Goal: Task Accomplishment & Management: Manage account settings

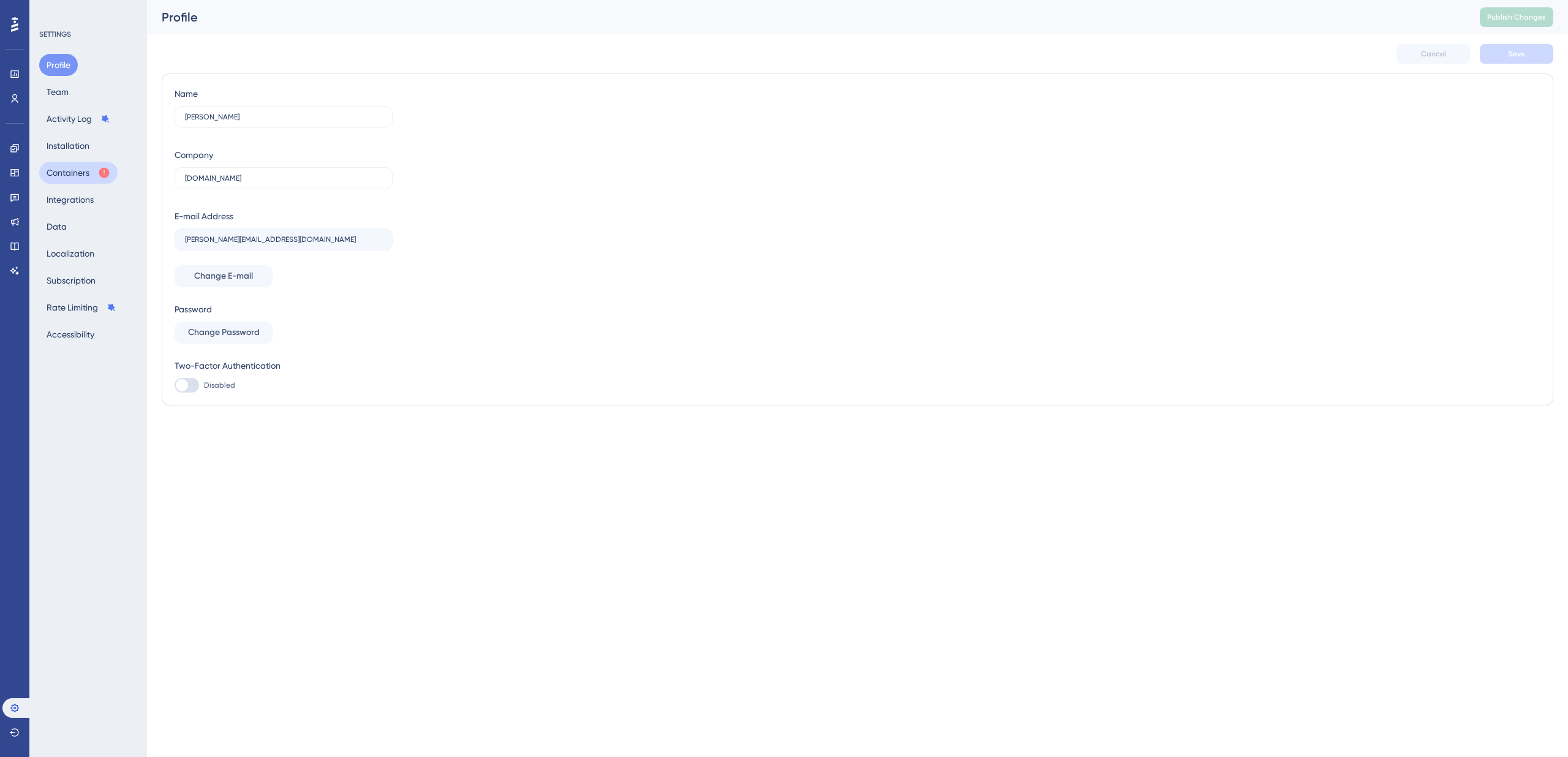
click at [74, 178] on button "Containers" at bounding box center [78, 173] width 78 height 22
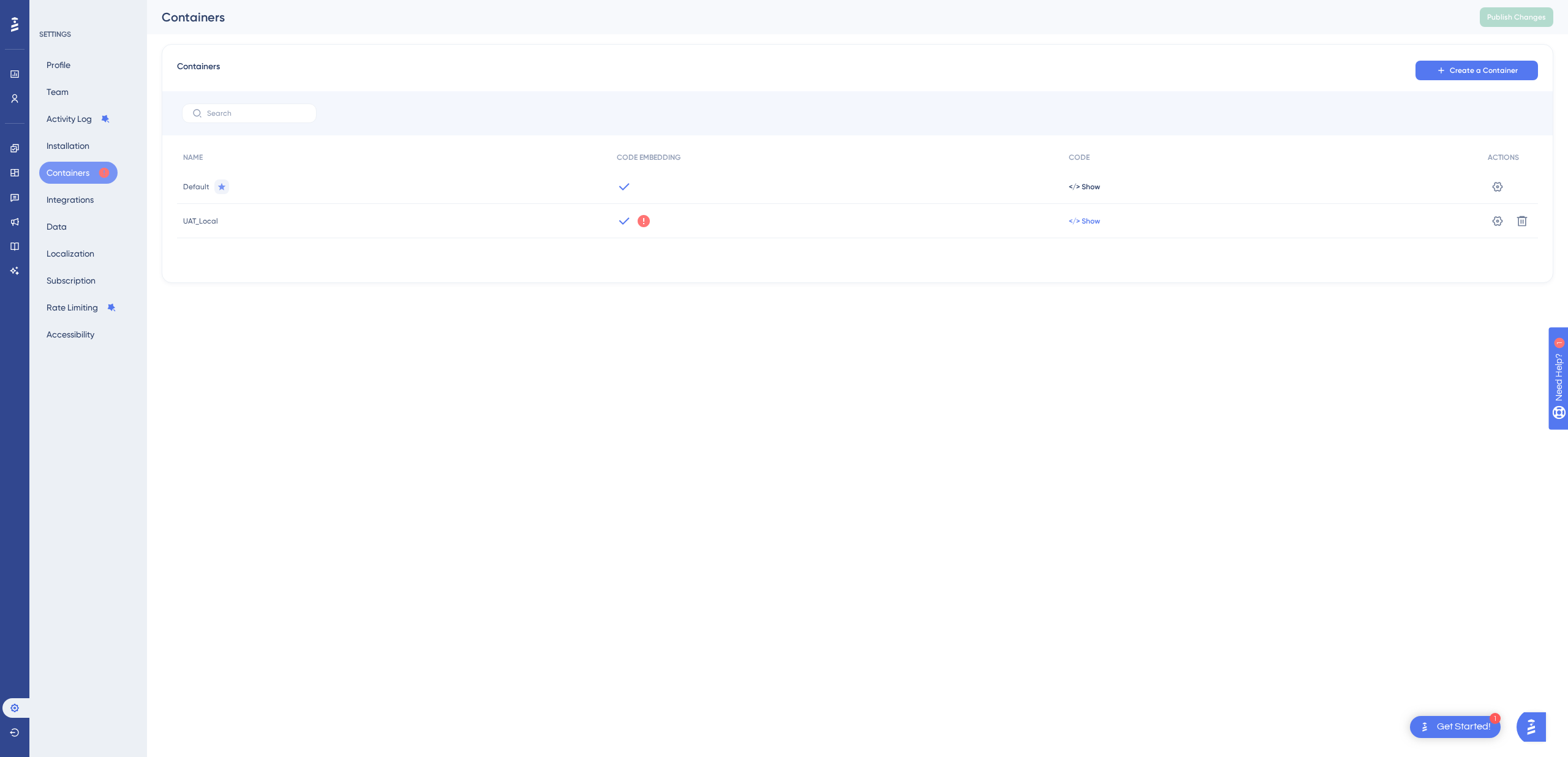
click at [1074, 192] on span "</> Show" at bounding box center [1084, 186] width 32 height 9
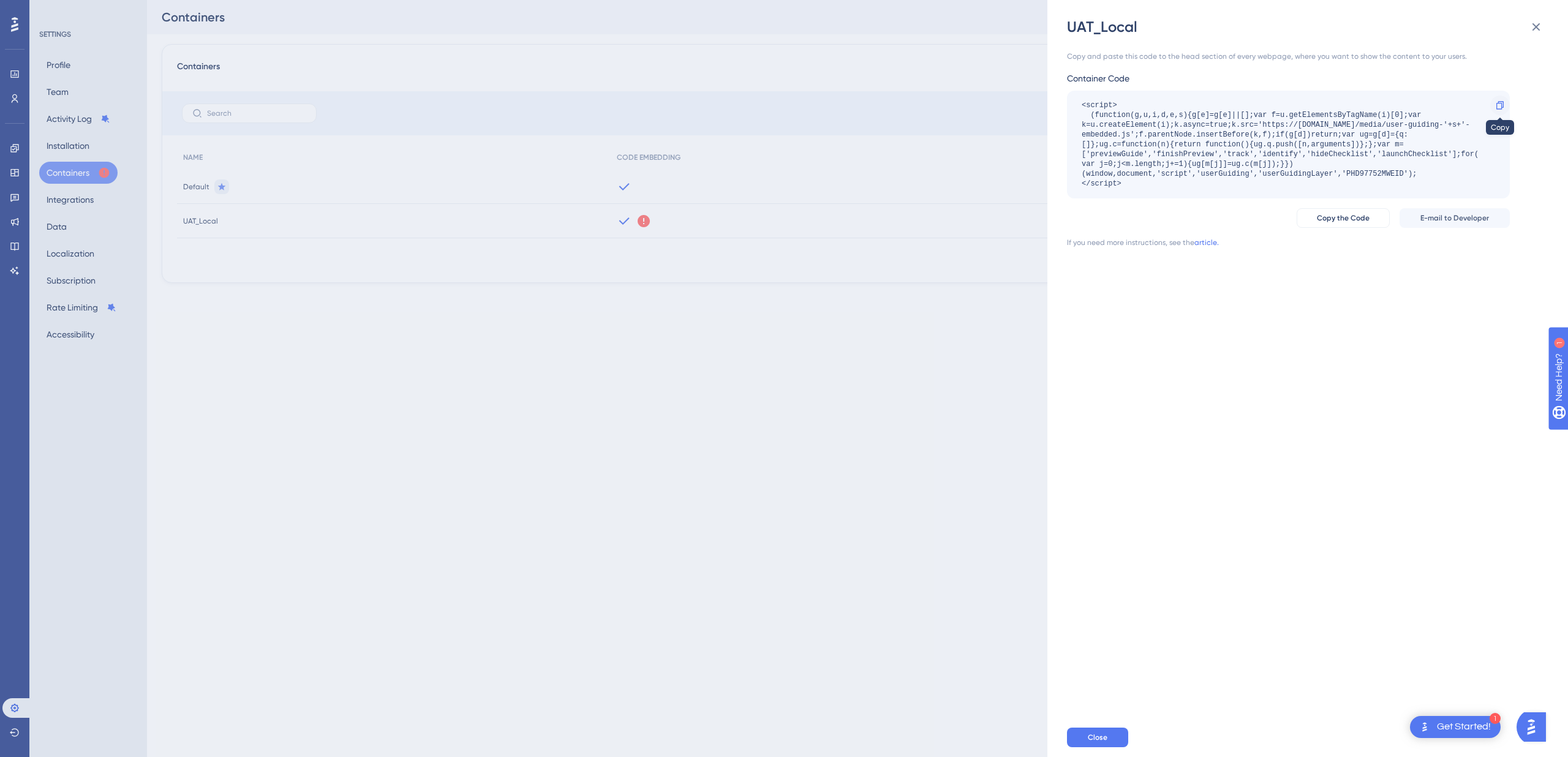
click at [1500, 103] on icon at bounding box center [1499, 105] width 7 height 8
click at [531, 371] on div "UAT_Local Copy and paste this code to the head section of every webpage, where …" at bounding box center [784, 378] width 1568 height 757
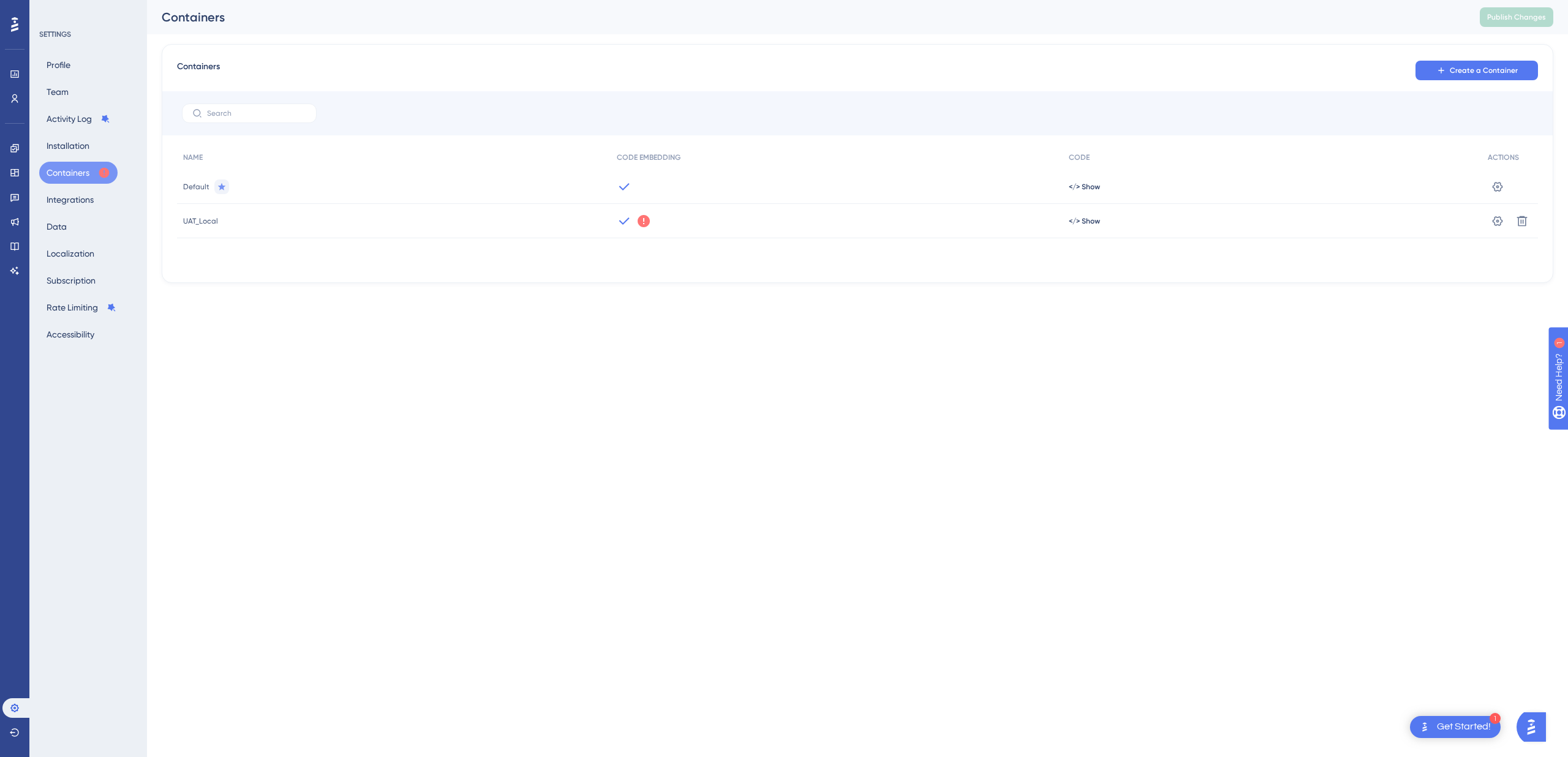
click at [1150, 0] on html "1 Get Started! Performance Users Engagement Widgets Feedback Product Updates Kn…" at bounding box center [784, 0] width 1568 height 0
click at [1498, 193] on icon at bounding box center [1498, 187] width 13 height 13
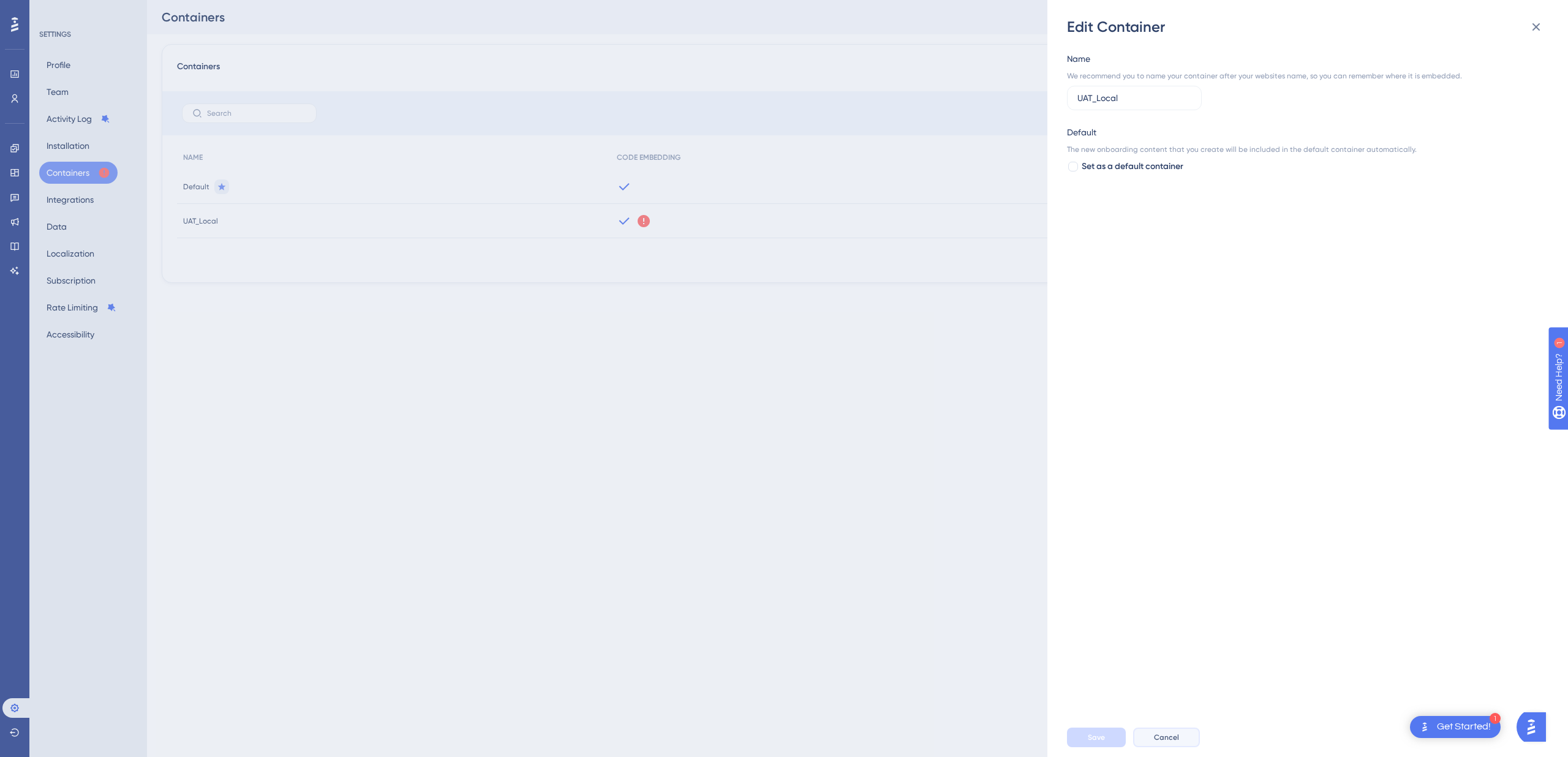
click at [1178, 738] on button "Cancel" at bounding box center [1166, 736] width 67 height 20
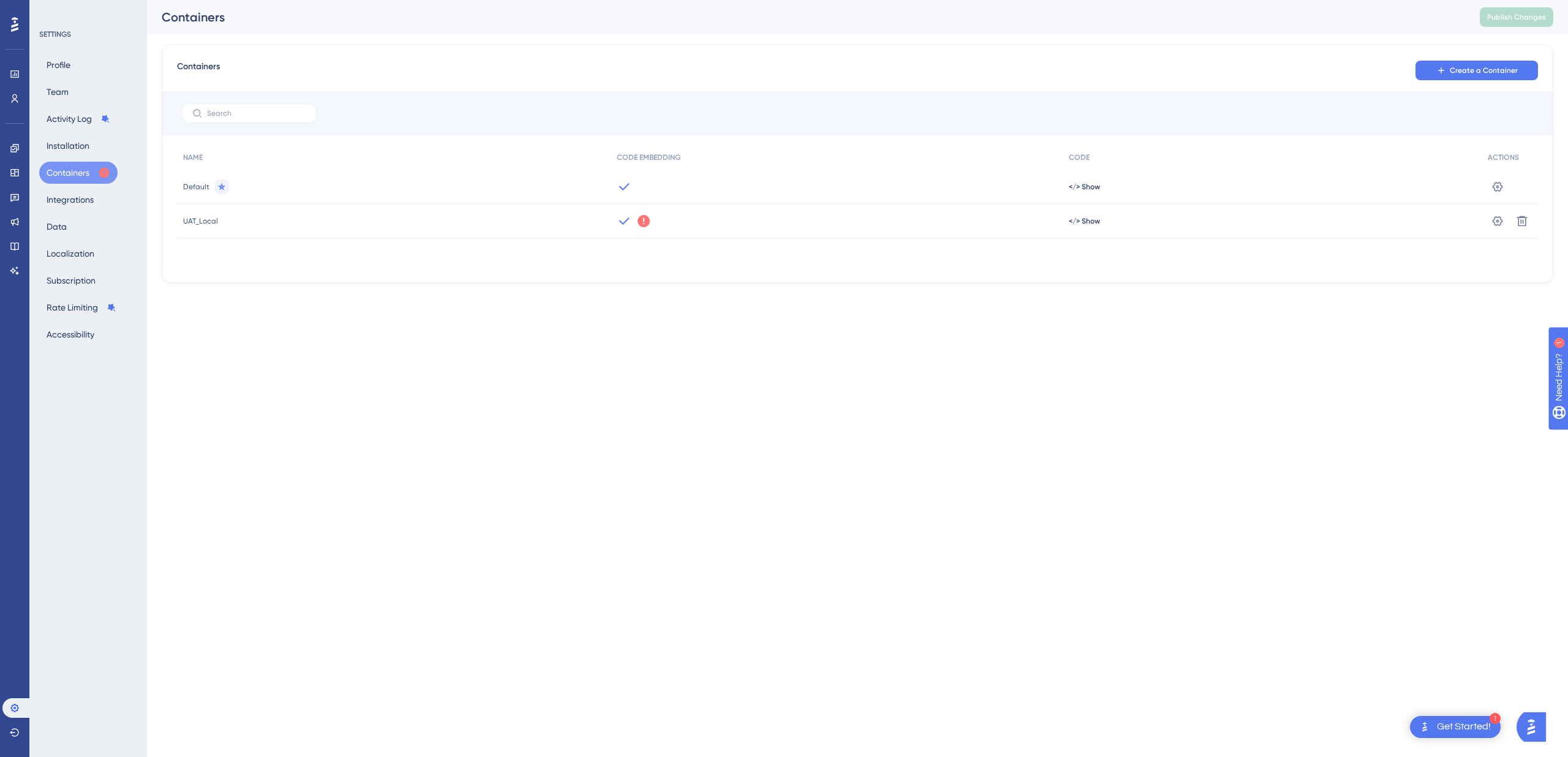
click at [874, 0] on html "1 Get Started! Performance Users Engagement Widgets Feedback Product Updates Kn…" at bounding box center [784, 0] width 1568 height 0
click at [1085, 192] on span "</> Show" at bounding box center [1084, 186] width 32 height 9
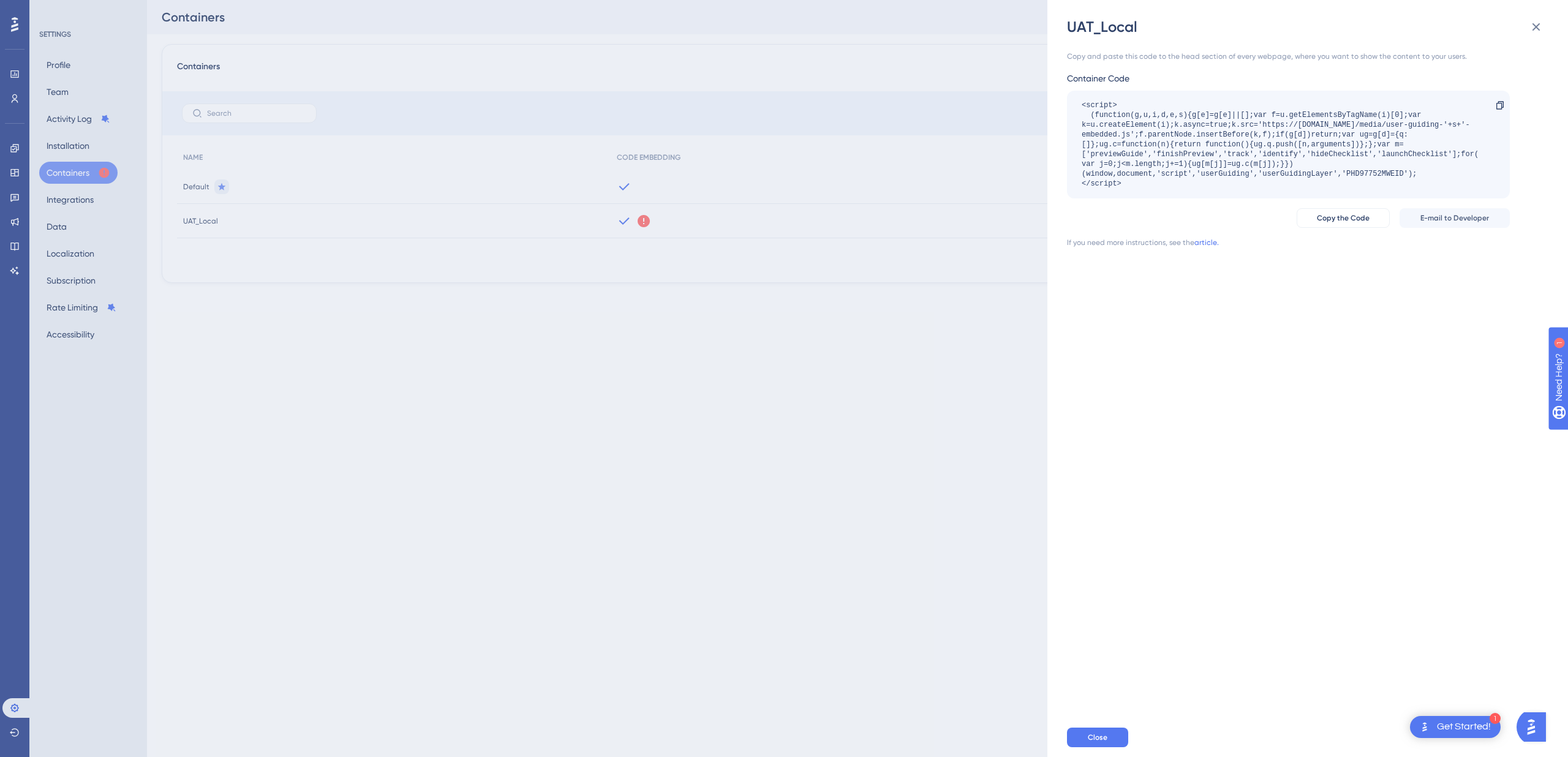
drag, startPoint x: 1147, startPoint y: 187, endPoint x: 1077, endPoint y: 102, distance: 110.1
click at [1077, 102] on div "<script> (function(g,u,i,d,e,s){g[e]=g[e]||[];var f=u.getElementsByTagName(i)[0…" at bounding box center [1288, 144] width 443 height 108
click at [1502, 103] on icon at bounding box center [1499, 105] width 9 height 9
click at [1356, 219] on span "Copy the Code" at bounding box center [1343, 218] width 53 height 9
click at [935, 422] on div "UAT_Local Copy and paste this code to the head section of every webpage, where …" at bounding box center [784, 378] width 1568 height 757
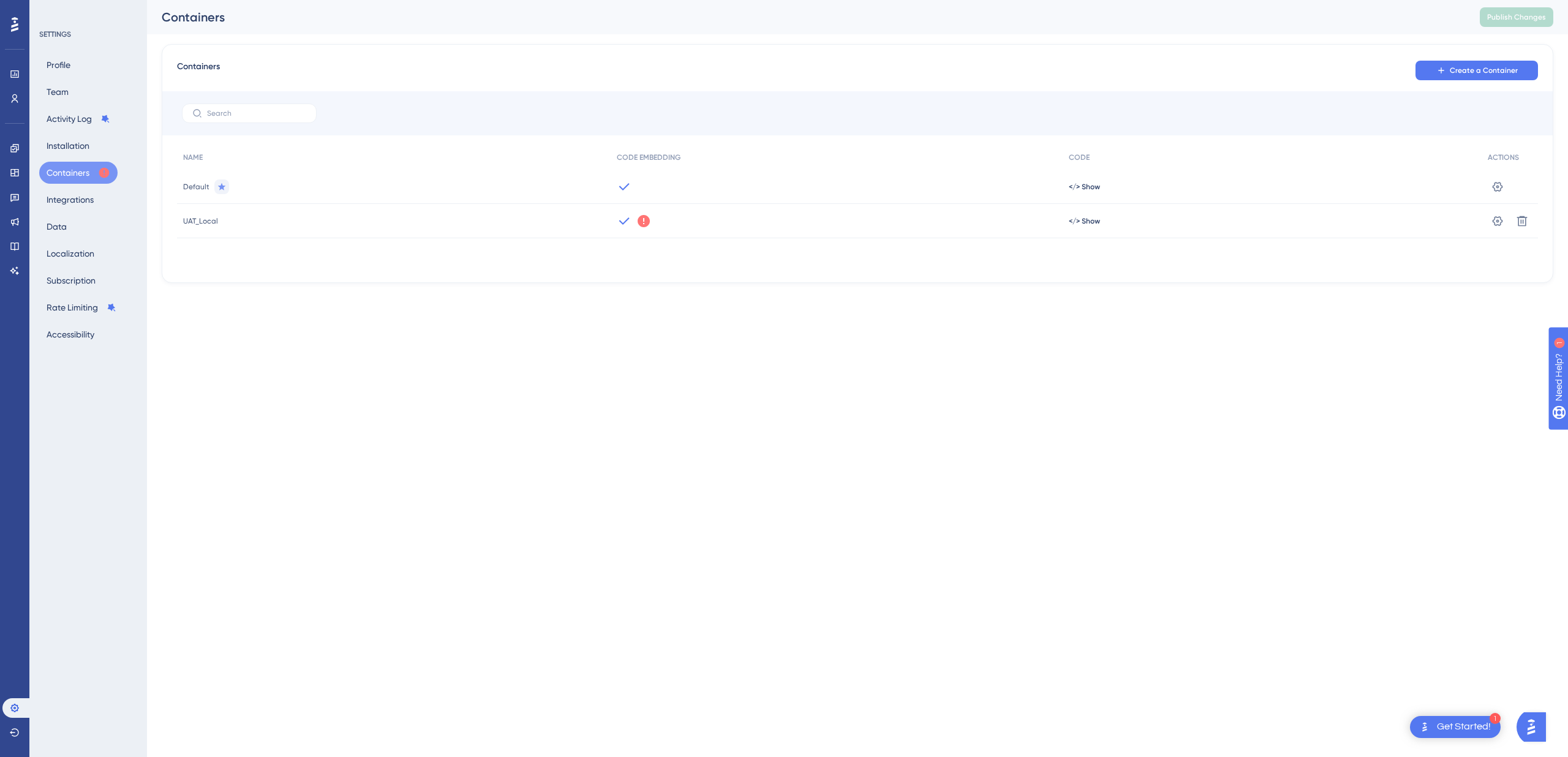
click at [564, 0] on html "1 Get Started! Performance Users Engagement Widgets Feedback Product Updates Kn…" at bounding box center [784, 0] width 1568 height 0
click at [1497, 193] on icon at bounding box center [1498, 187] width 13 height 13
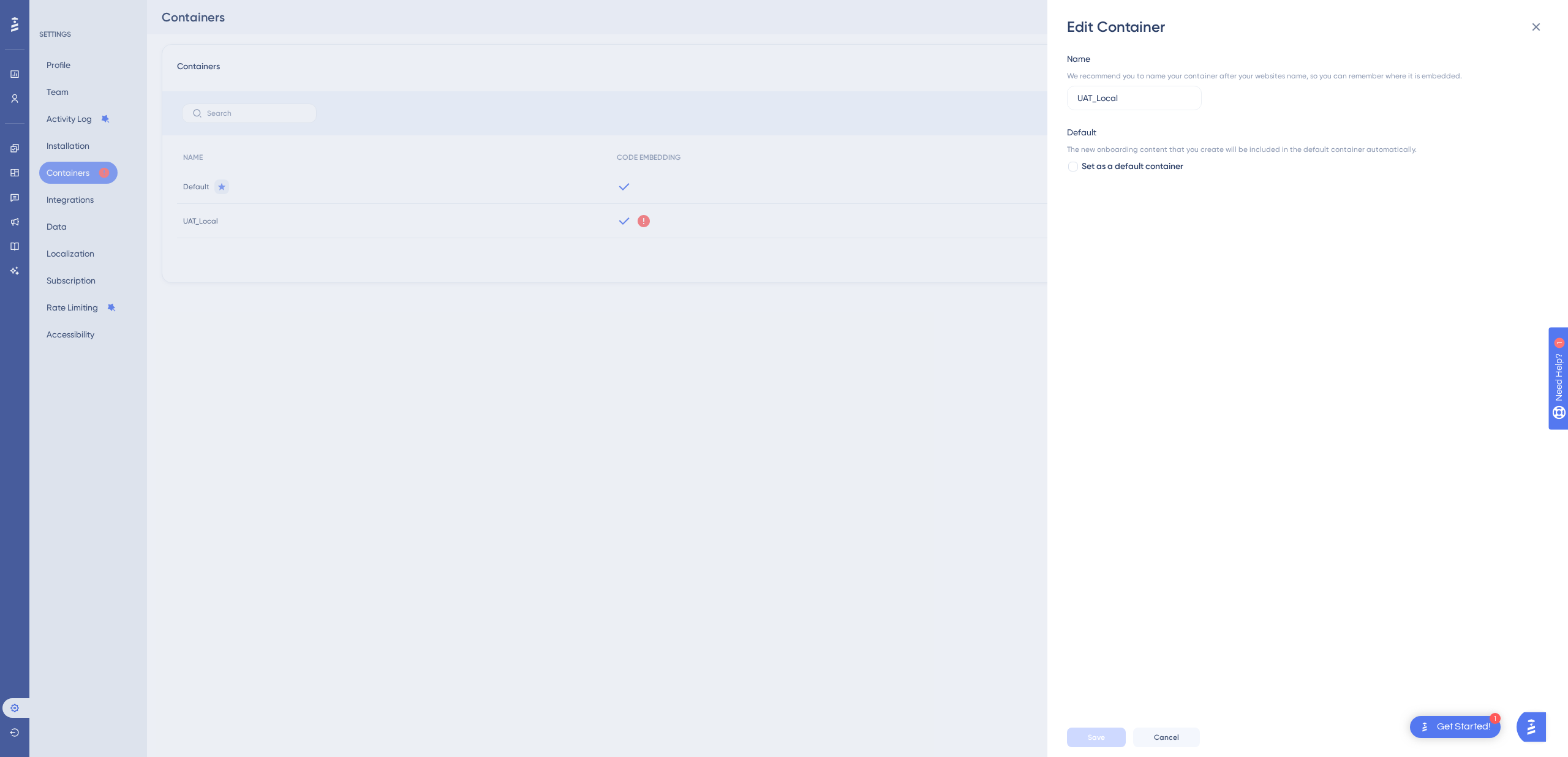
click at [982, 320] on div "Edit Container Name We recommend you to name your container after your websites…" at bounding box center [784, 378] width 1568 height 757
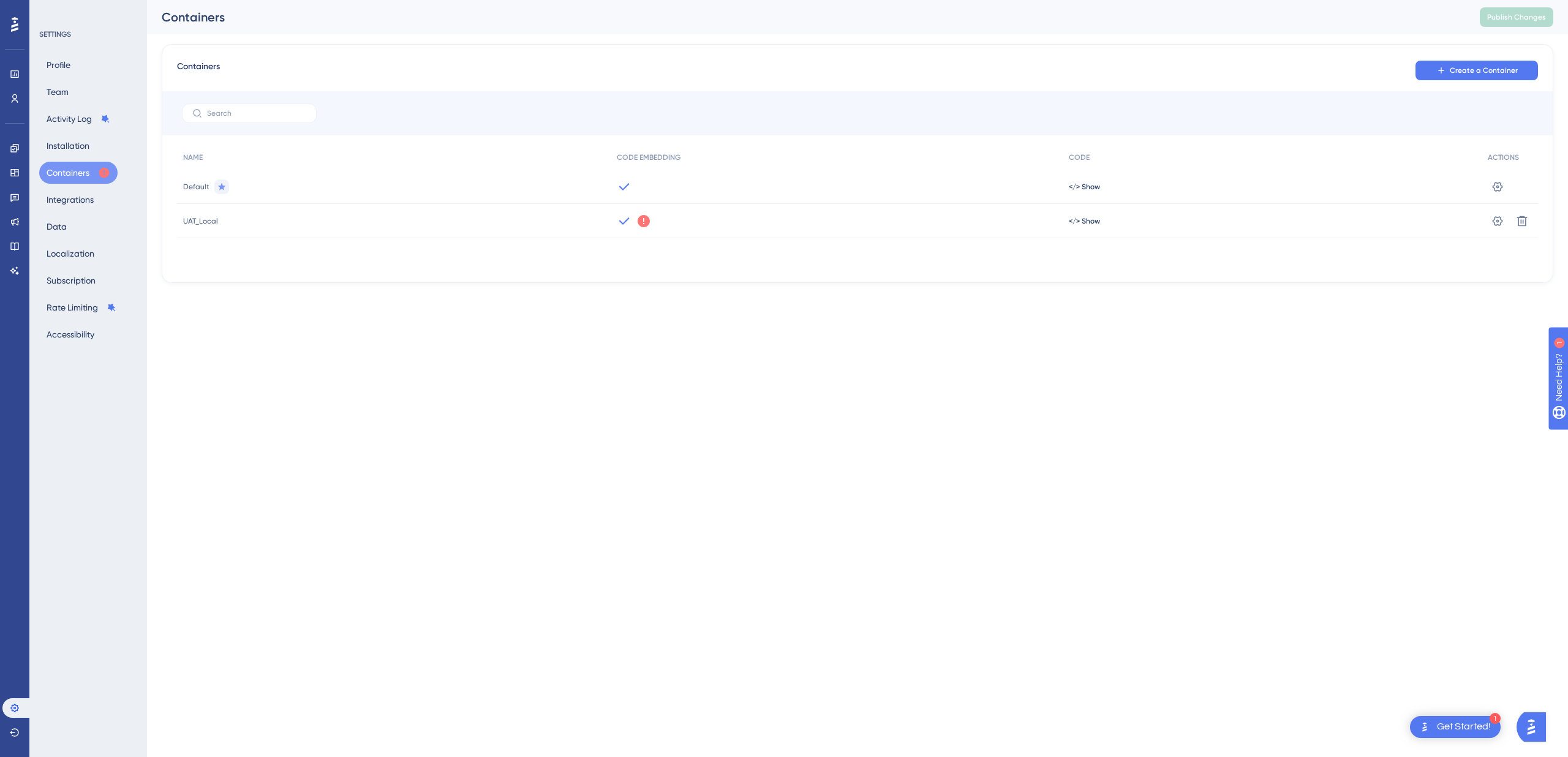
click at [359, 0] on html "1 Get Started! Performance Users Engagement Widgets Feedback Product Updates Kn…" at bounding box center [784, 0] width 1568 height 0
click at [58, 200] on button "Integrations" at bounding box center [70, 200] width 62 height 22
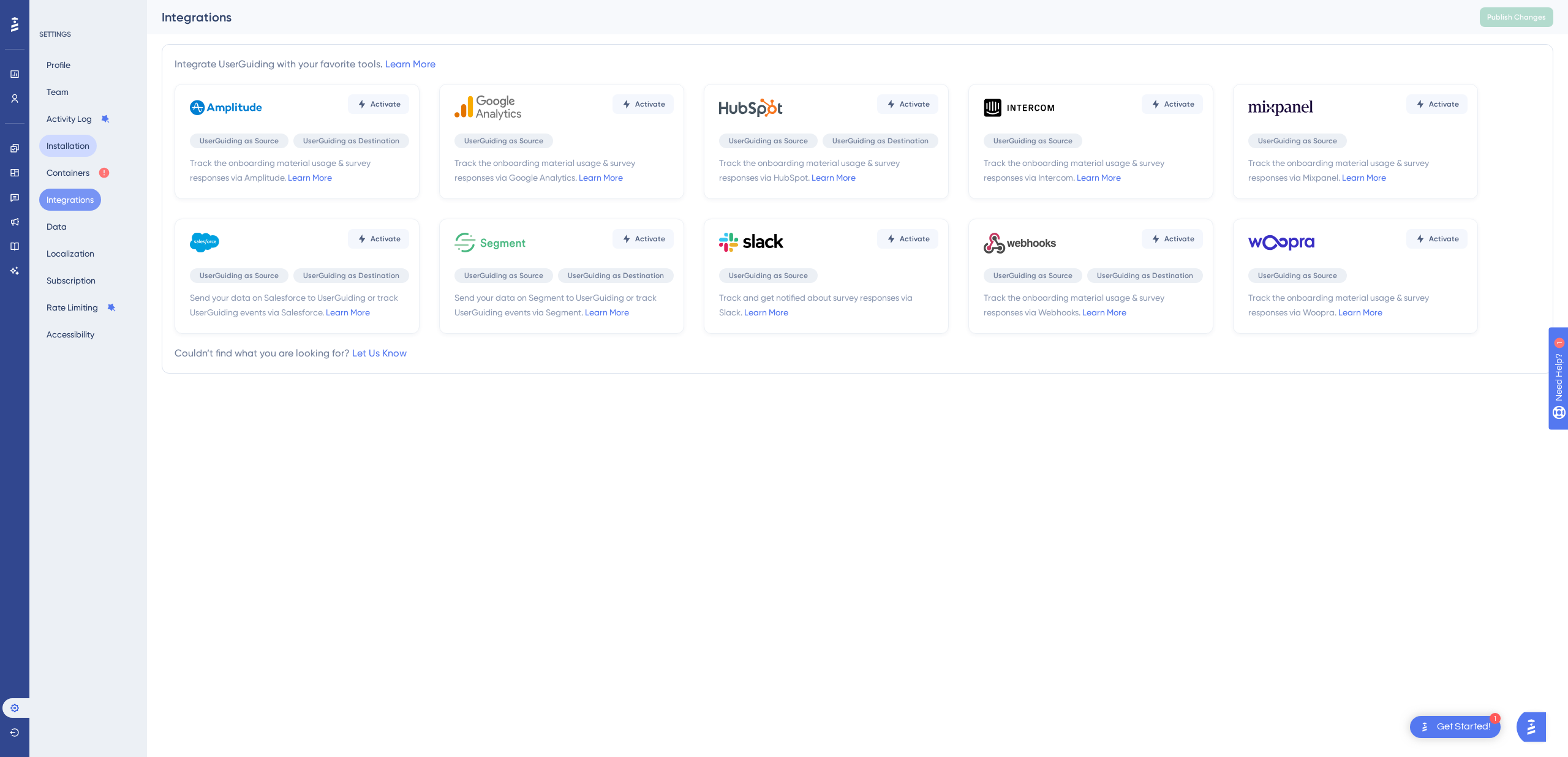
click at [52, 140] on button "Installation" at bounding box center [68, 146] width 58 height 22
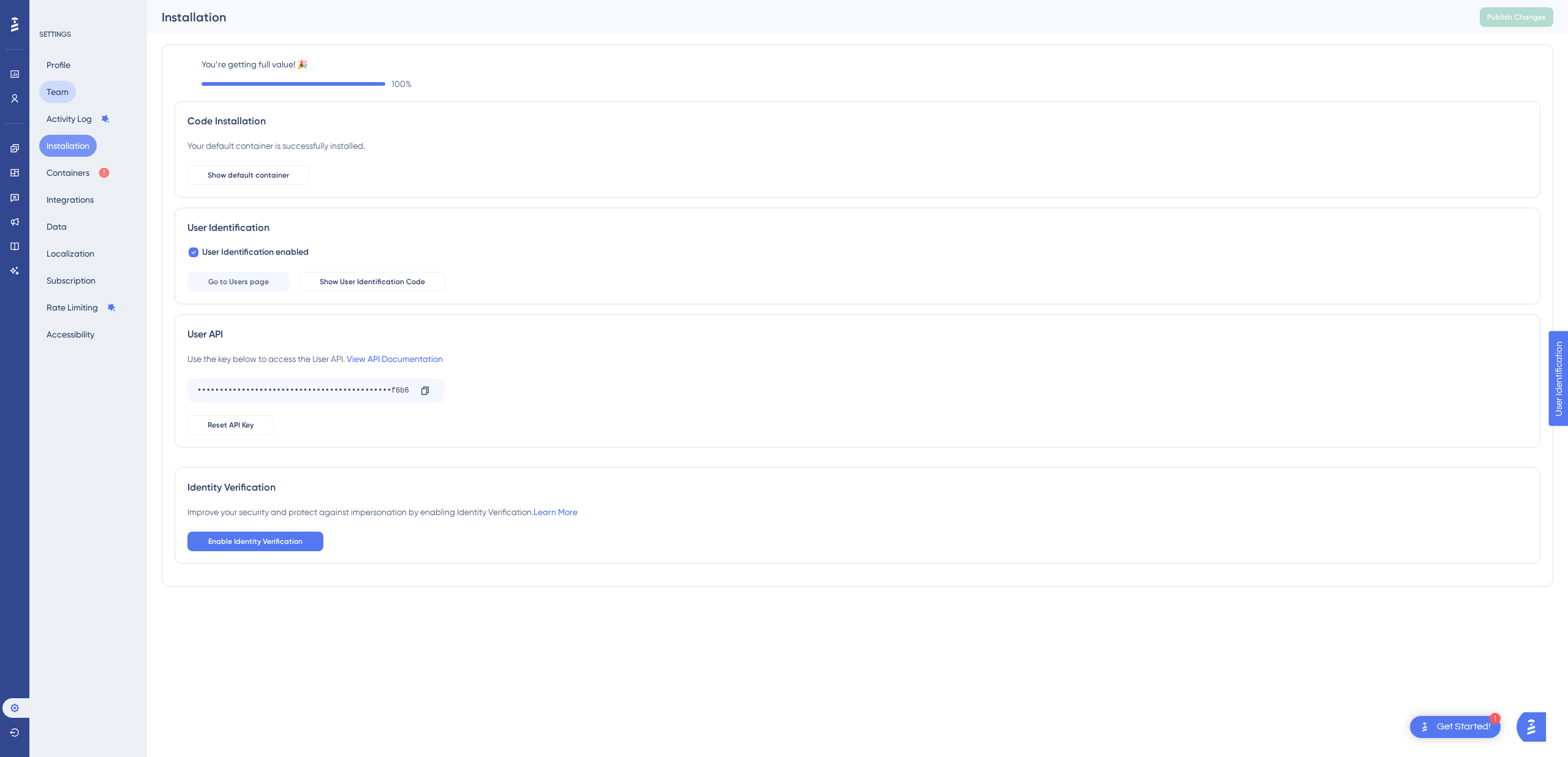
click at [54, 96] on button "Team" at bounding box center [58, 92] width 37 height 22
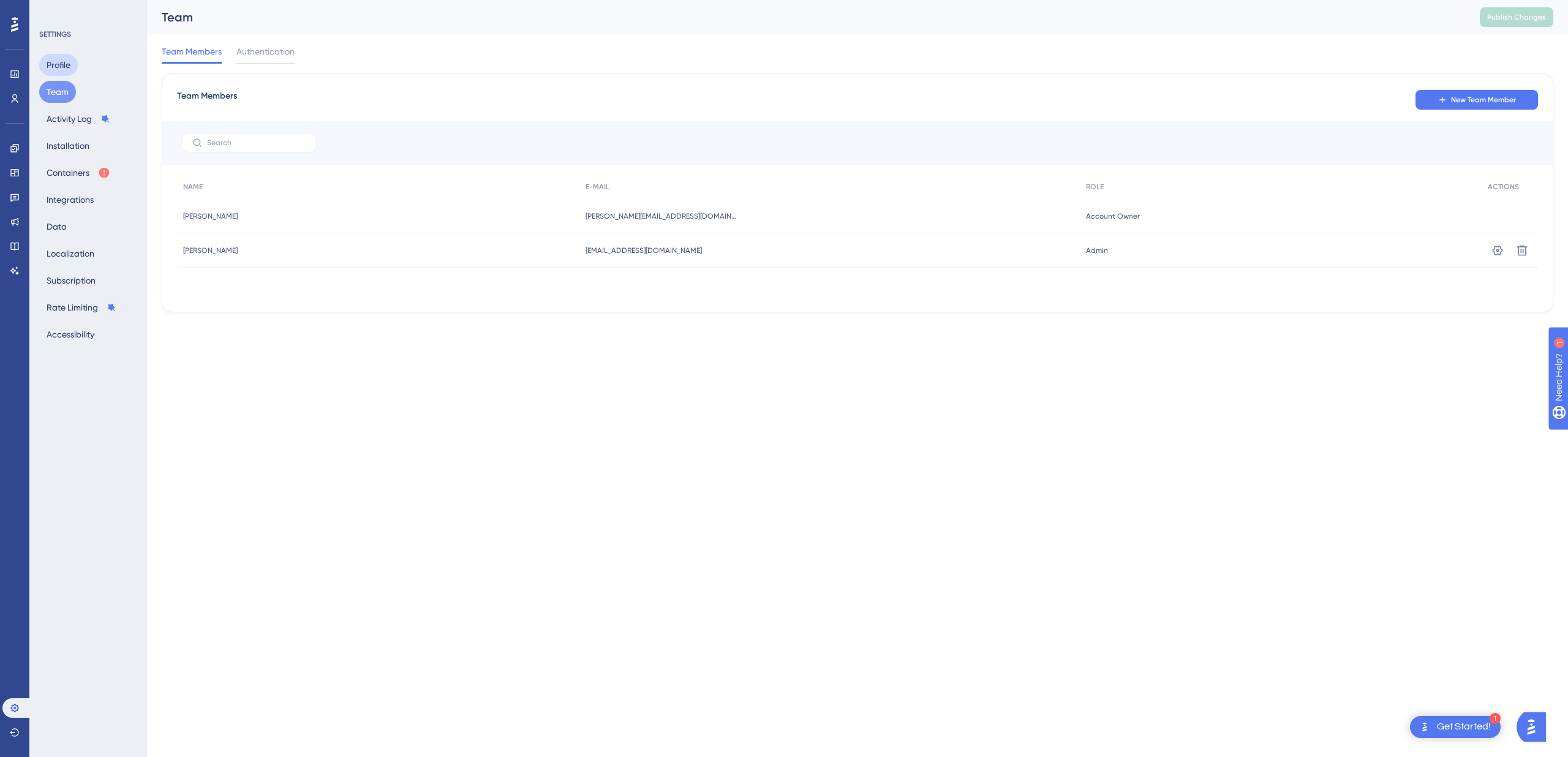
click at [62, 58] on button "Profile" at bounding box center [58, 65] width 39 height 22
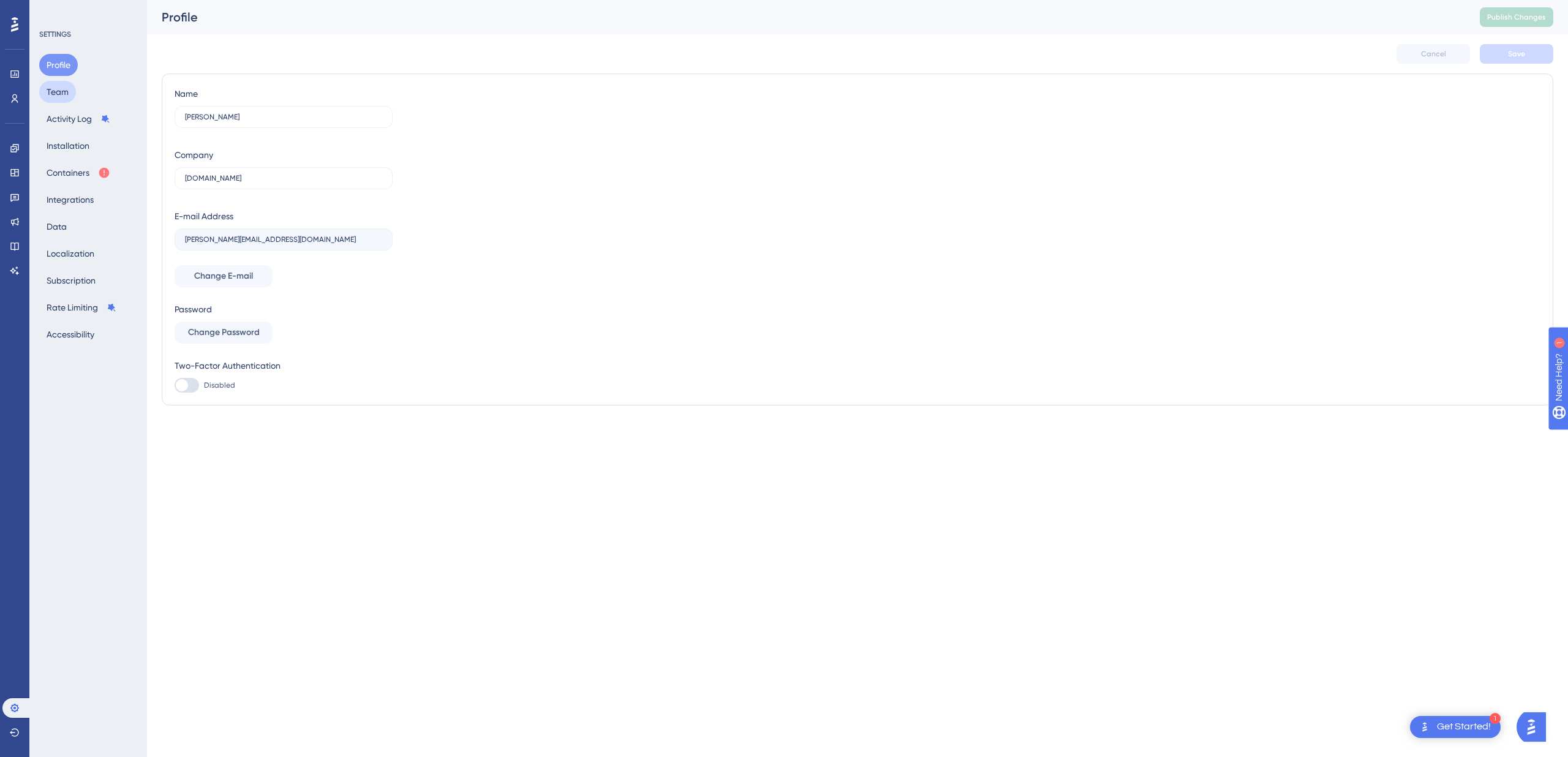
click at [53, 90] on button "Team" at bounding box center [58, 92] width 37 height 22
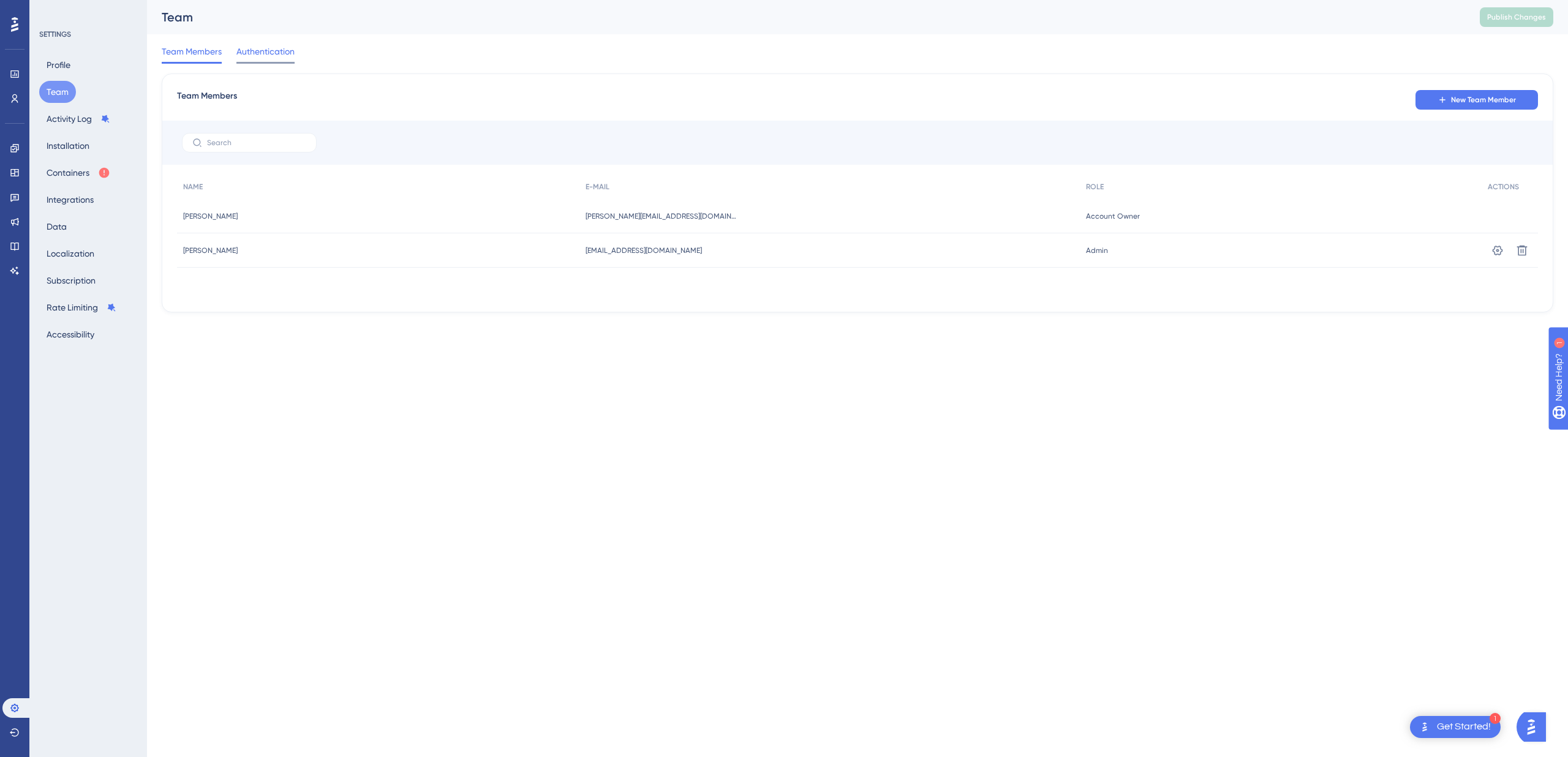
click at [268, 51] on span "Authentication" at bounding box center [265, 51] width 58 height 15
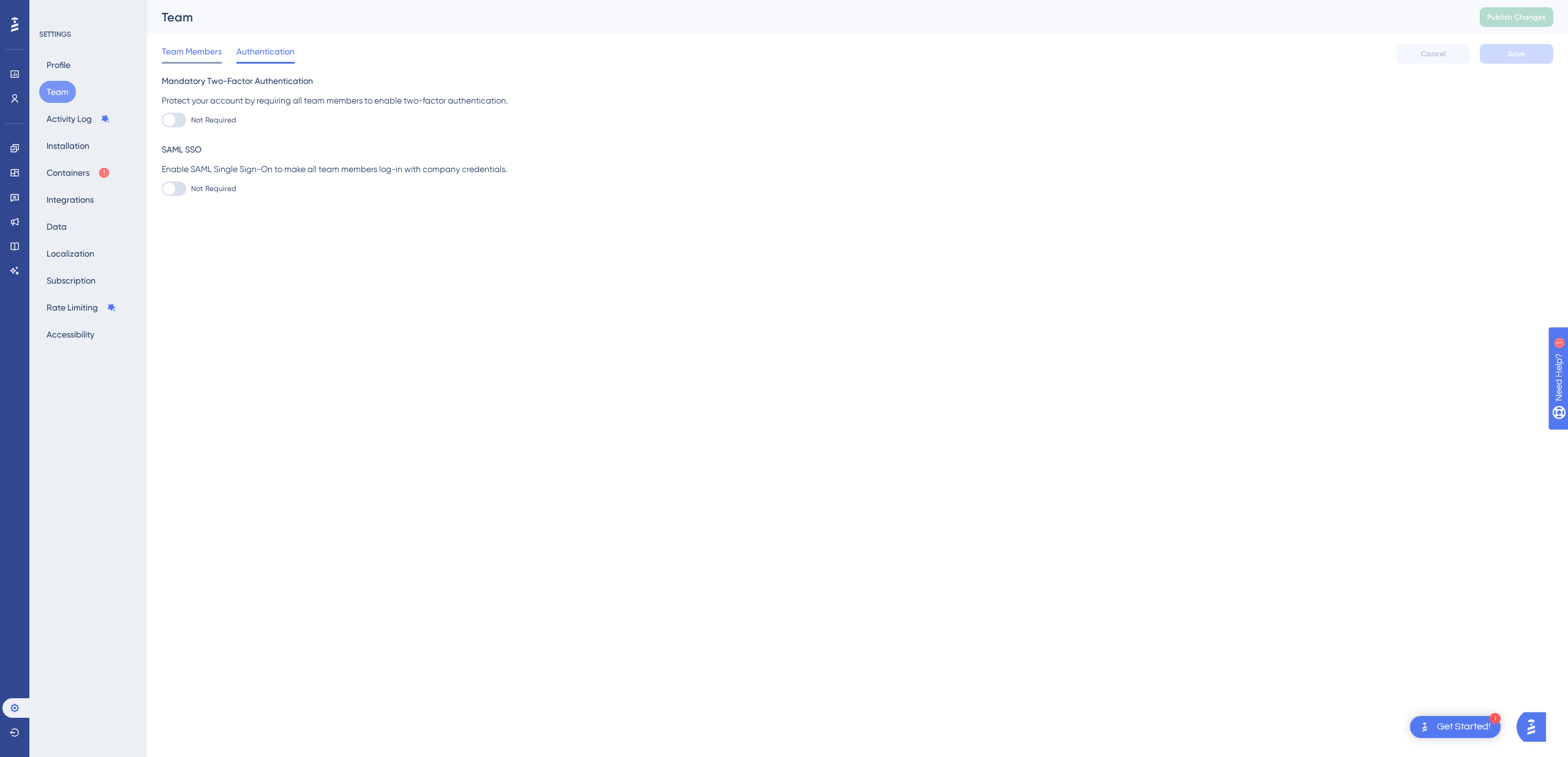
click at [201, 50] on span "Team Members" at bounding box center [192, 51] width 60 height 15
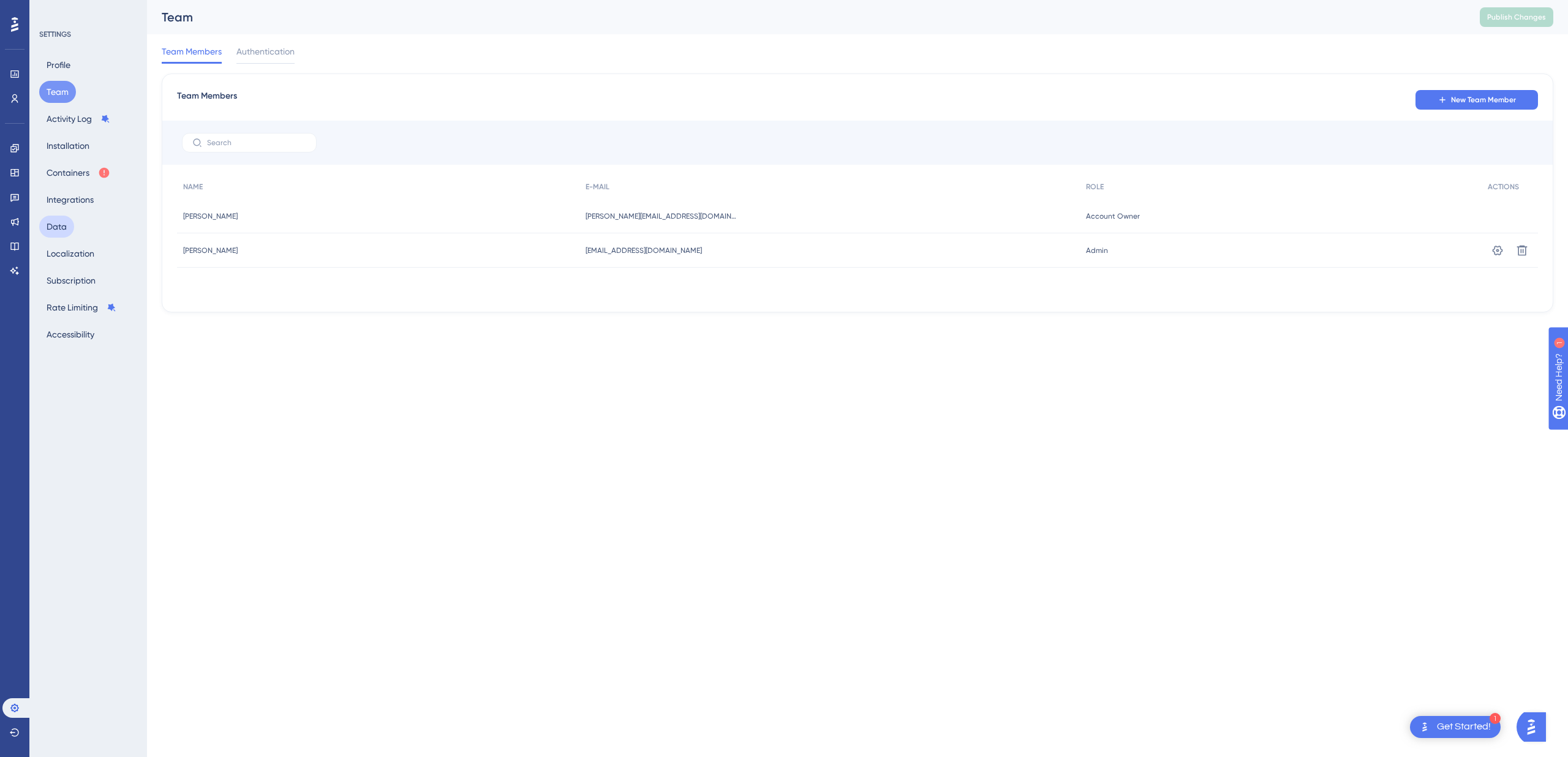
click at [55, 228] on button "Data" at bounding box center [57, 227] width 35 height 22
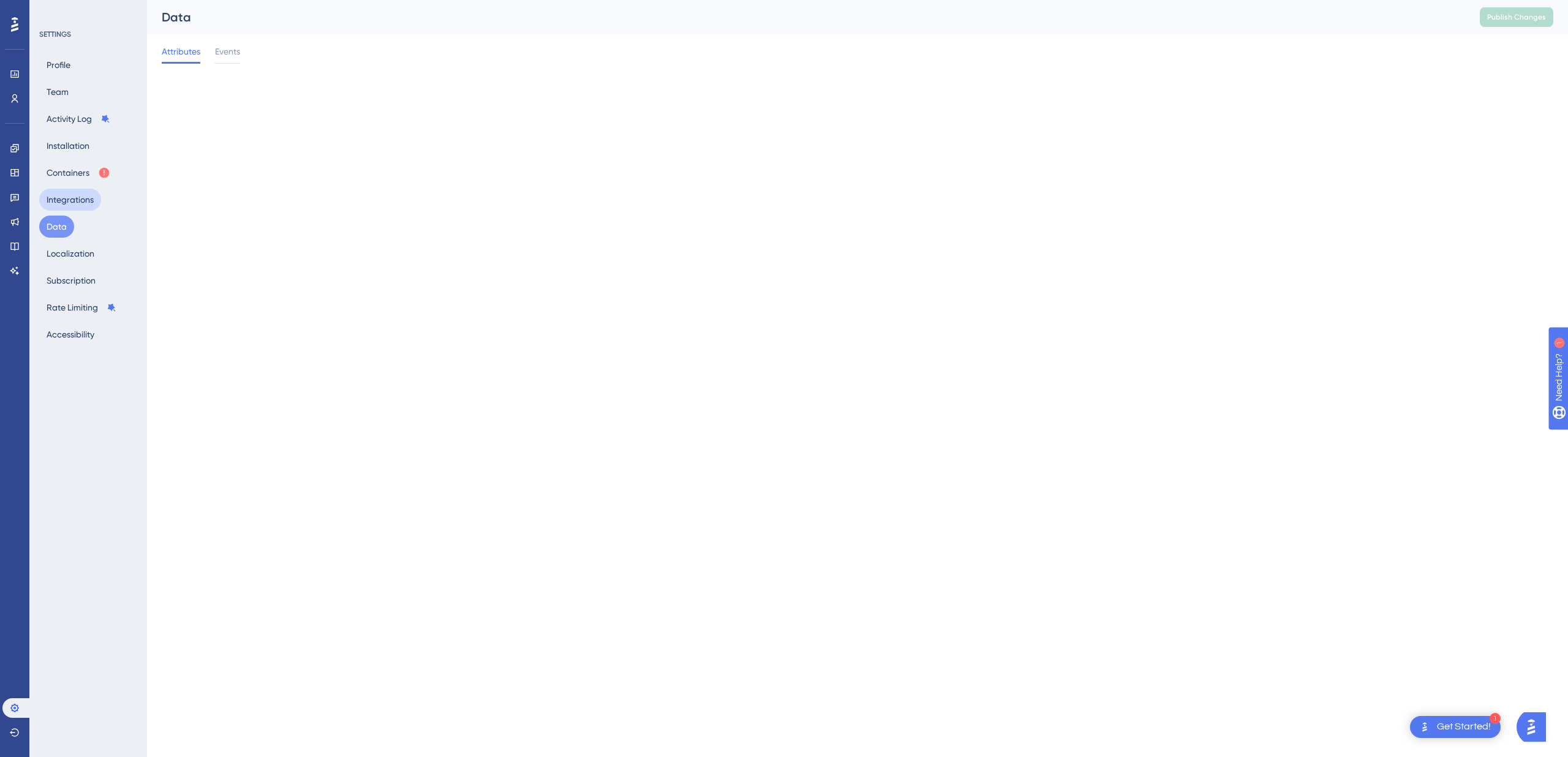
click at [66, 199] on button "Integrations" at bounding box center [70, 200] width 62 height 22
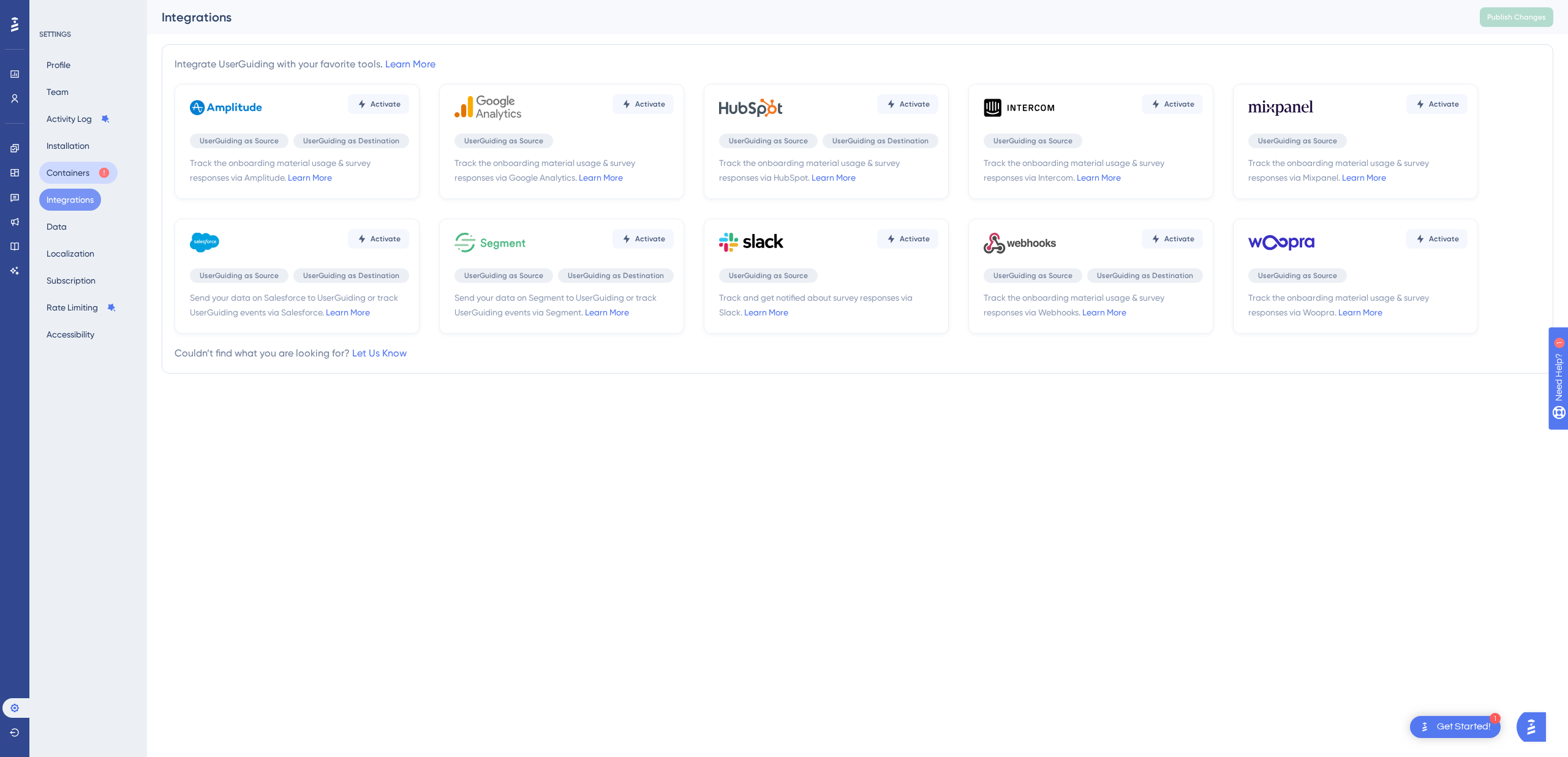
click at [57, 177] on button "Containers" at bounding box center [78, 173] width 78 height 22
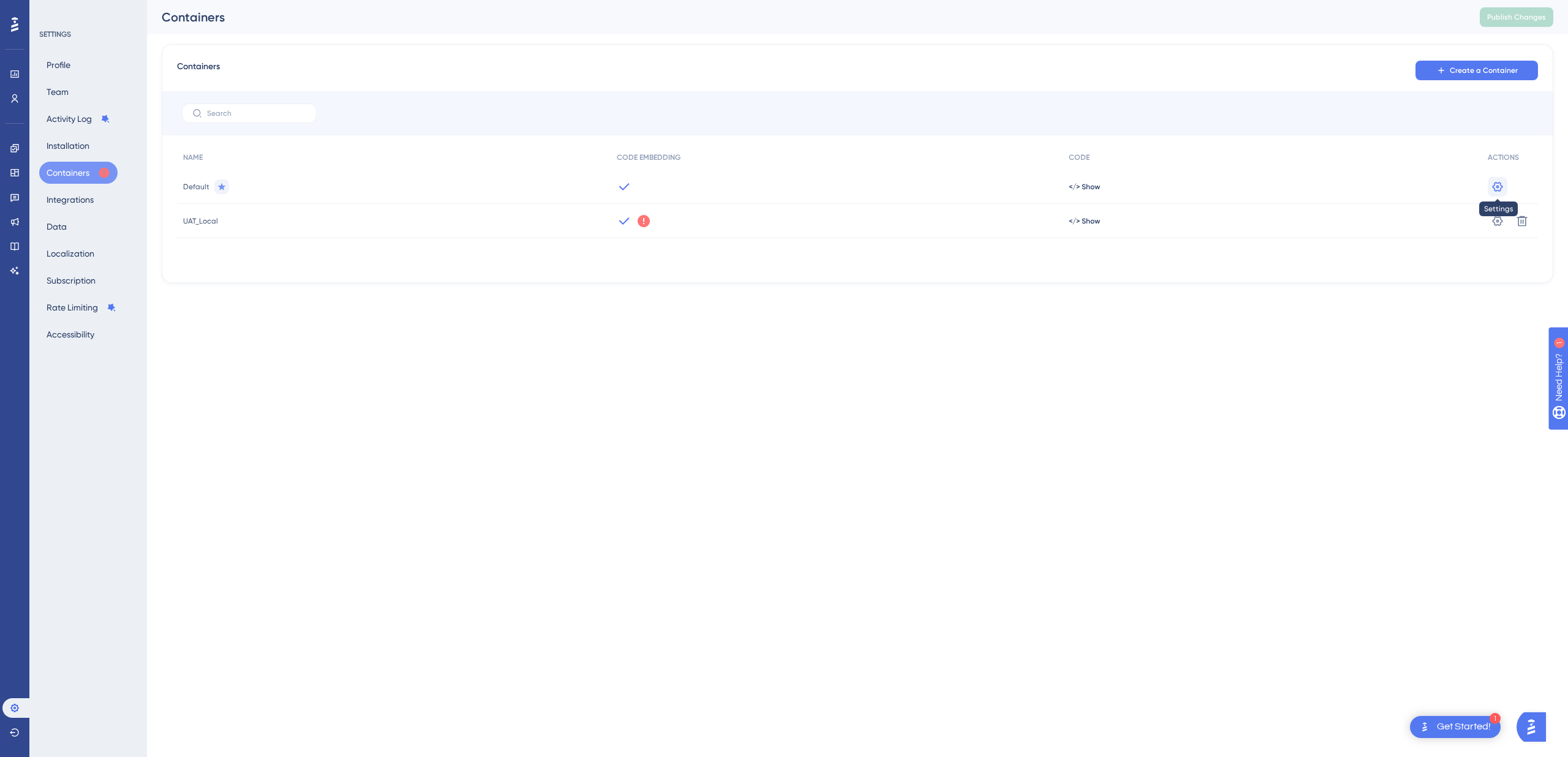
click at [1491, 184] on icon at bounding box center [1498, 187] width 13 height 13
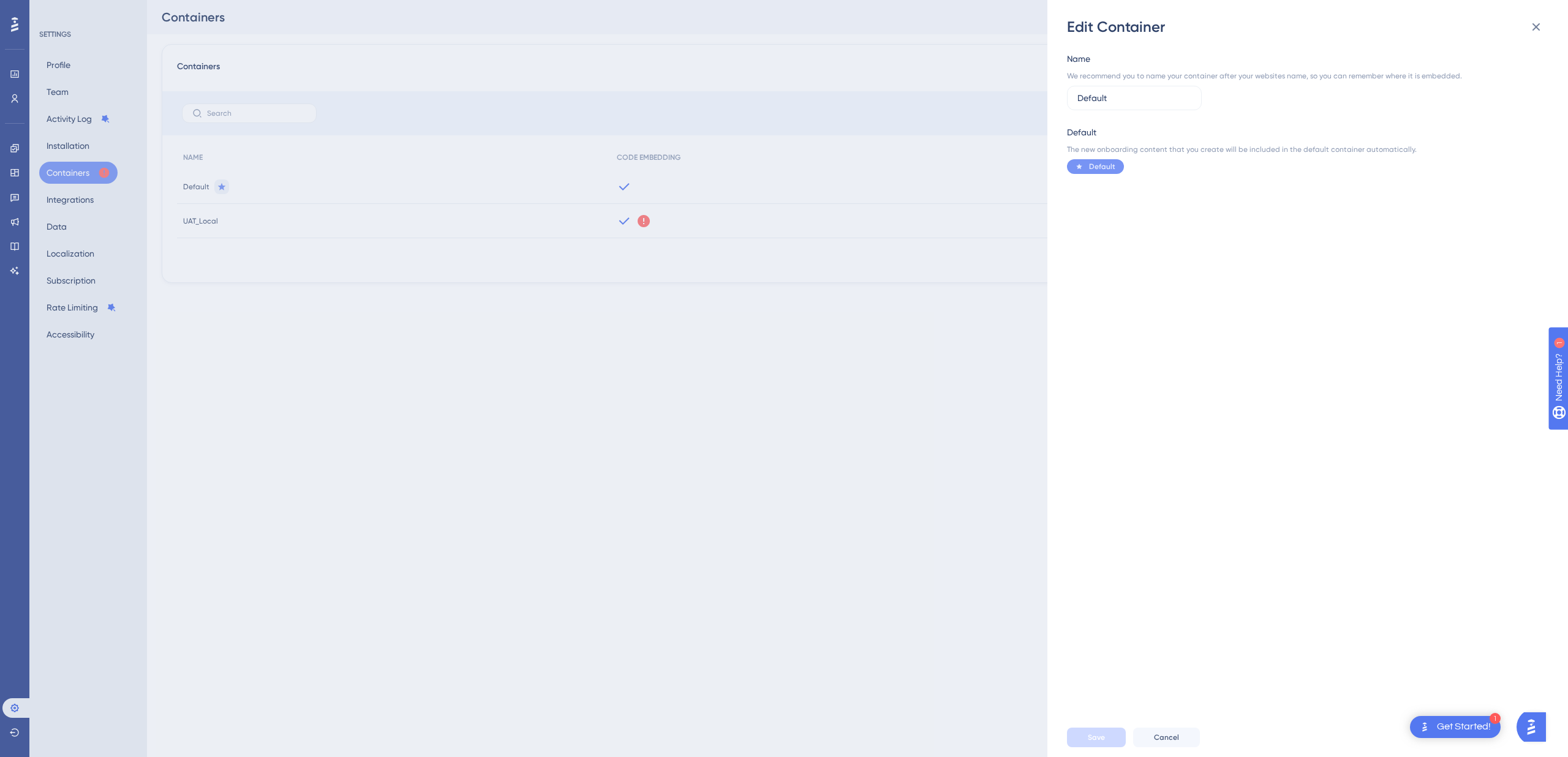
click at [867, 336] on div "Edit Container Name We recommend you to name your container after your websites…" at bounding box center [784, 378] width 1568 height 757
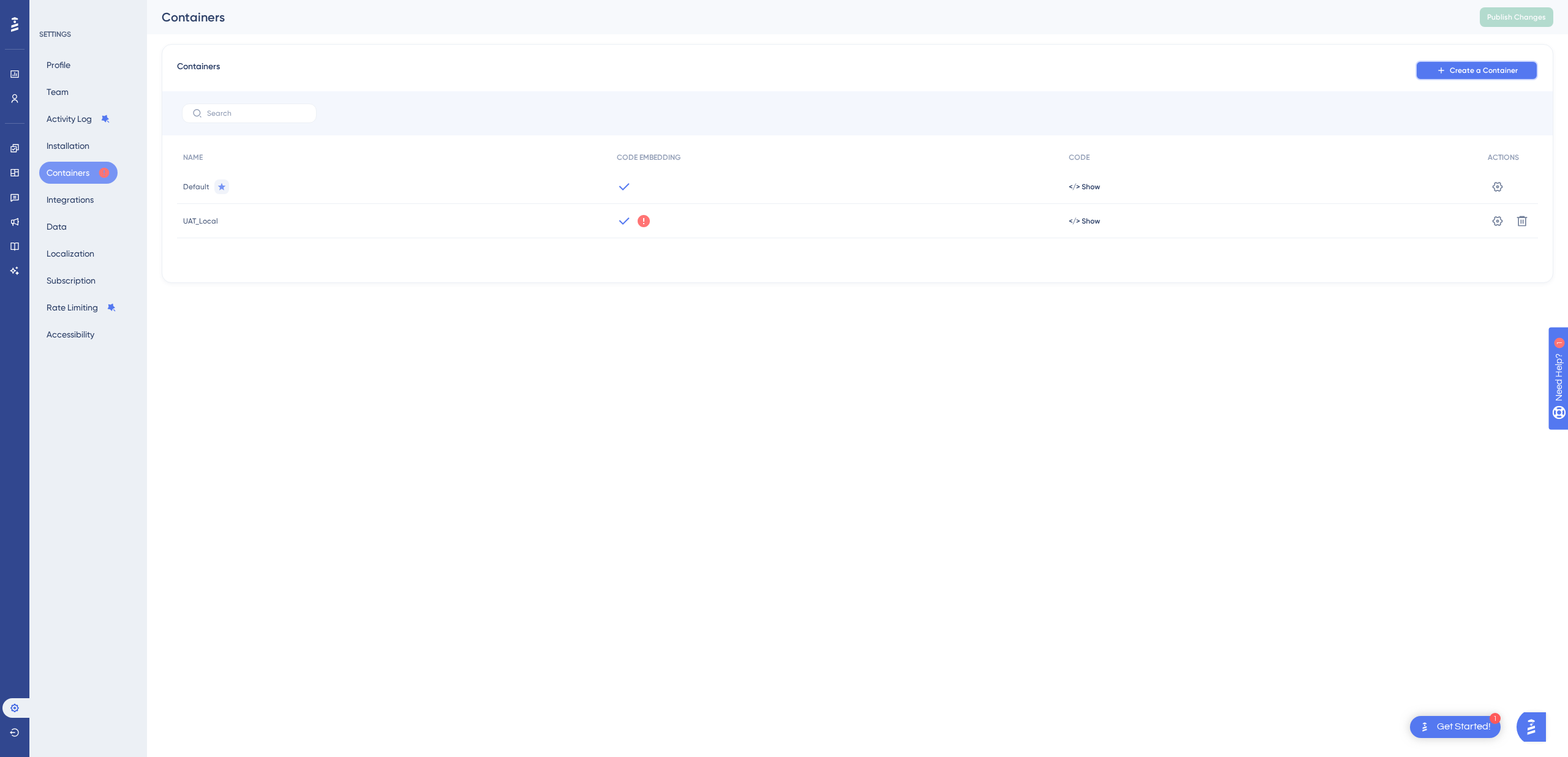
click at [1441, 69] on icon at bounding box center [1441, 70] width 9 height 9
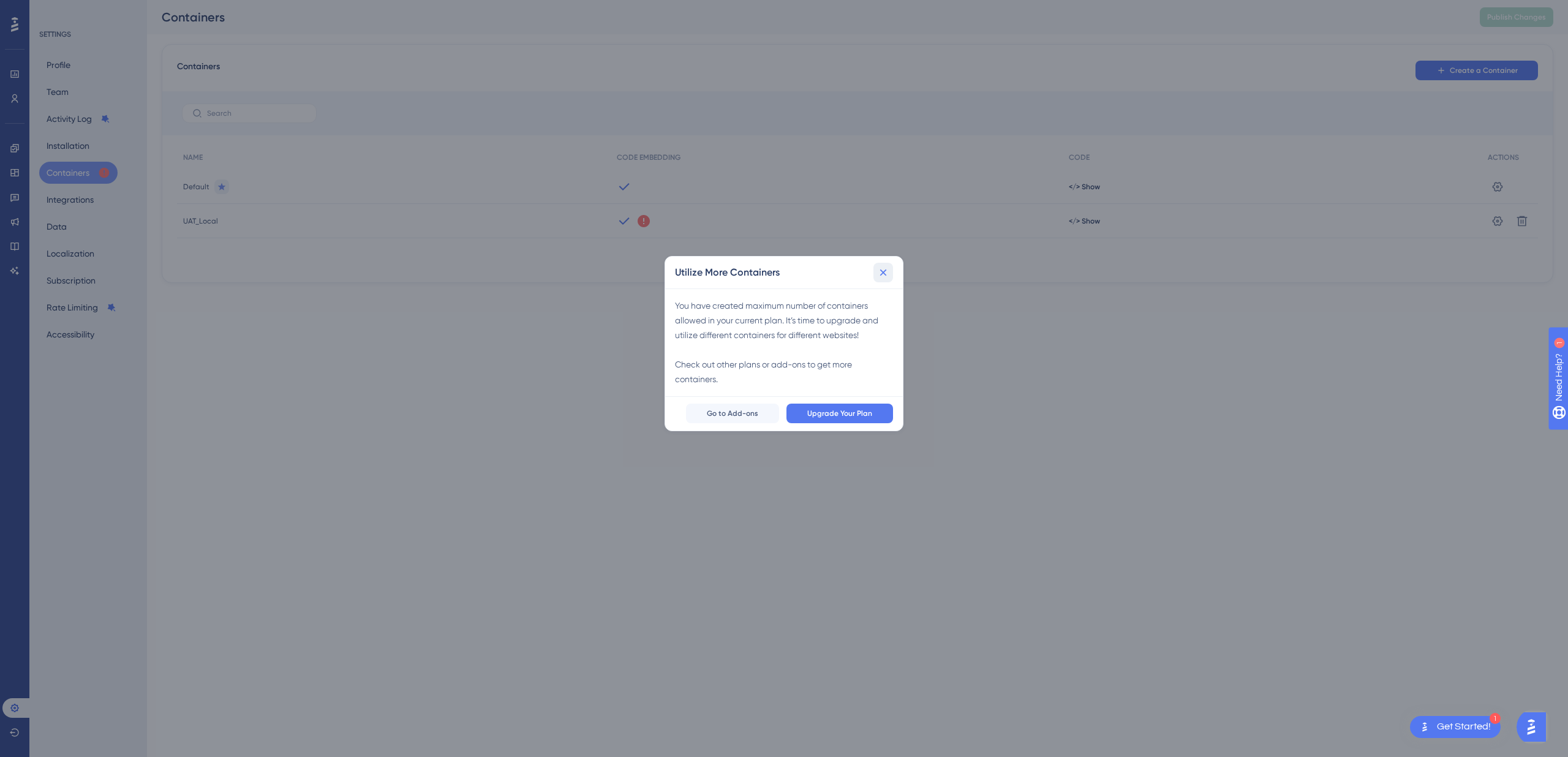
click at [884, 274] on icon at bounding box center [883, 272] width 13 height 13
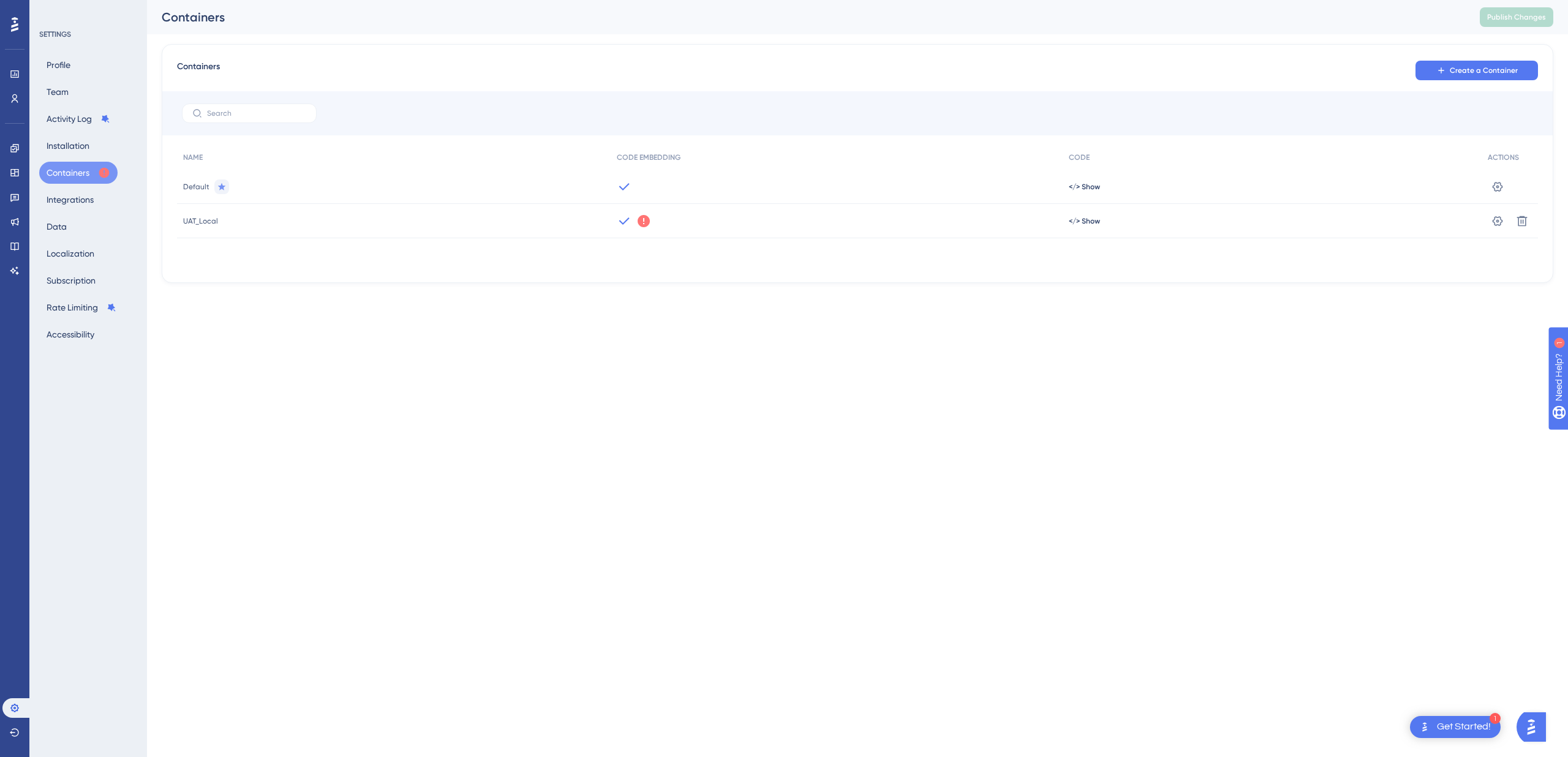
click at [1083, 226] on div "</> Show" at bounding box center [1272, 220] width 419 height 34
click at [1090, 192] on span "</> Show" at bounding box center [1084, 186] width 32 height 9
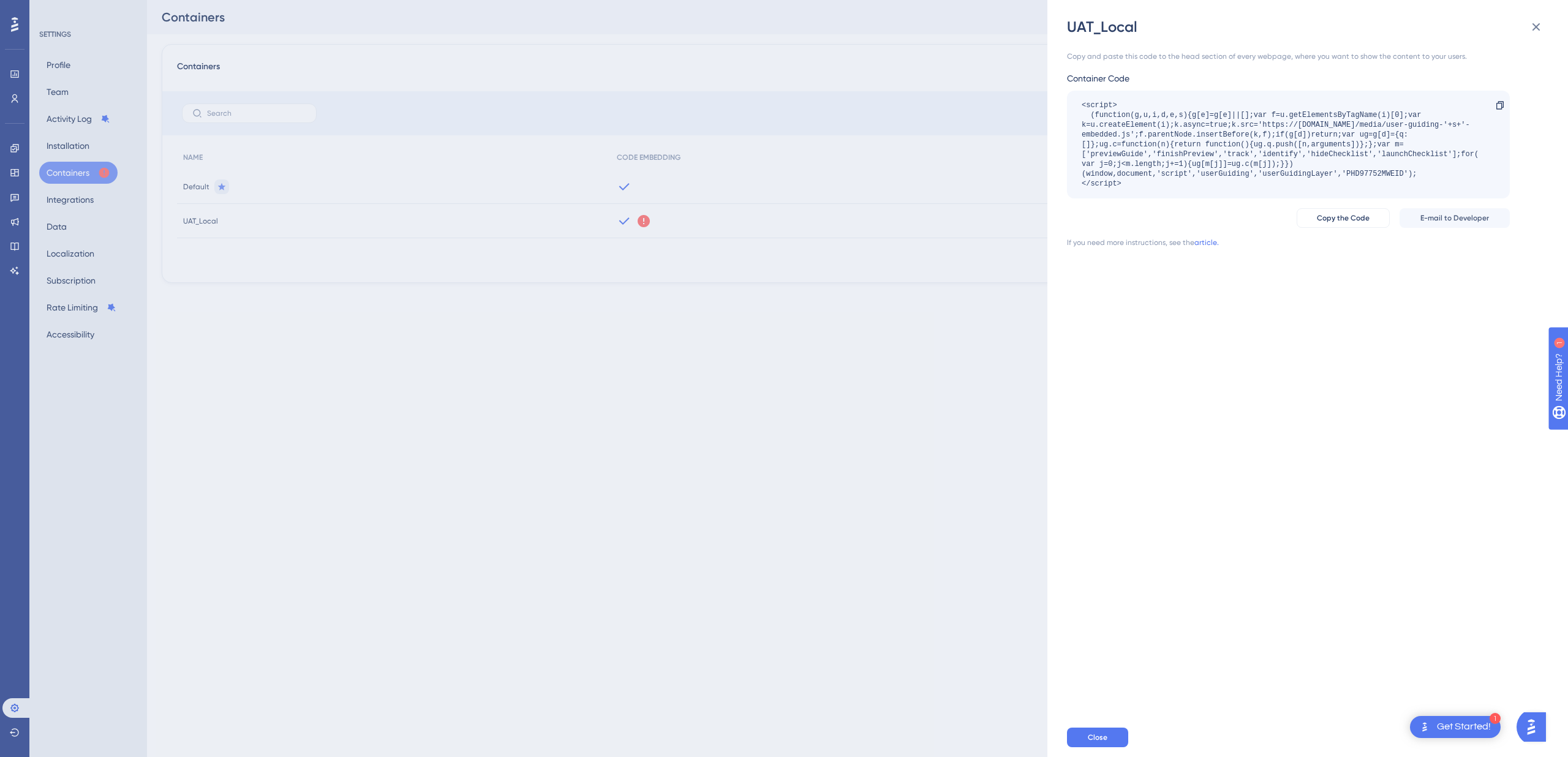
click at [868, 351] on div "UAT_Local Copy and paste this code to the head section of every webpage, where …" at bounding box center [784, 378] width 1568 height 757
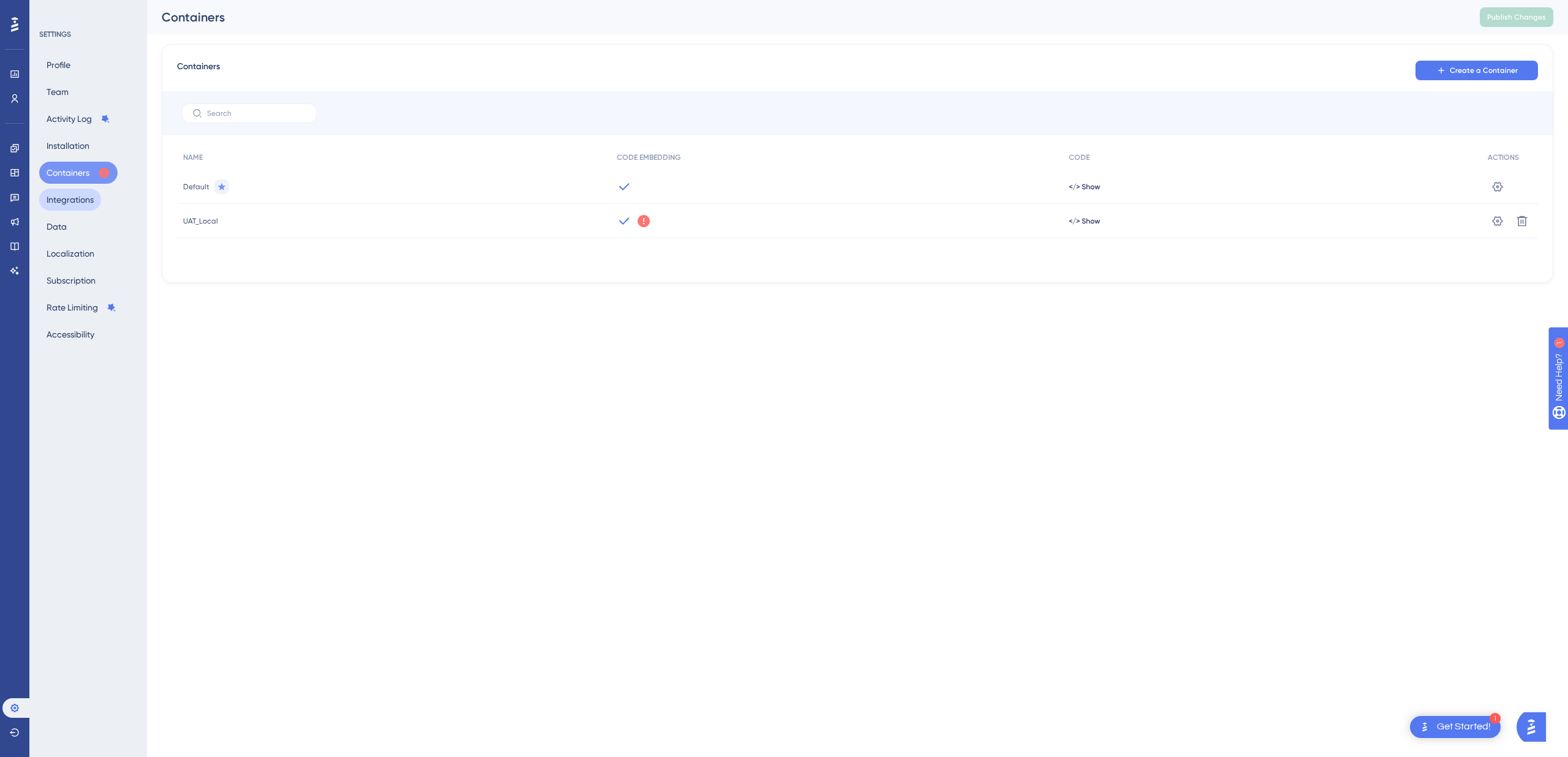
click at [65, 204] on button "Integrations" at bounding box center [70, 200] width 62 height 22
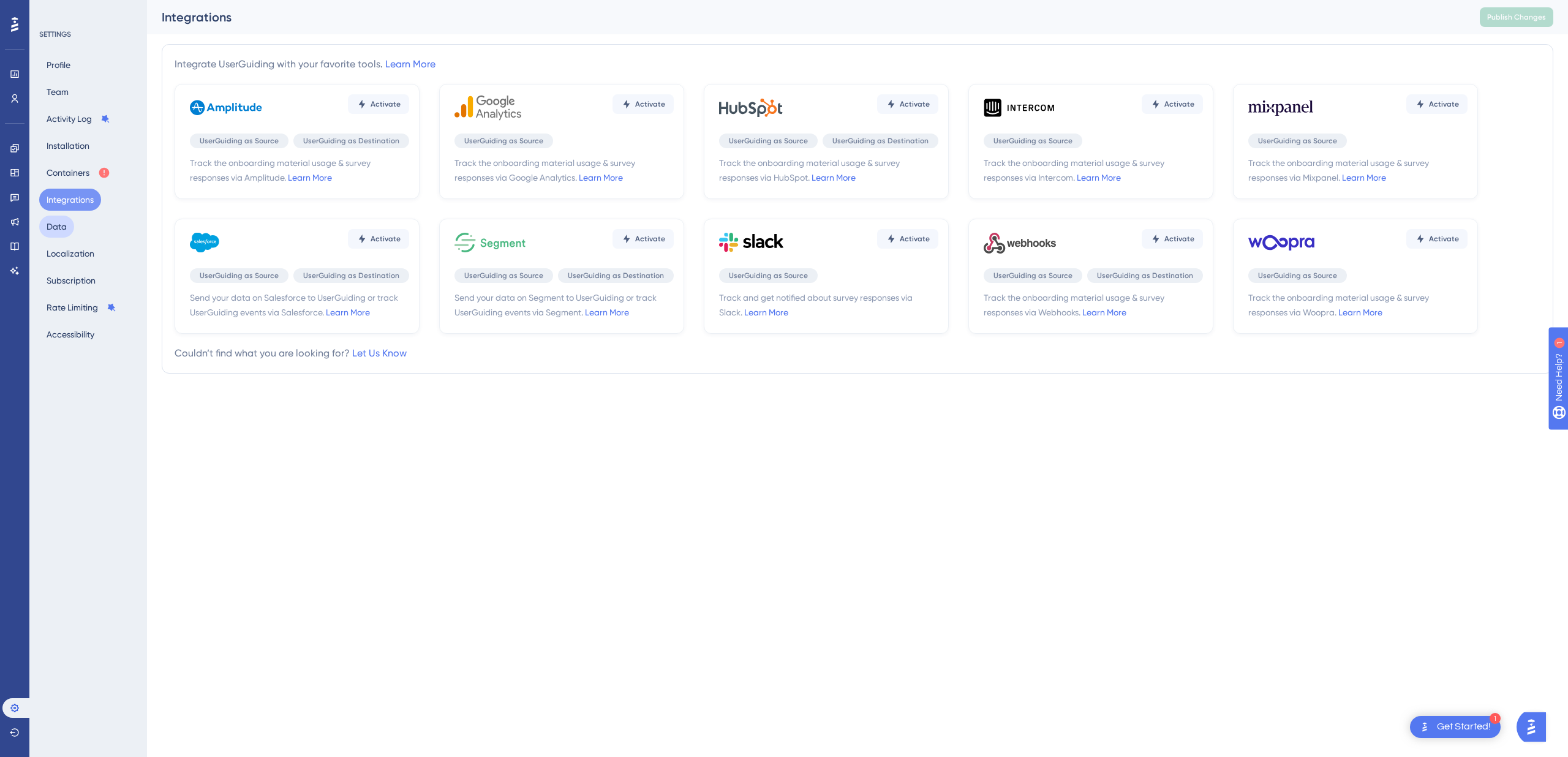
click at [62, 219] on button "Data" at bounding box center [57, 227] width 35 height 22
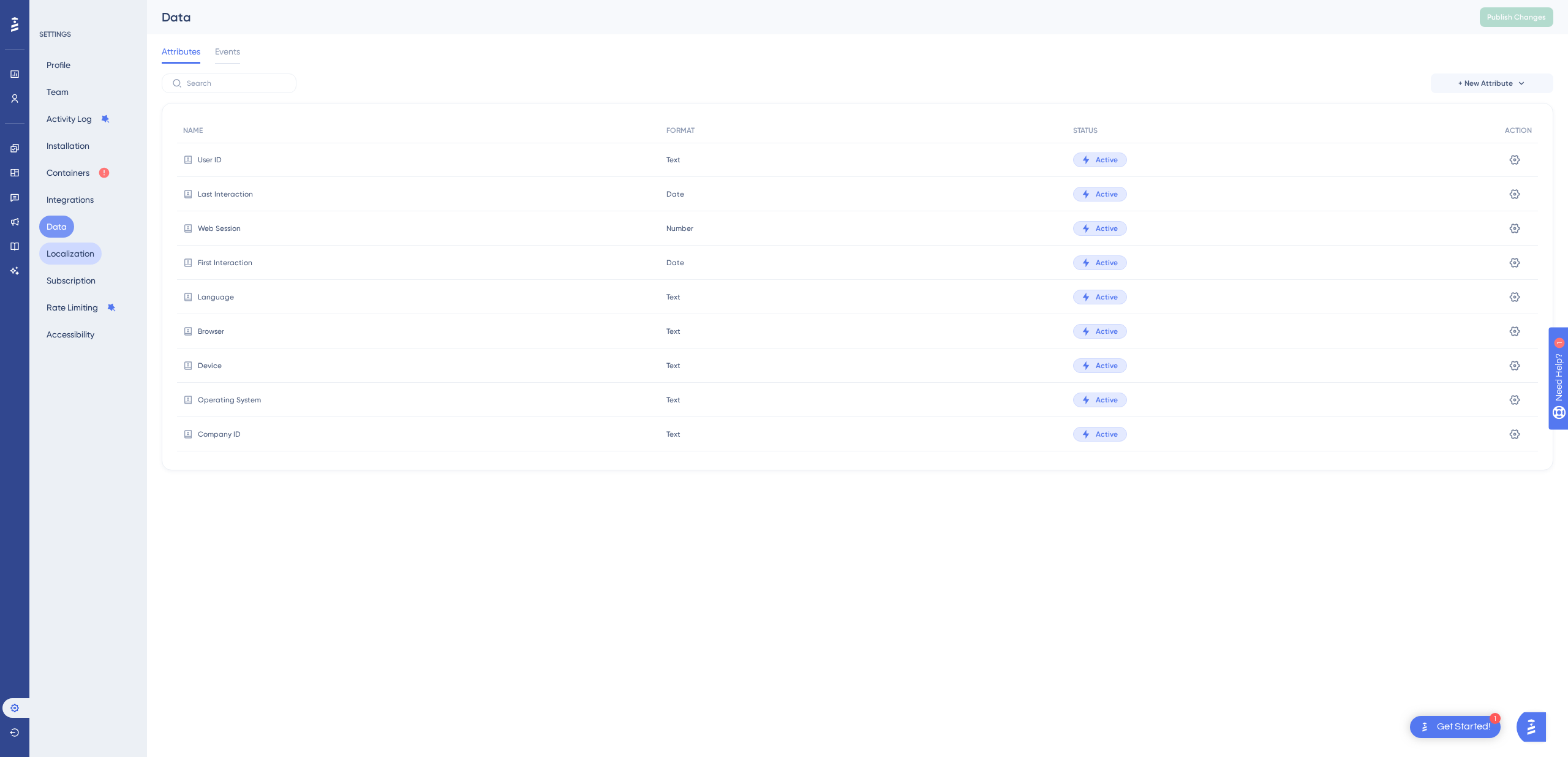
click at [64, 251] on button "Localization" at bounding box center [70, 253] width 62 height 22
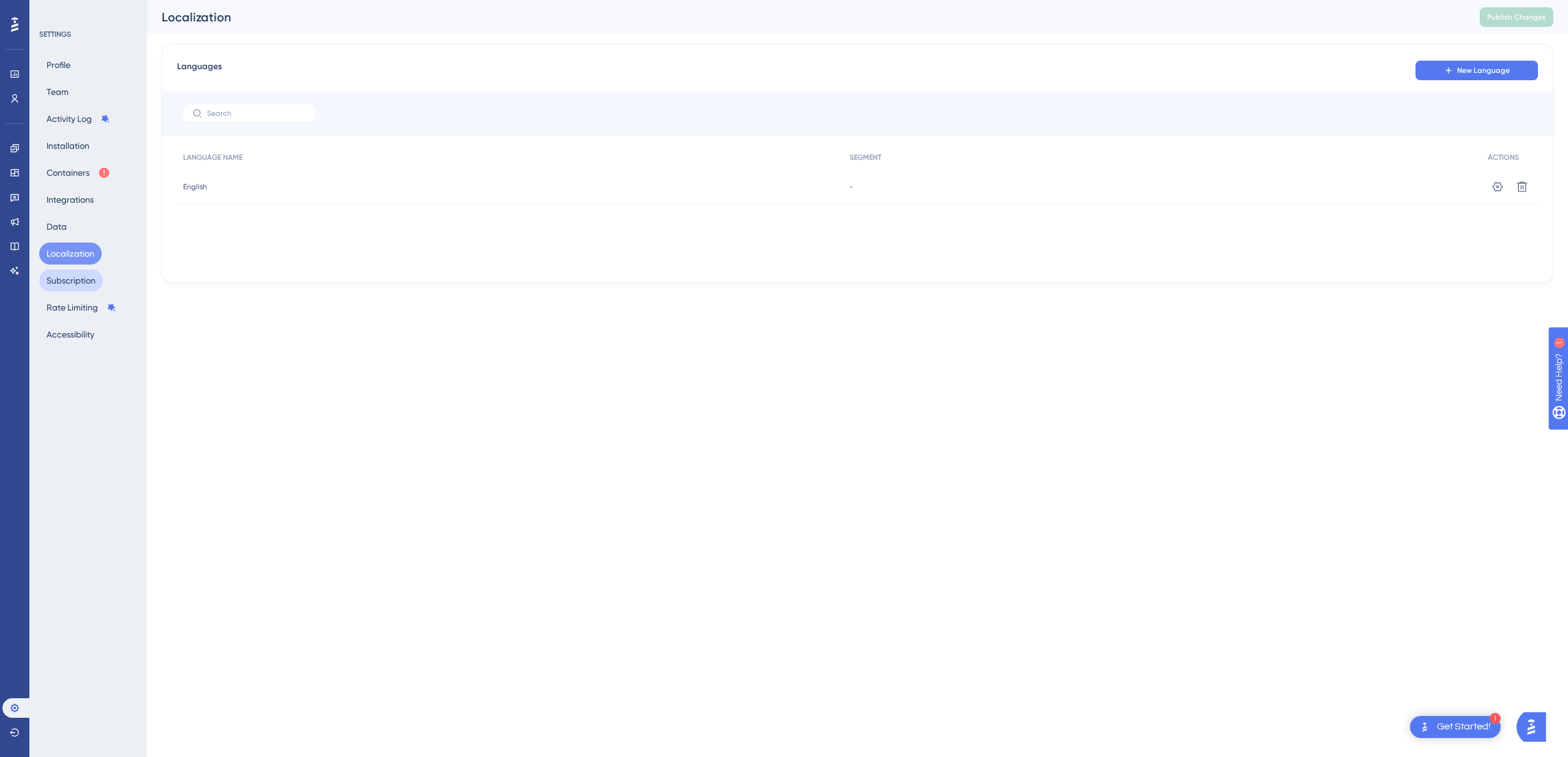
click at [77, 283] on button "Subscription" at bounding box center [71, 280] width 64 height 22
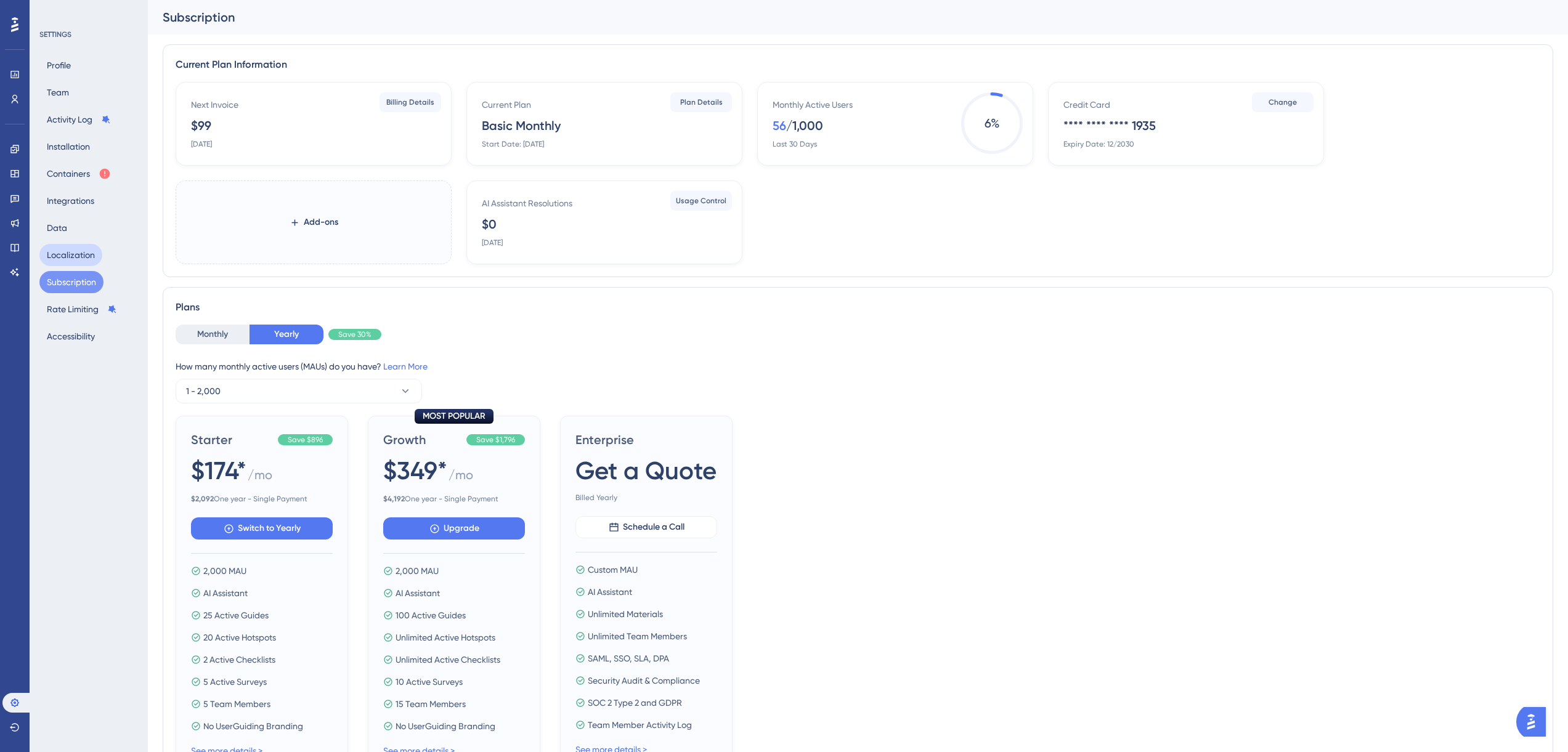
click at [65, 265] on button "Localization" at bounding box center [71, 255] width 63 height 22
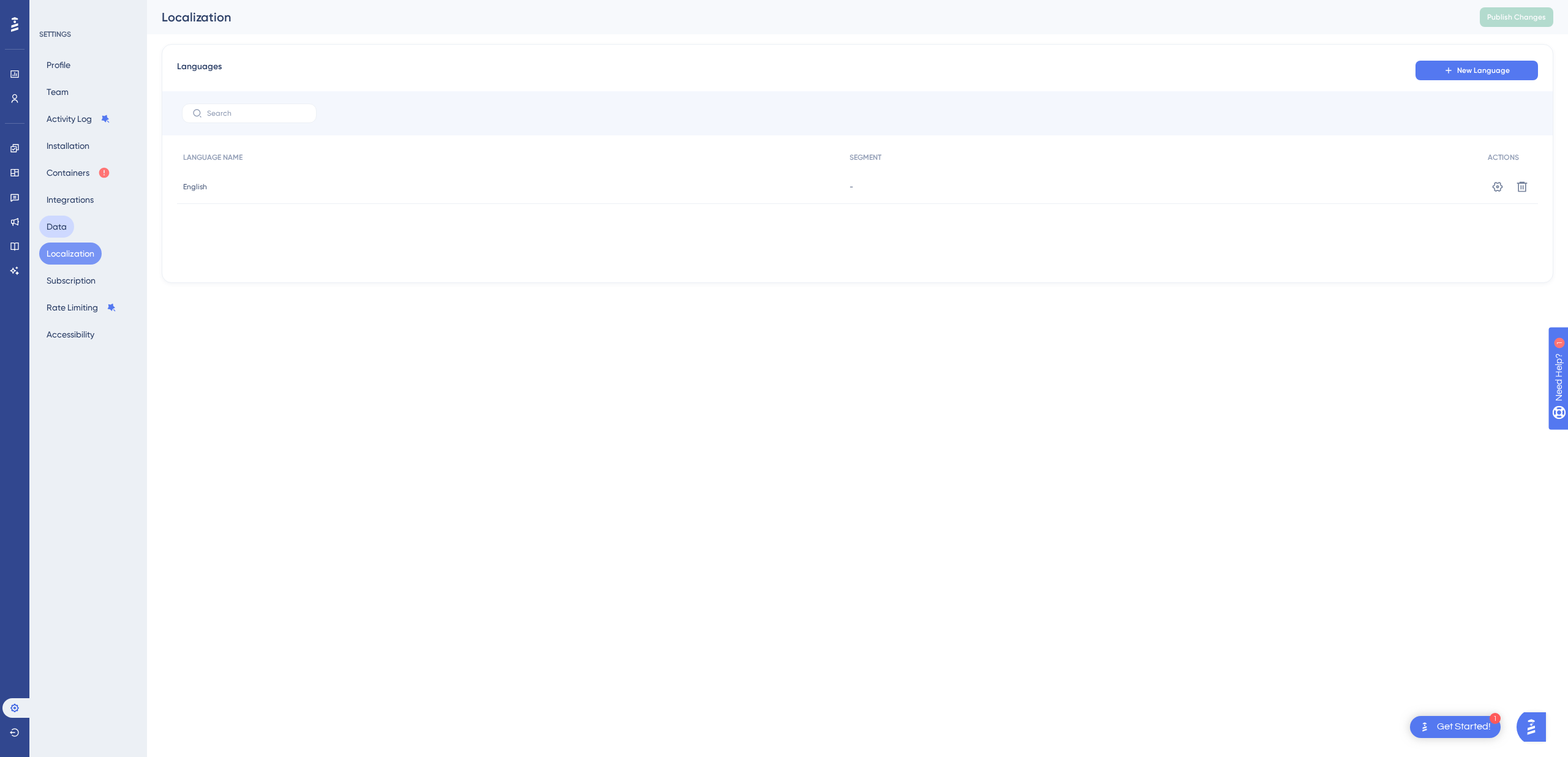
click at [64, 230] on button "Data" at bounding box center [57, 227] width 35 height 22
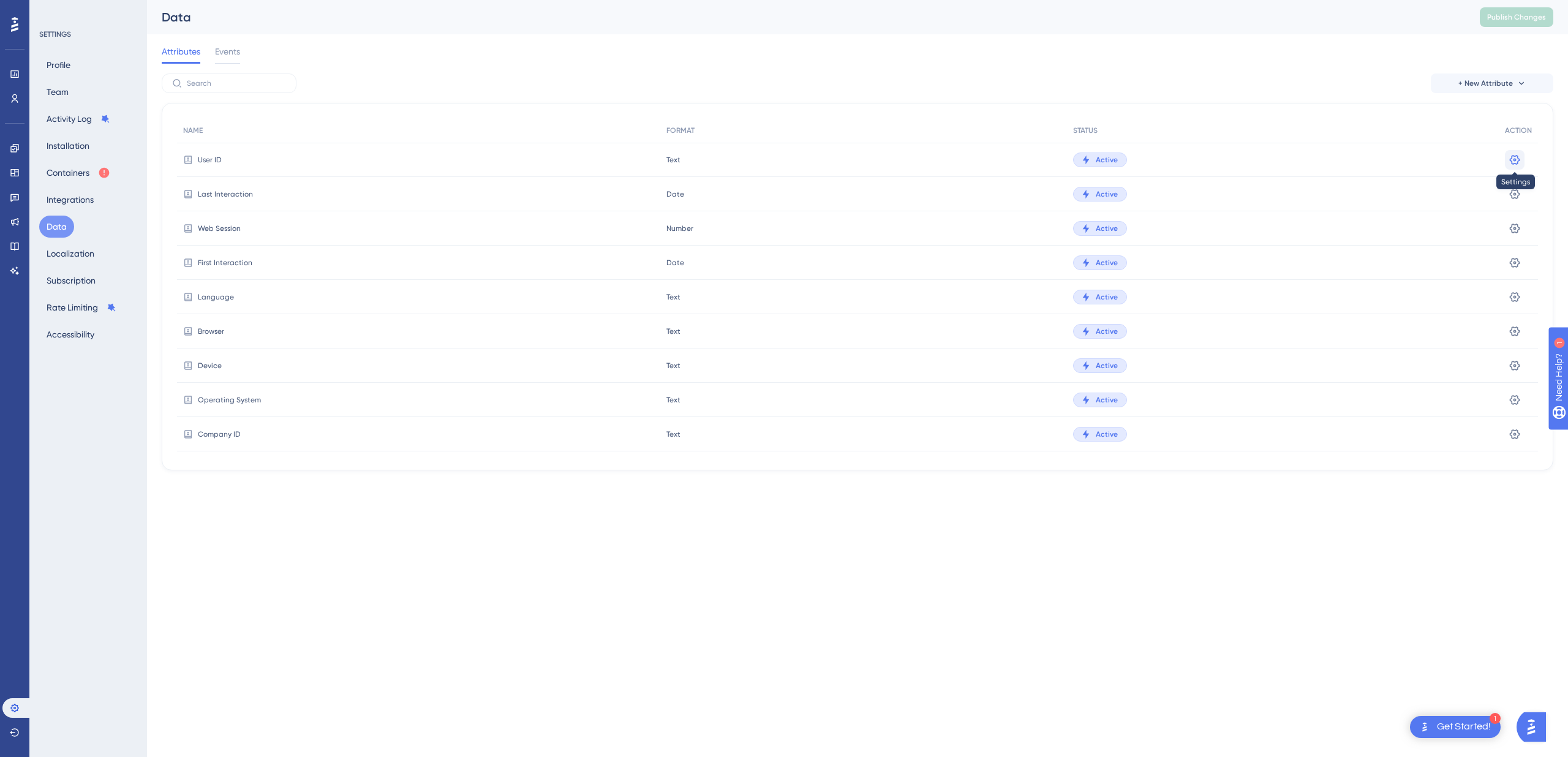
click at [1511, 161] on icon at bounding box center [1514, 160] width 13 height 13
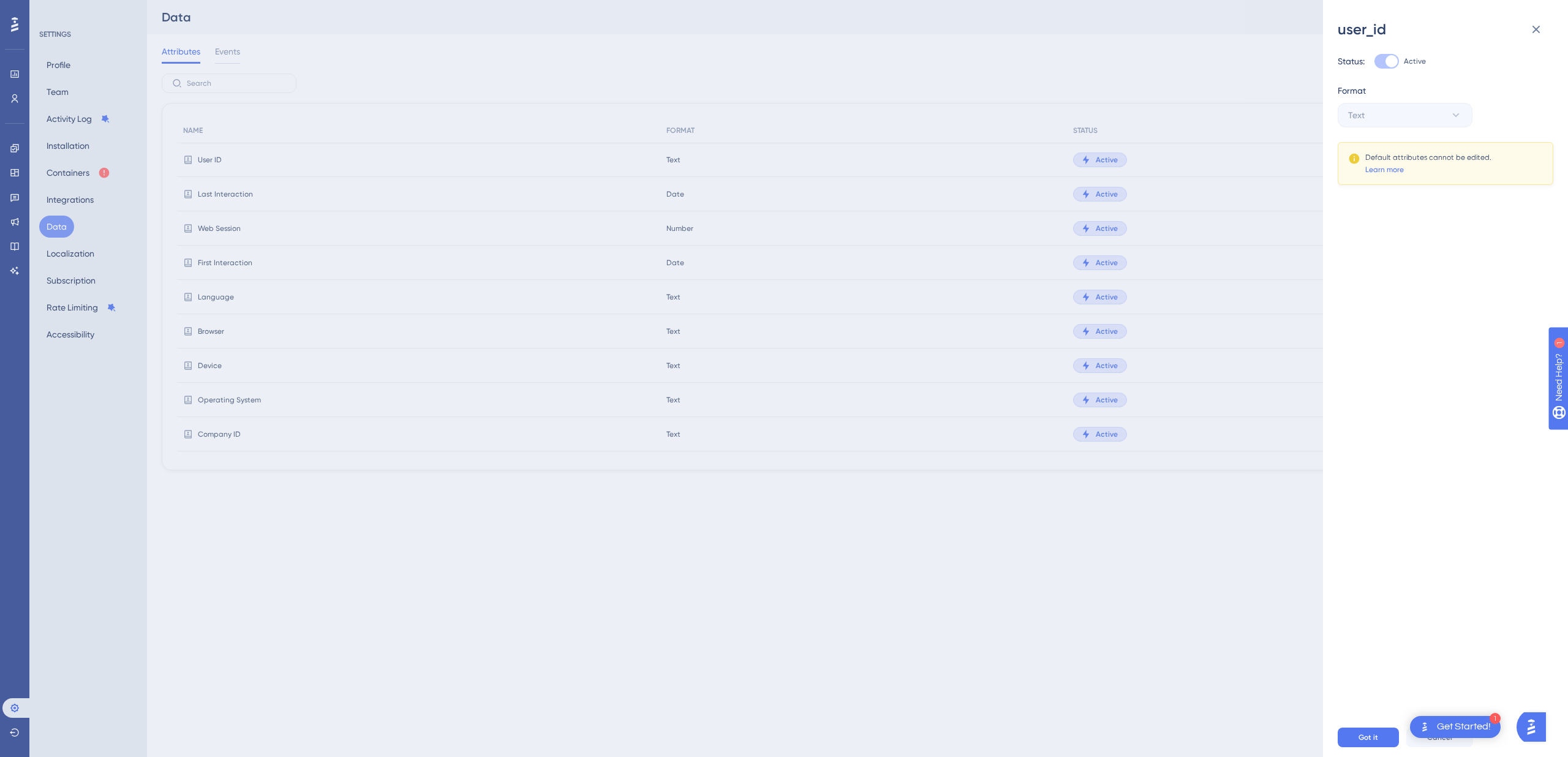
click at [1120, 524] on div "user_id Status: Active Format Text Default attributes cannot be edited. Learn m…" at bounding box center [784, 378] width 1568 height 757
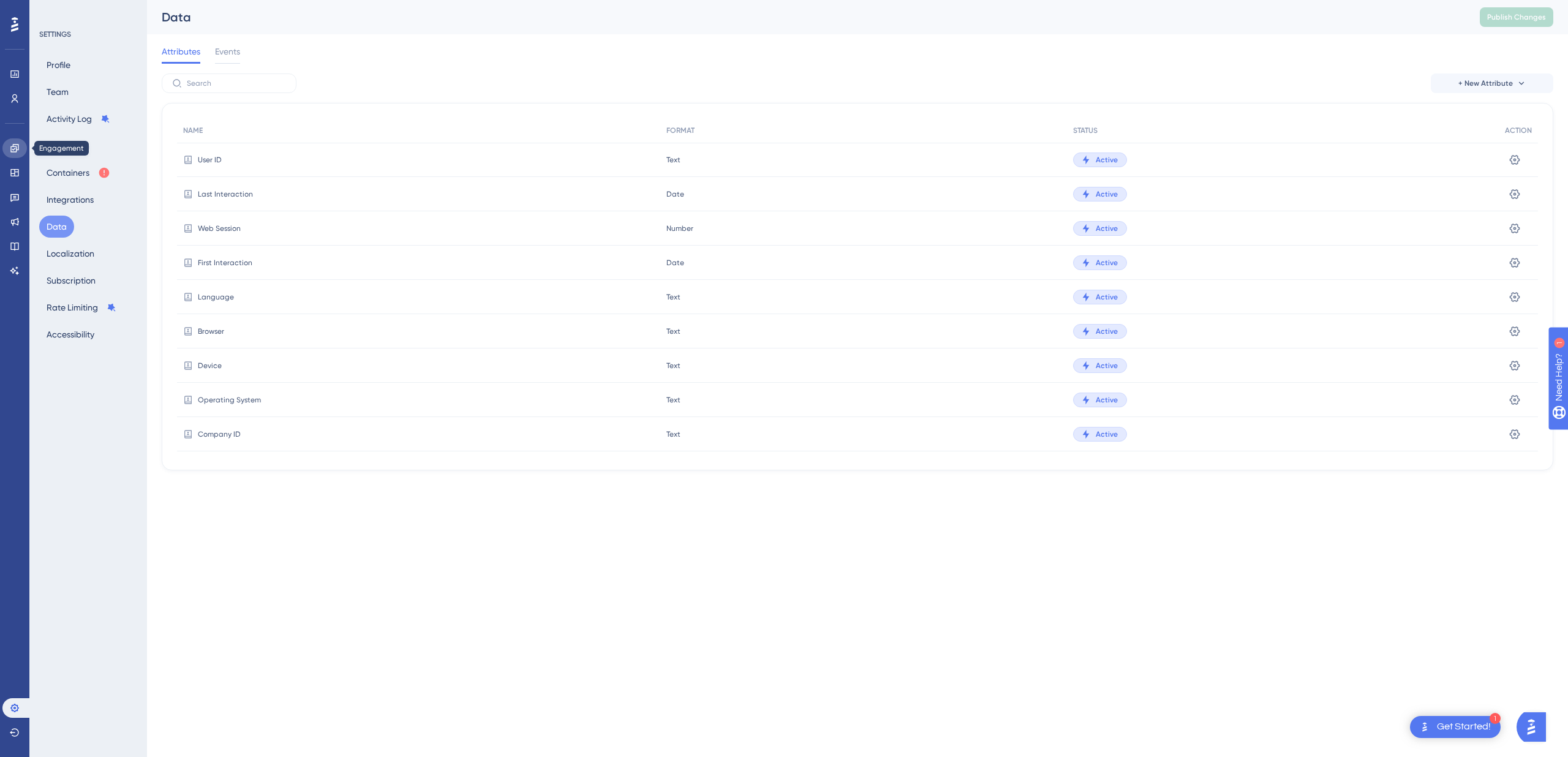
click at [14, 142] on link at bounding box center [14, 148] width 24 height 20
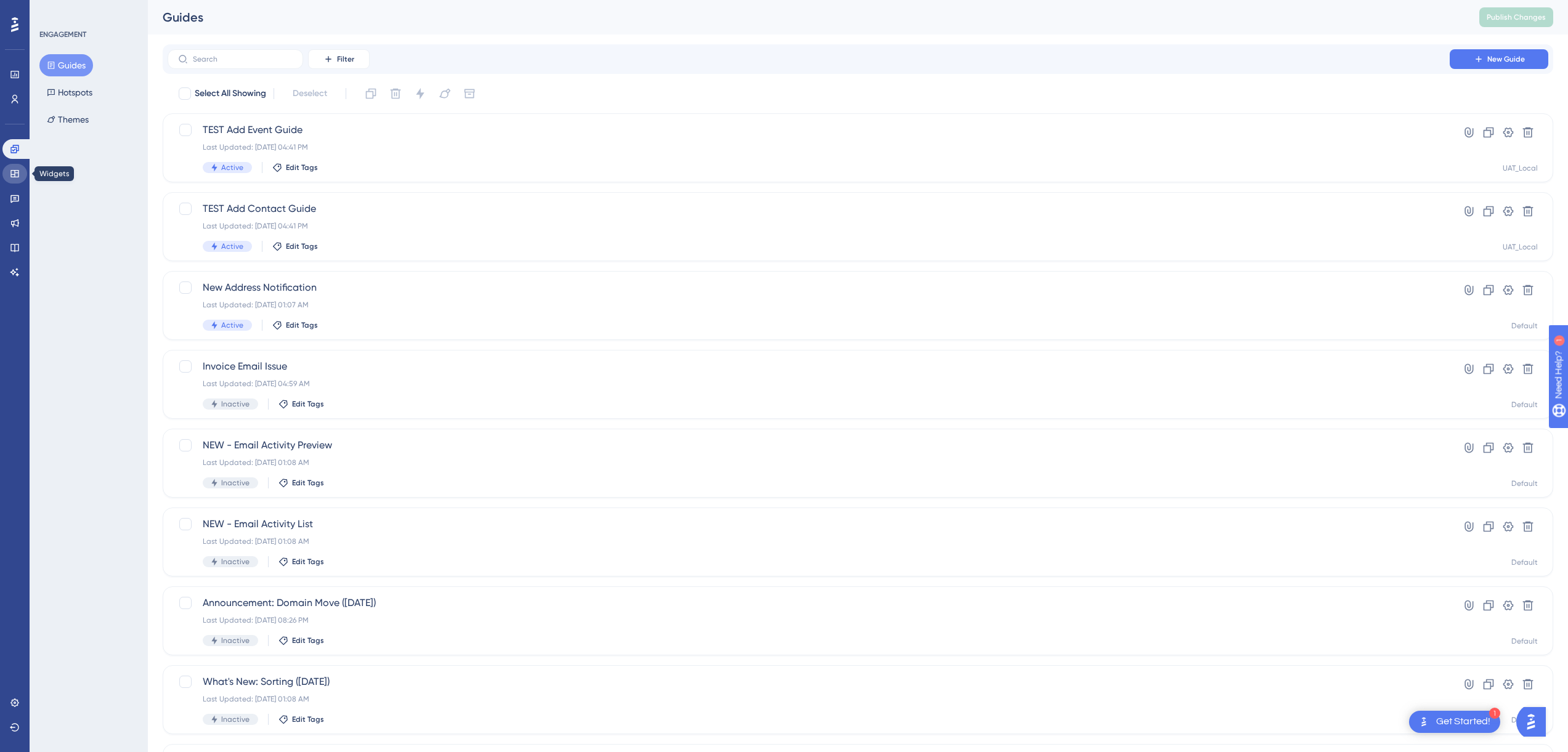
click at [14, 168] on link at bounding box center [14, 173] width 25 height 20
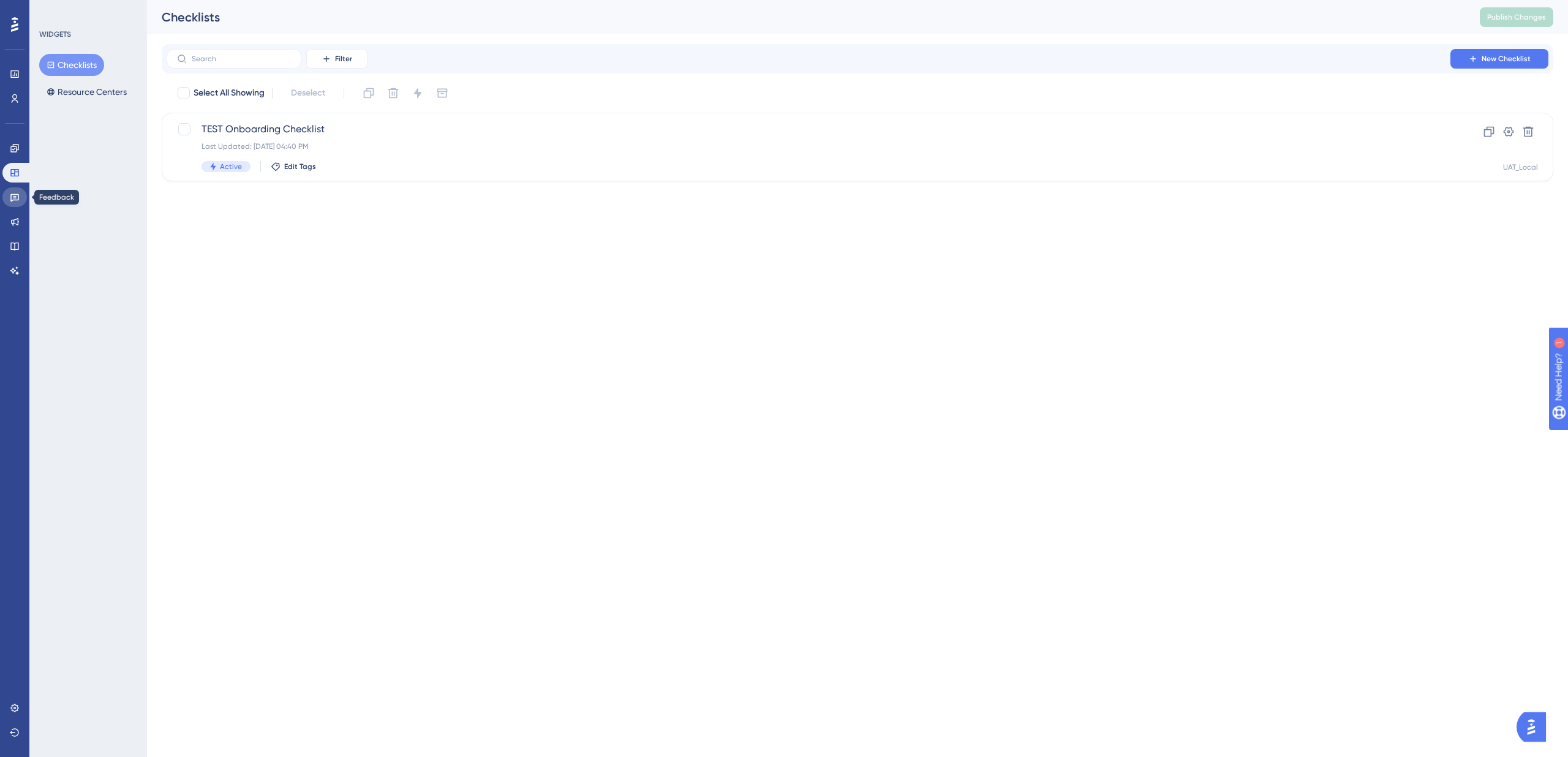
click at [15, 194] on icon at bounding box center [14, 198] width 9 height 8
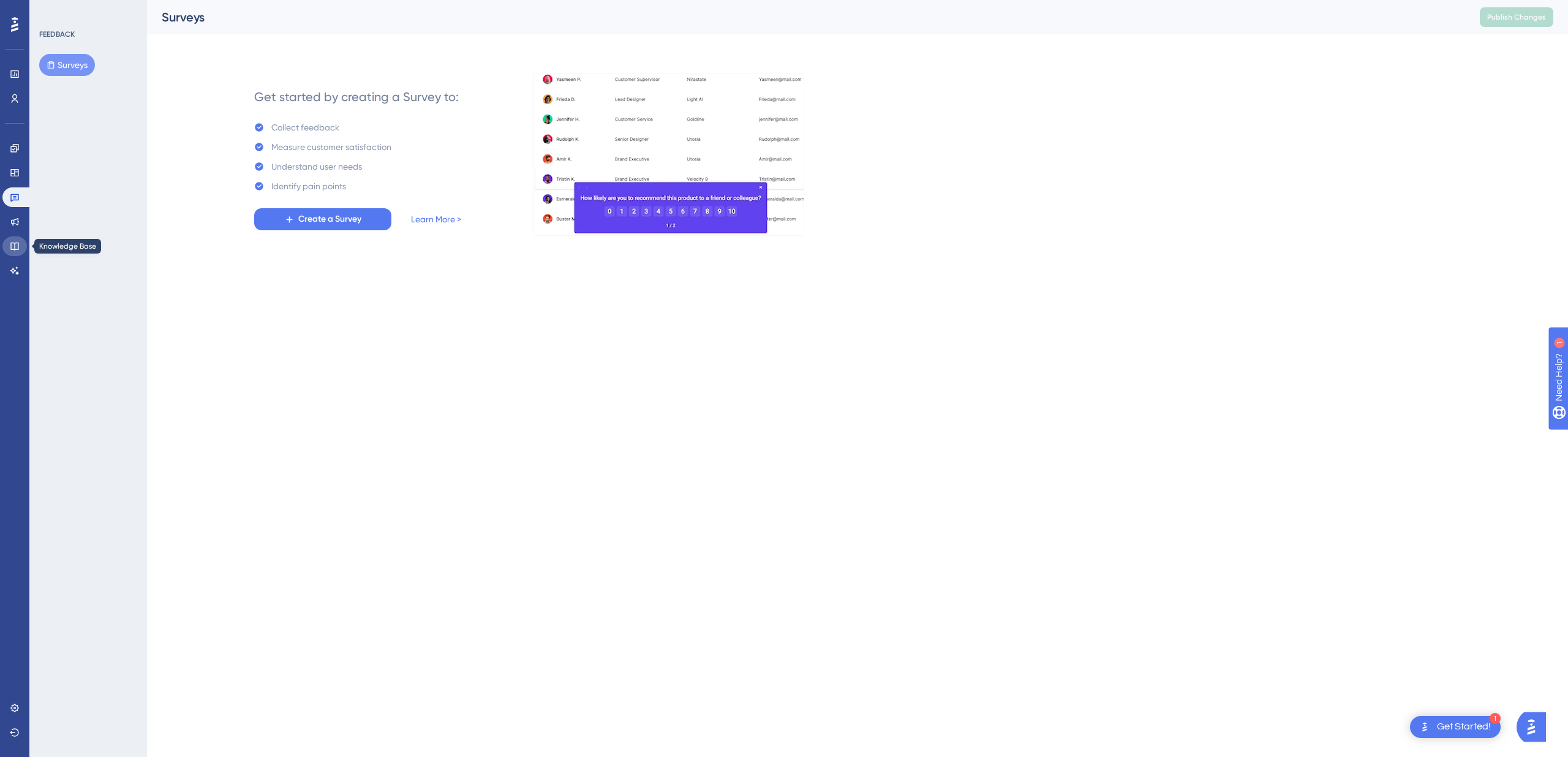
click at [17, 243] on icon at bounding box center [14, 246] width 9 height 9
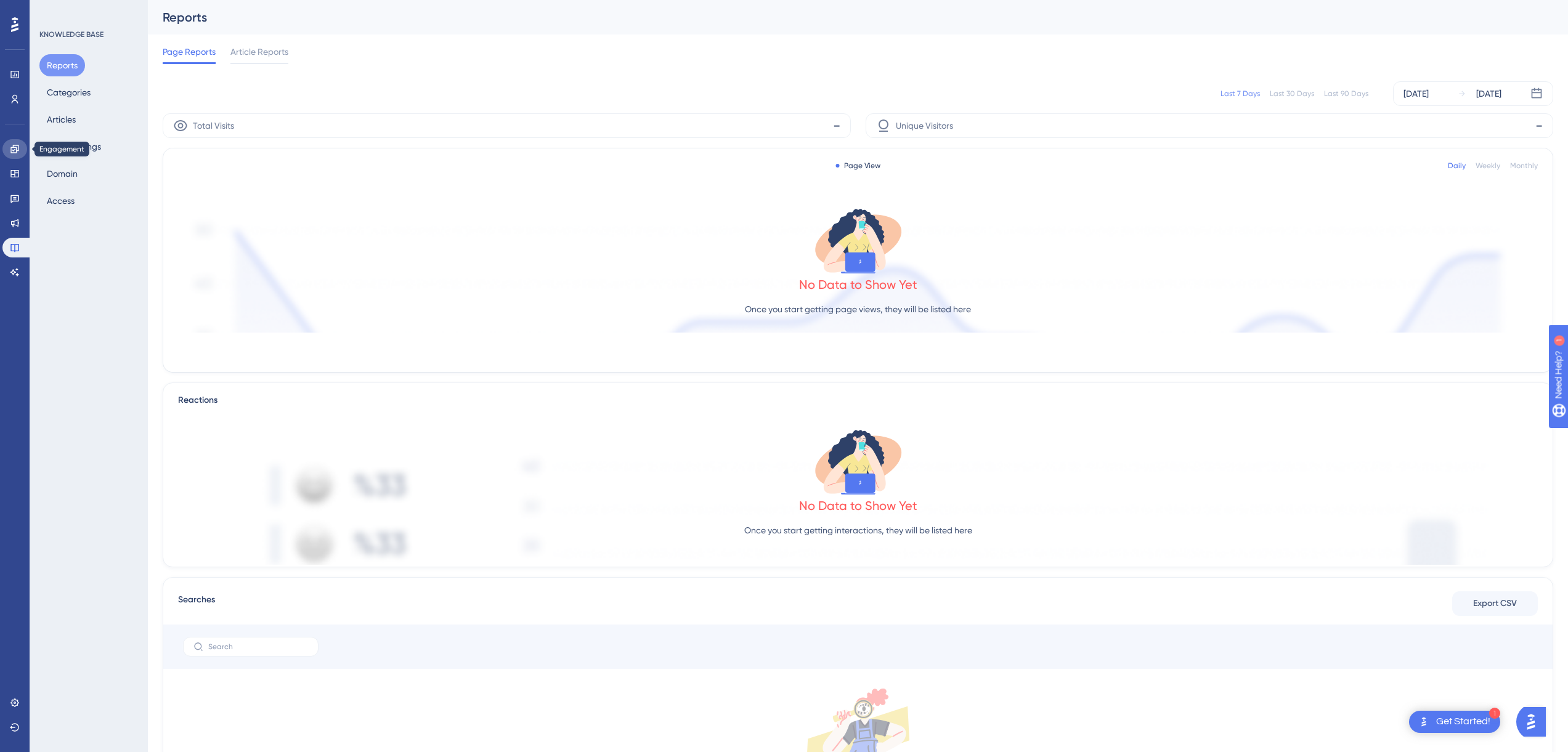
click at [12, 148] on icon at bounding box center [14, 148] width 10 height 10
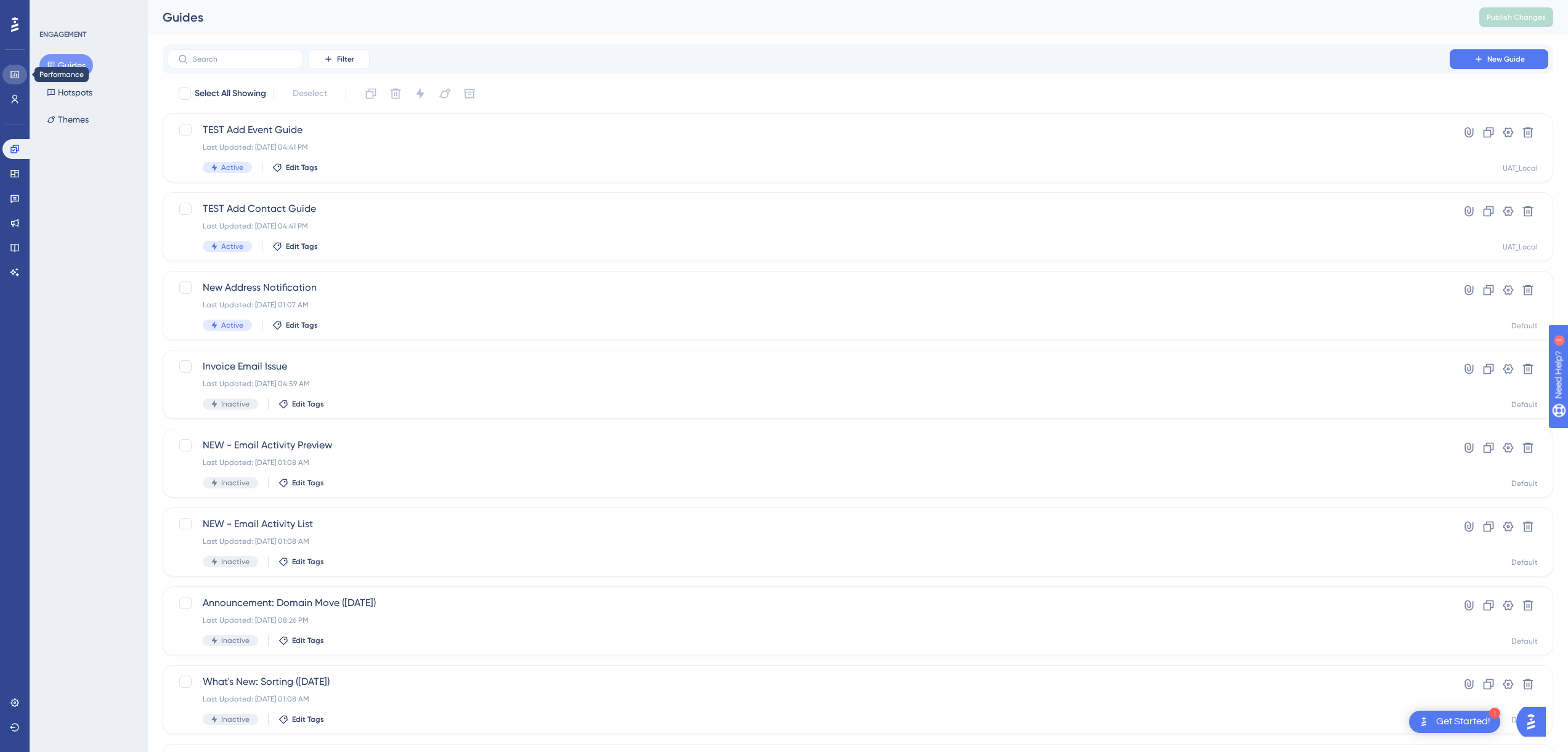
click at [18, 77] on icon at bounding box center [14, 74] width 8 height 7
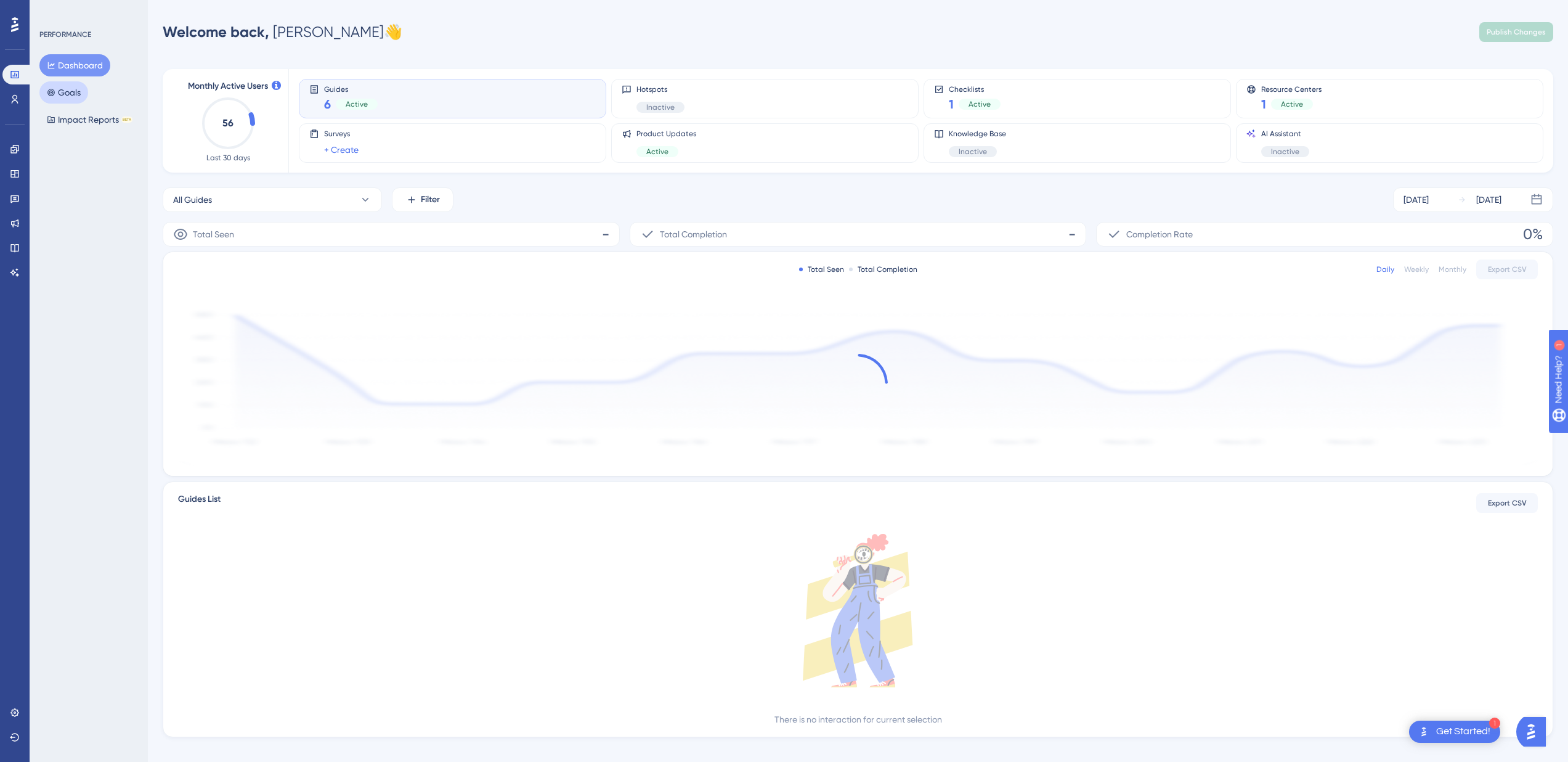
click at [71, 95] on button "Goals" at bounding box center [64, 92] width 48 height 22
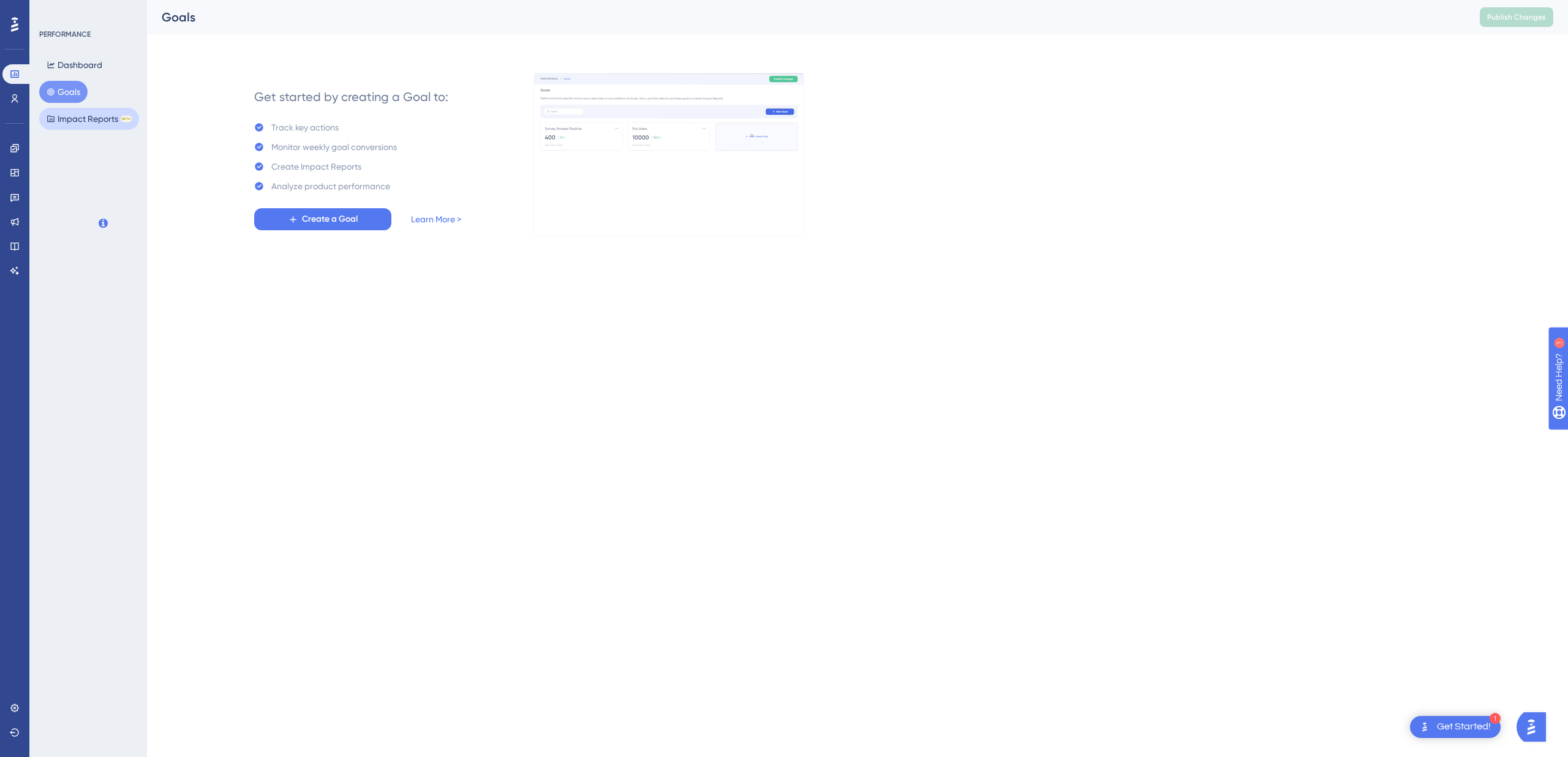
click at [63, 121] on button "Impact Reports BETA" at bounding box center [89, 119] width 99 height 22
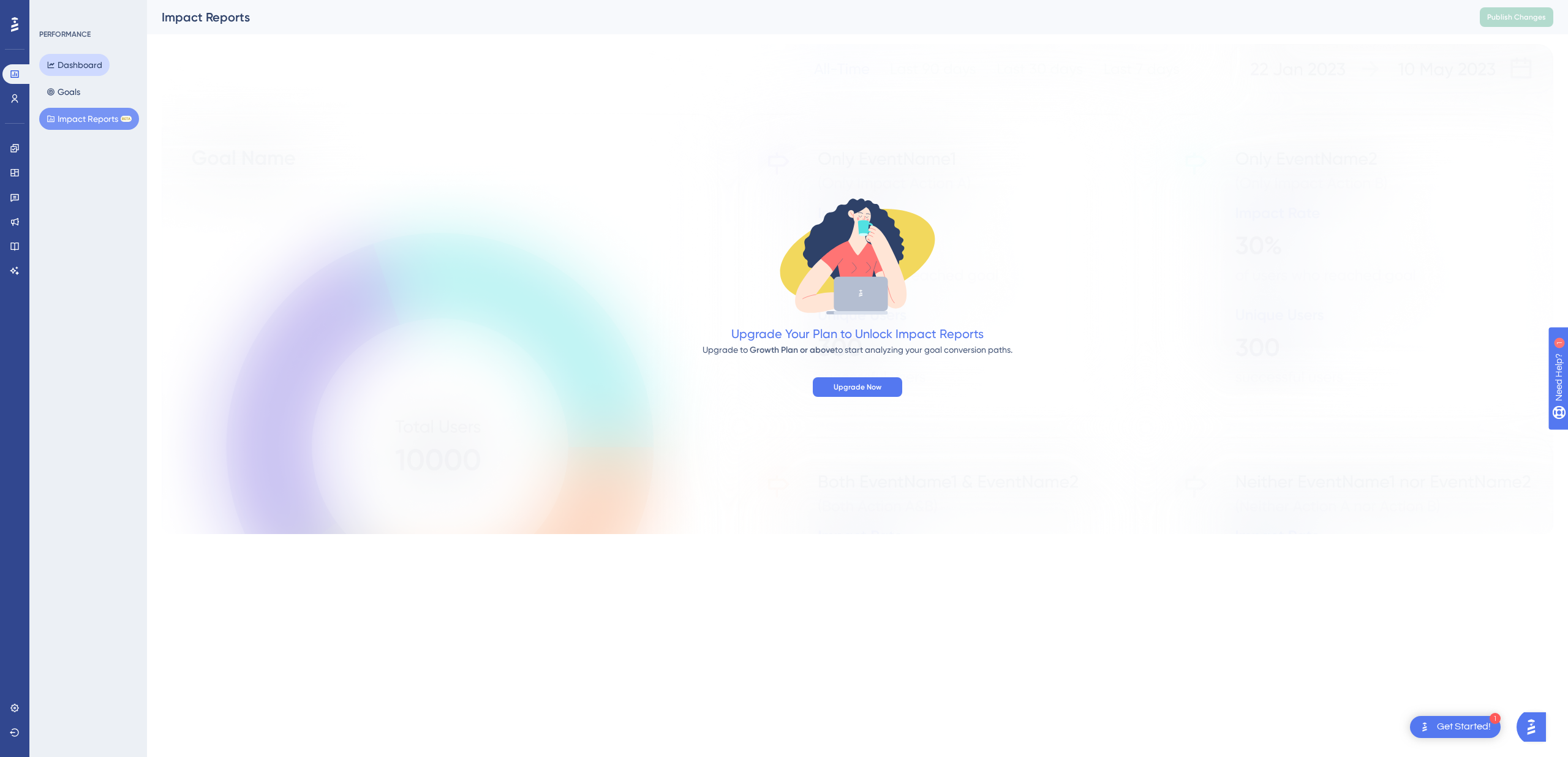
click at [71, 62] on button "Dashboard" at bounding box center [74, 65] width 70 height 22
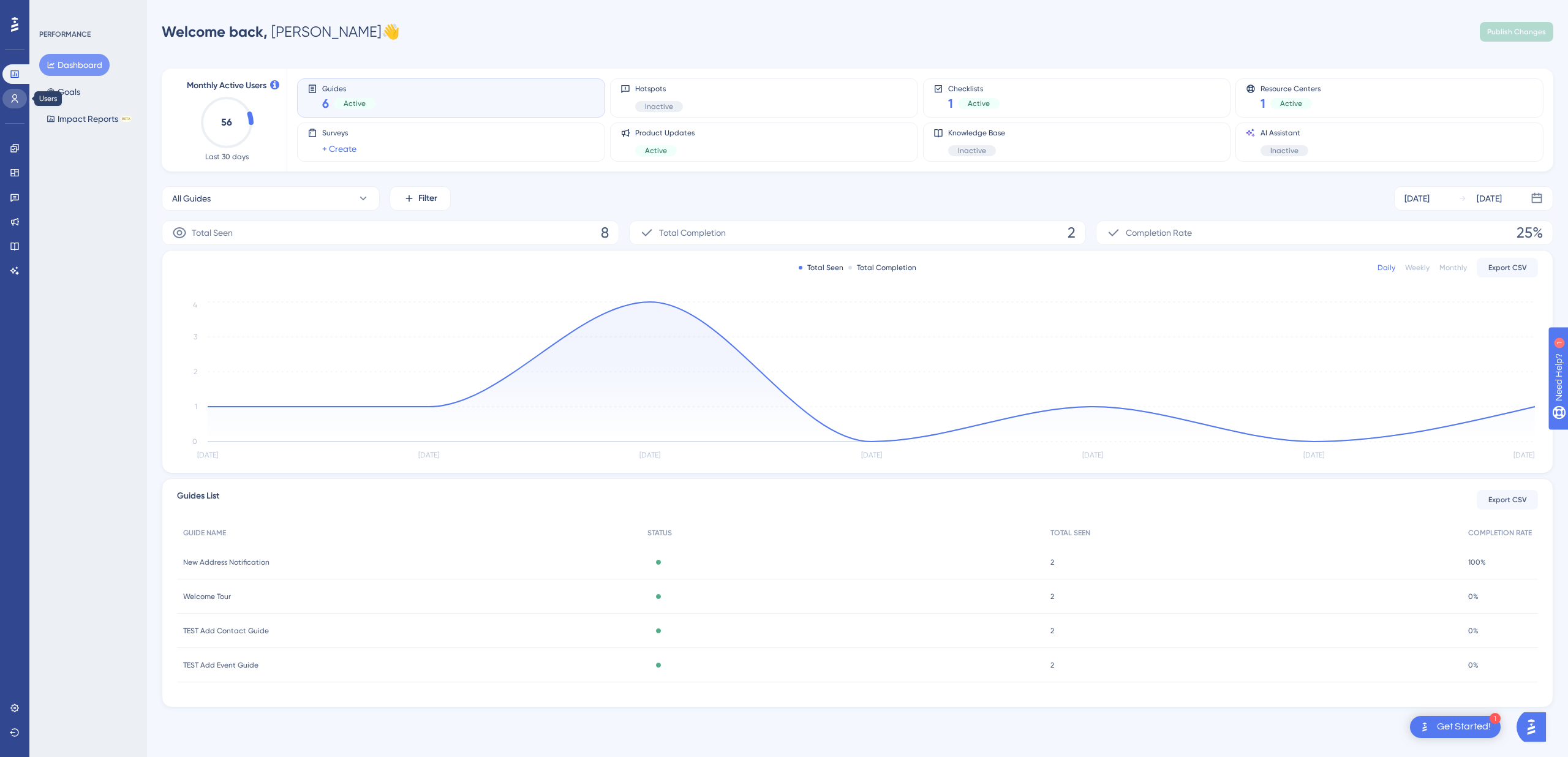
click at [14, 103] on icon at bounding box center [14, 99] width 9 height 9
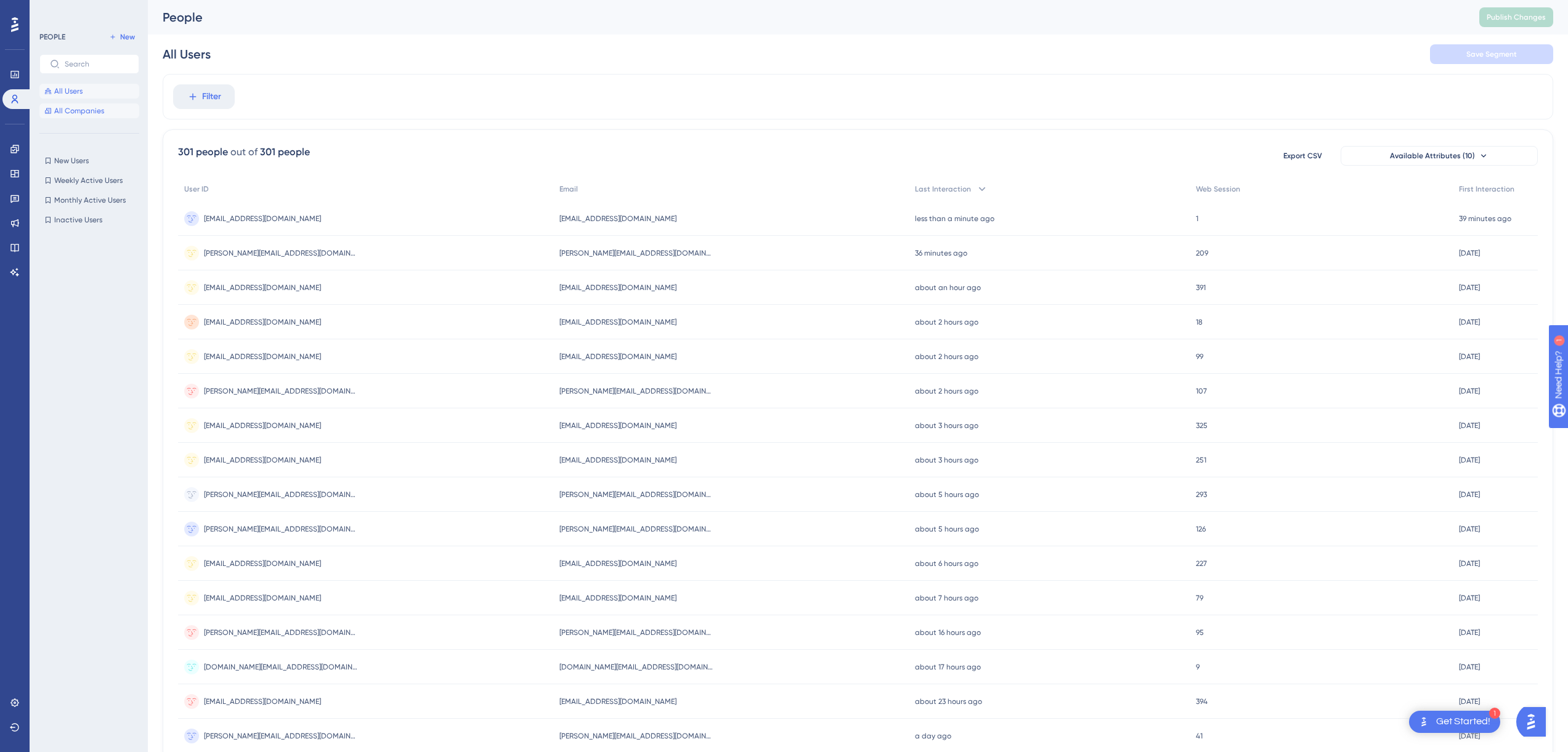
click at [87, 108] on span "All Companies" at bounding box center [79, 110] width 50 height 10
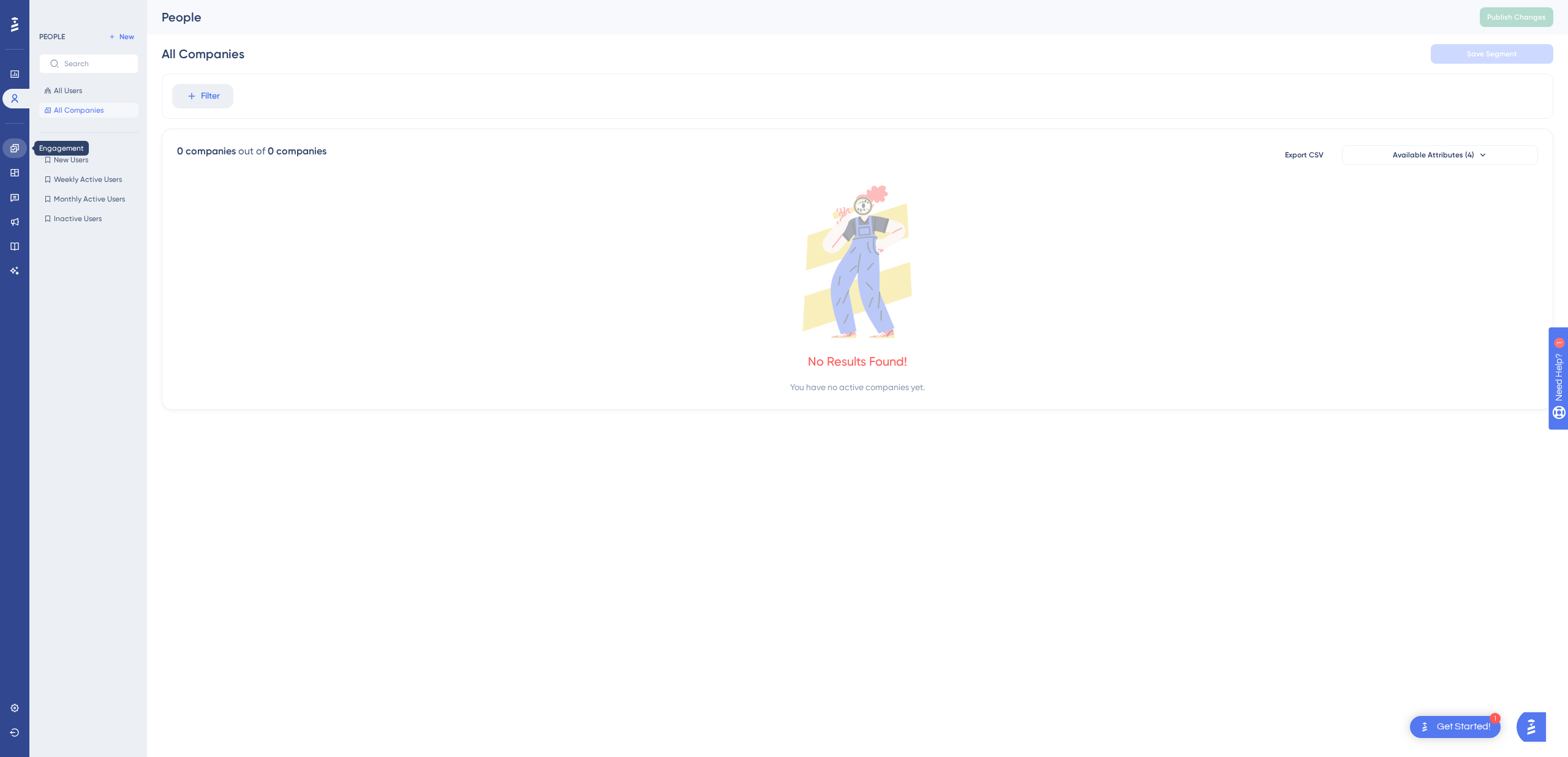
click at [17, 148] on icon at bounding box center [14, 148] width 8 height 8
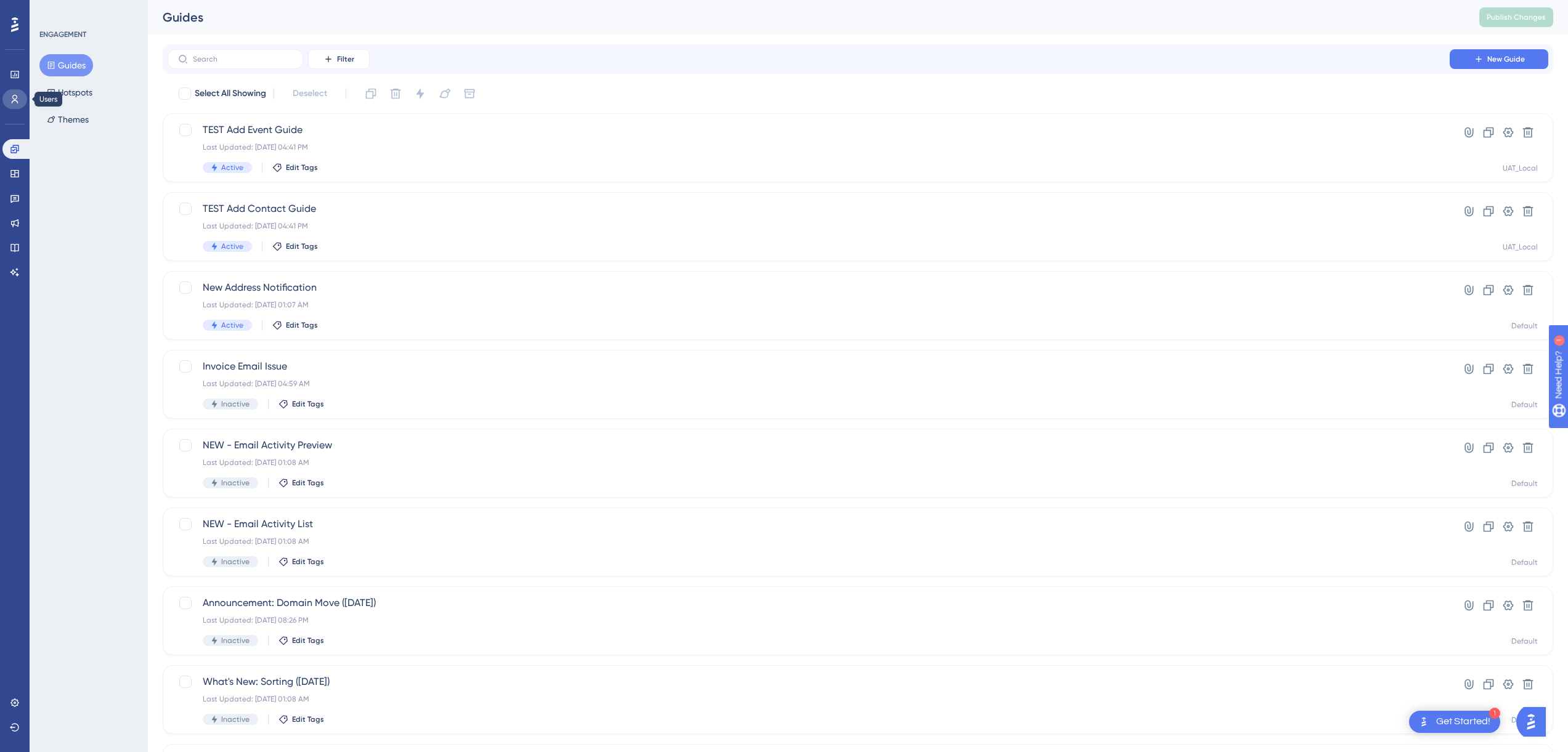
click at [15, 98] on icon at bounding box center [15, 98] width 7 height 9
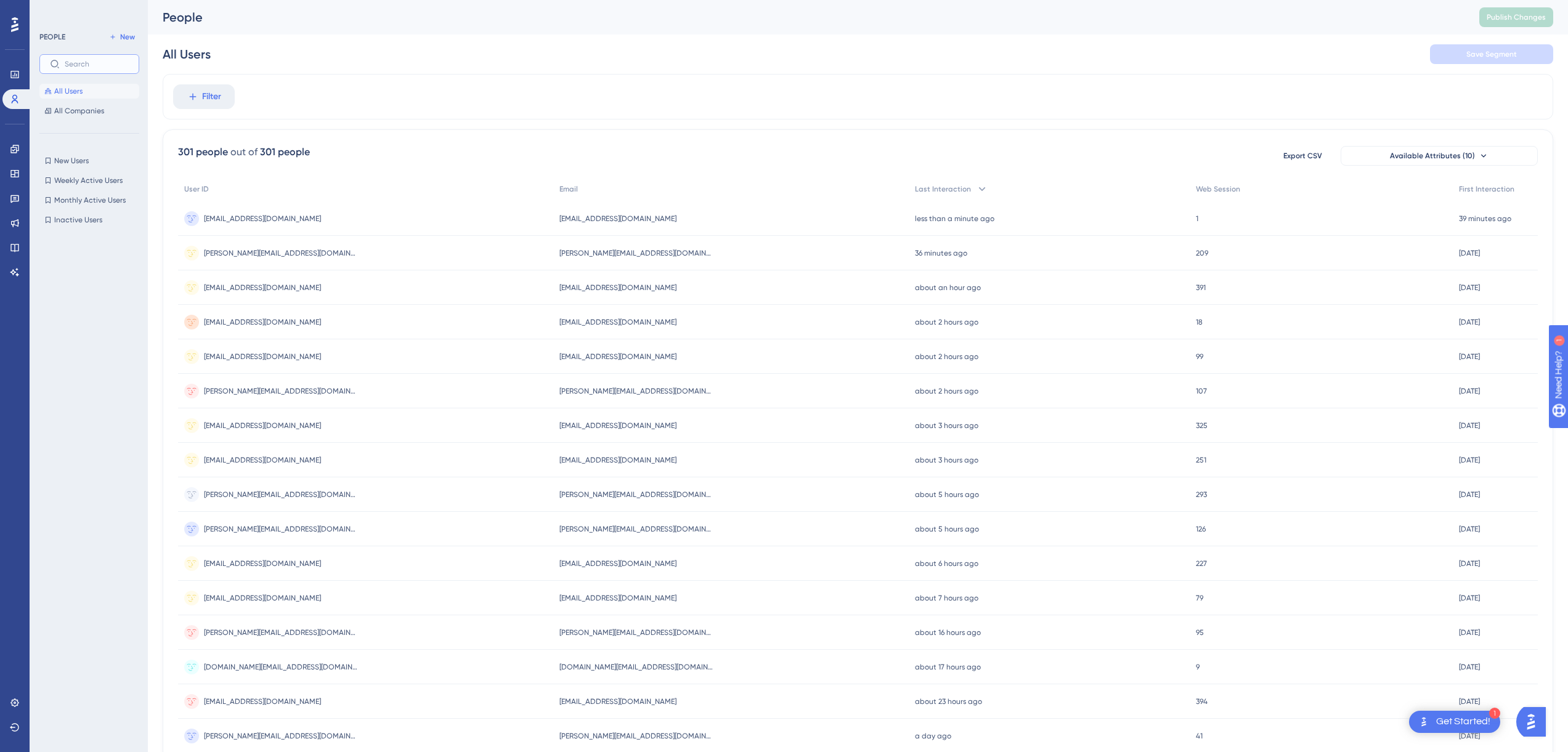
click at [106, 67] on input "text" at bounding box center [96, 64] width 64 height 9
type input "haarme"
drag, startPoint x: 109, startPoint y: 67, endPoint x: 17, endPoint y: 60, distance: 92.3
click at [148, 60] on div "Performance Users Engagement Widgets Feedback Product Updates Knowledge Base AI…" at bounding box center [858, 483] width 1420 height 966
click at [199, 87] on button "Filter" at bounding box center [204, 96] width 62 height 25
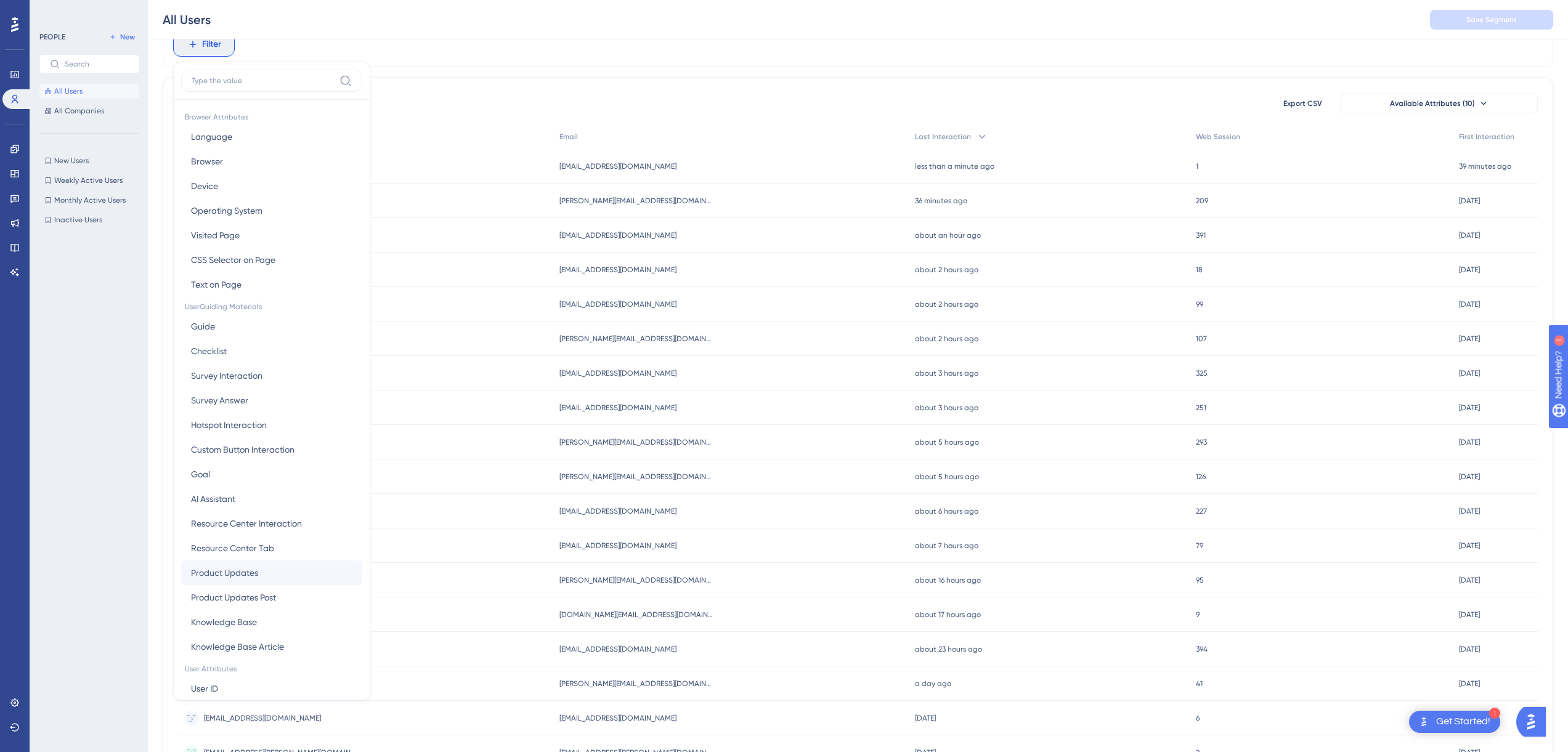
scroll to position [106, 0]
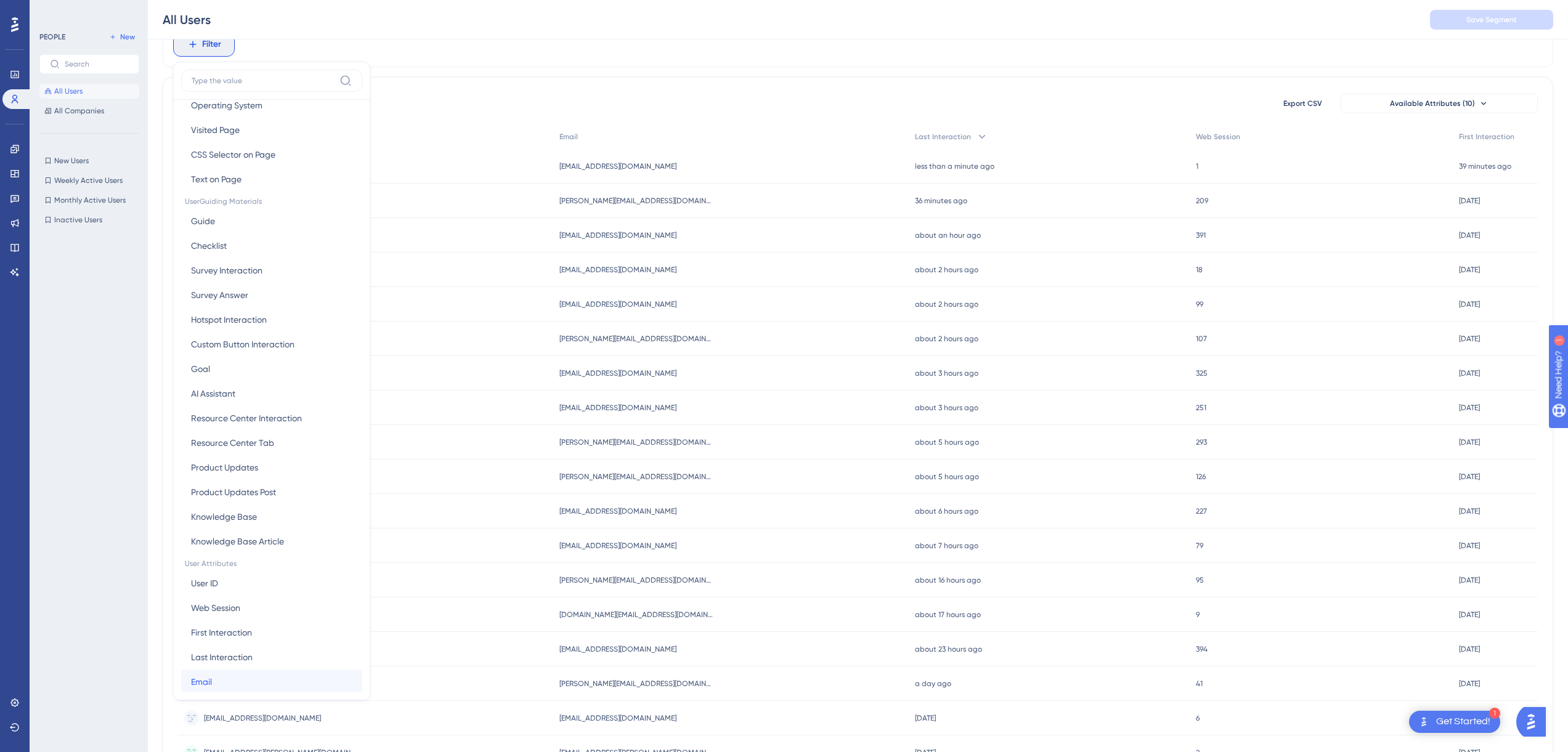
click at [221, 681] on button "Email Email" at bounding box center [272, 681] width 181 height 25
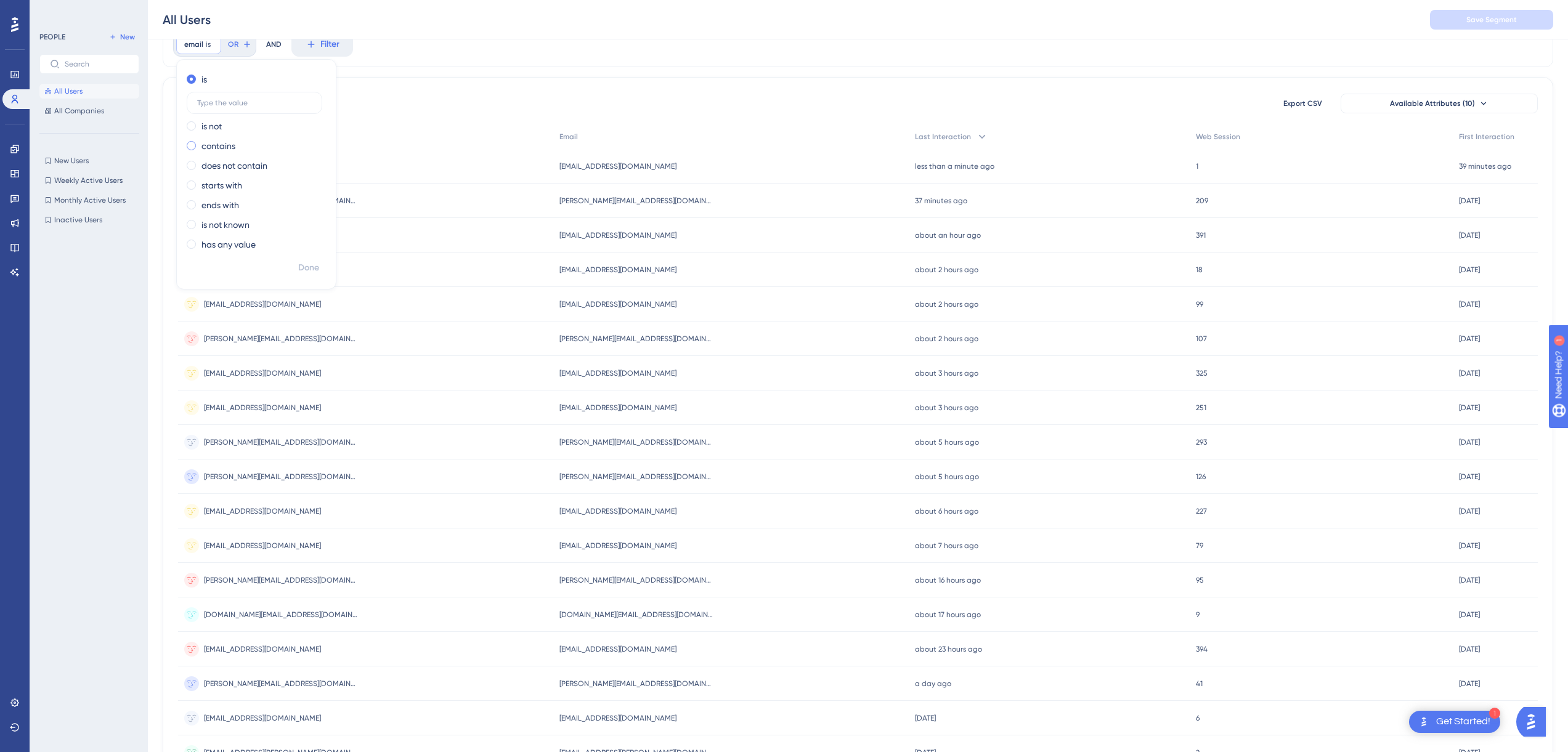
click at [222, 152] on label "contains" at bounding box center [218, 146] width 34 height 15
type input "haarme"
click at [315, 267] on span "Done" at bounding box center [308, 268] width 21 height 15
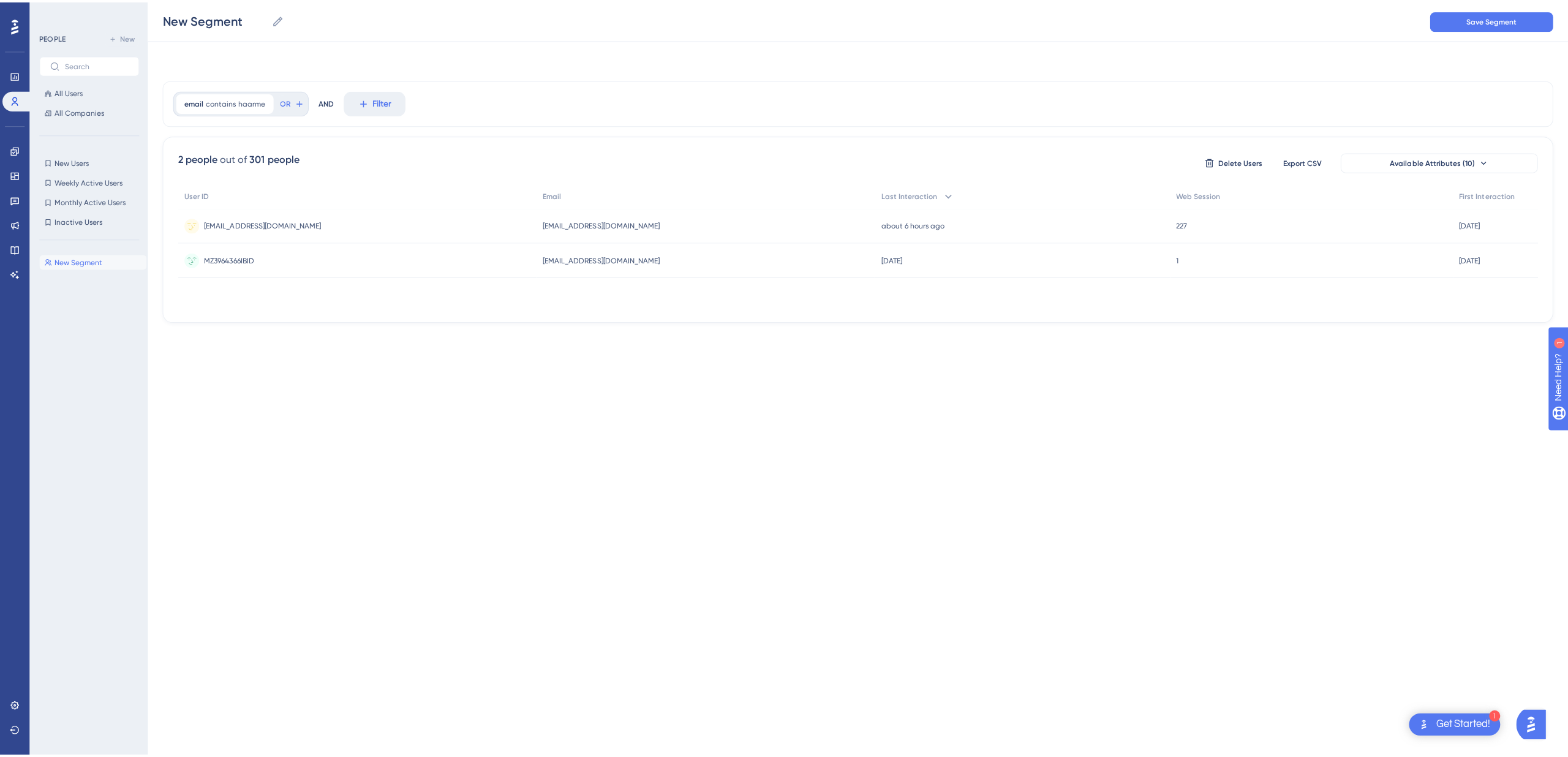
scroll to position [0, 0]
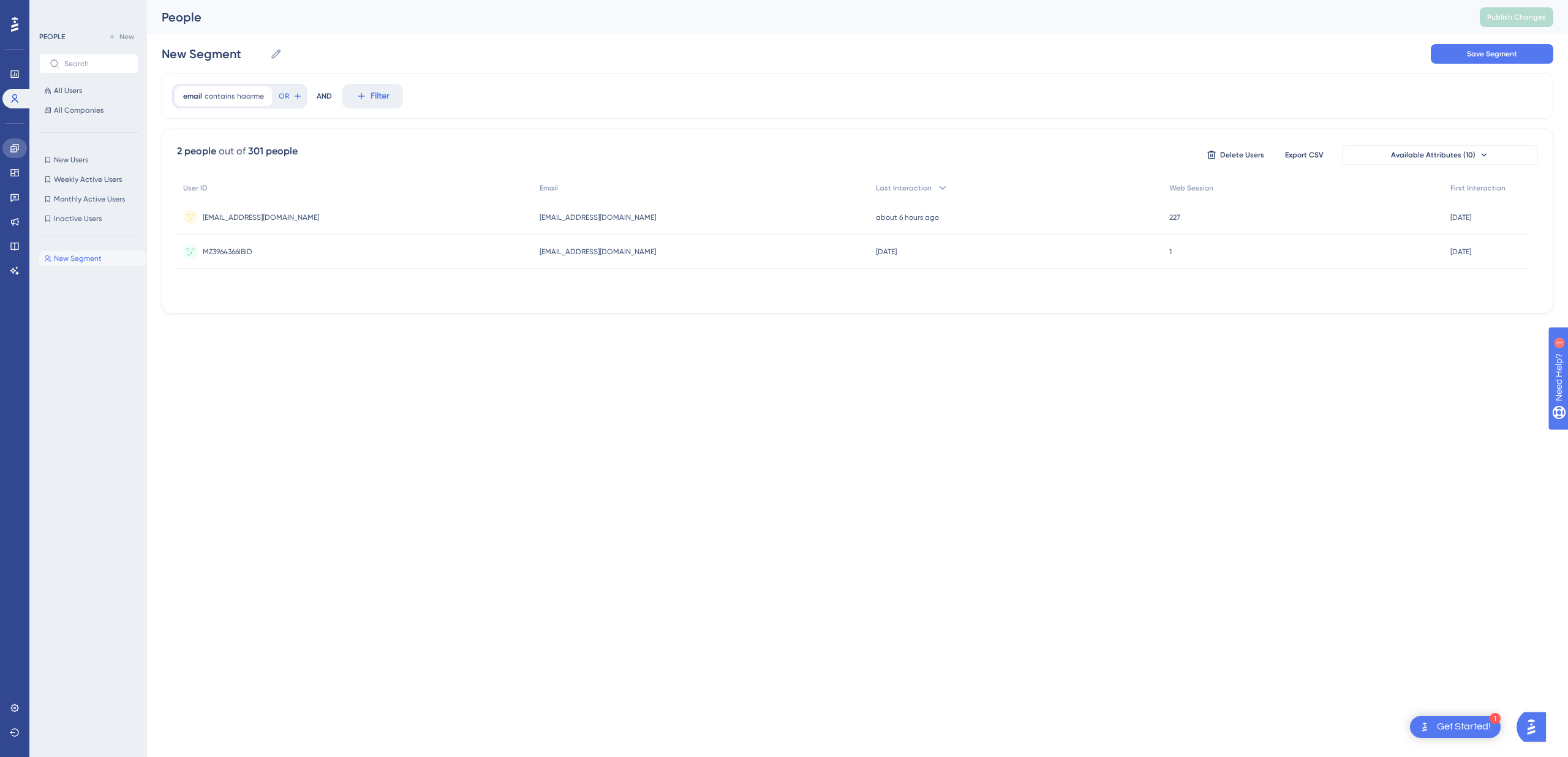
click at [15, 145] on icon at bounding box center [14, 148] width 9 height 9
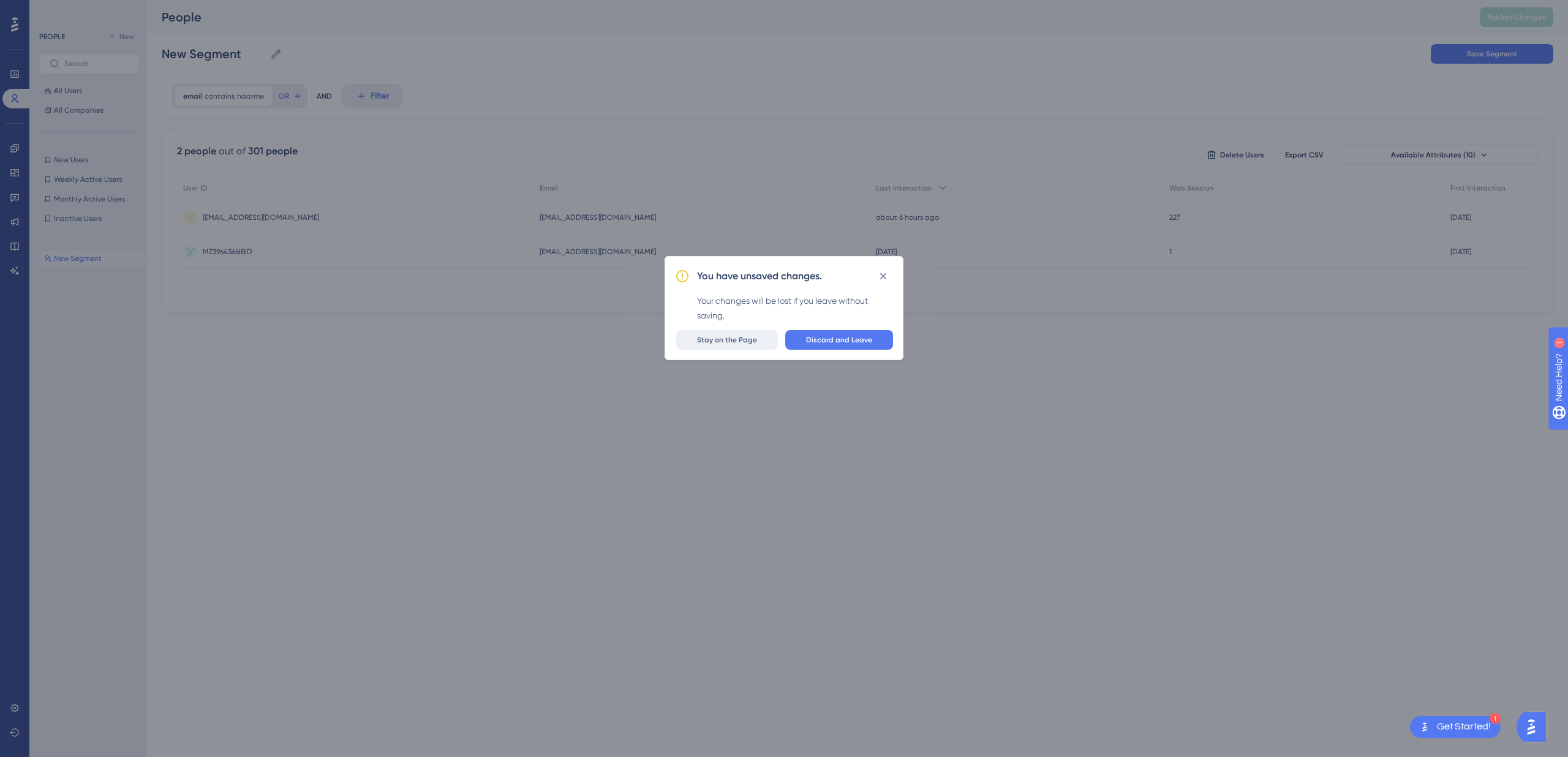
click at [743, 343] on span "Stay on the Page" at bounding box center [727, 339] width 60 height 9
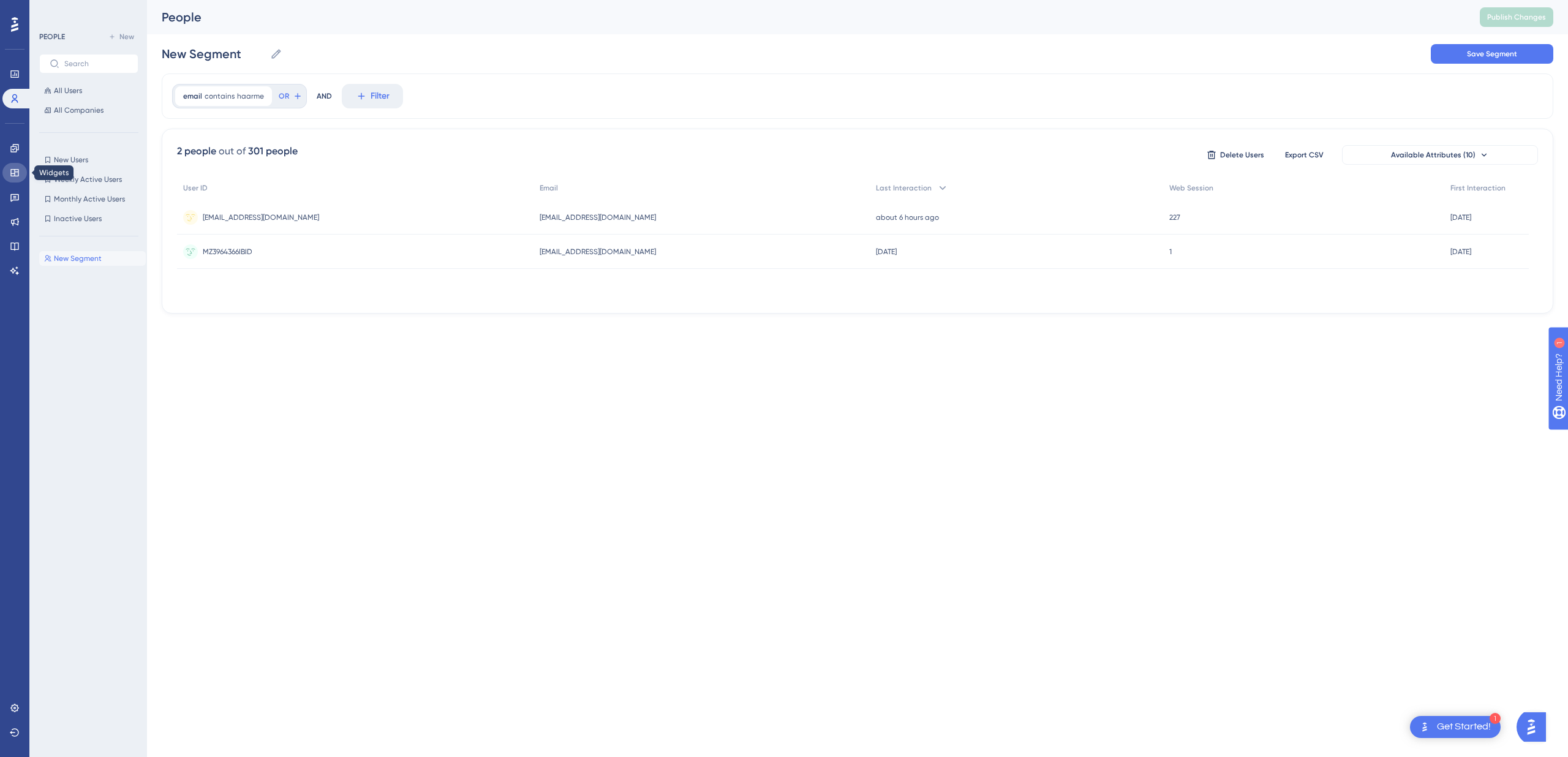
click at [21, 174] on link at bounding box center [14, 172] width 24 height 20
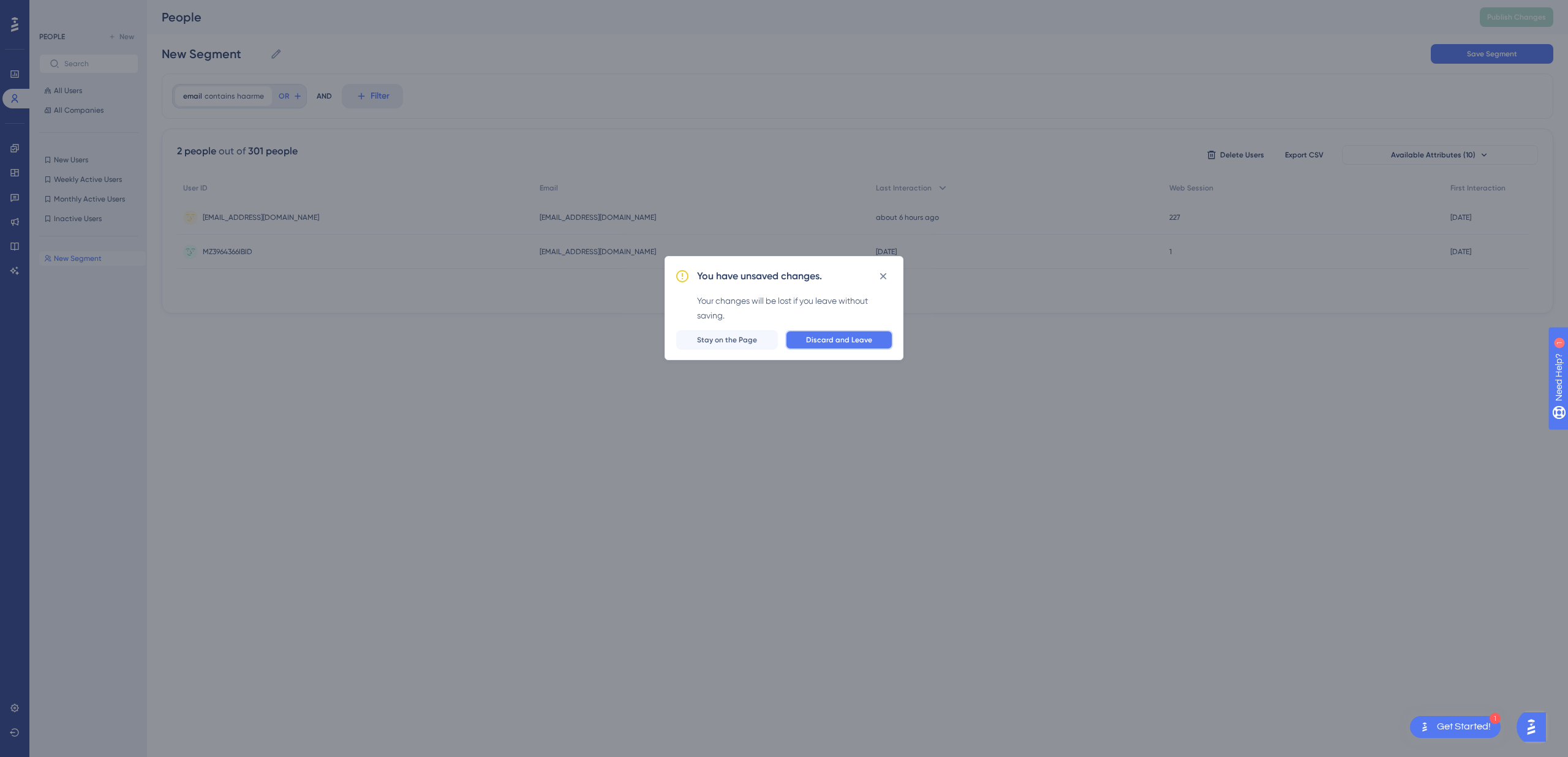
click at [820, 344] on button "Discard and Leave" at bounding box center [838, 339] width 108 height 20
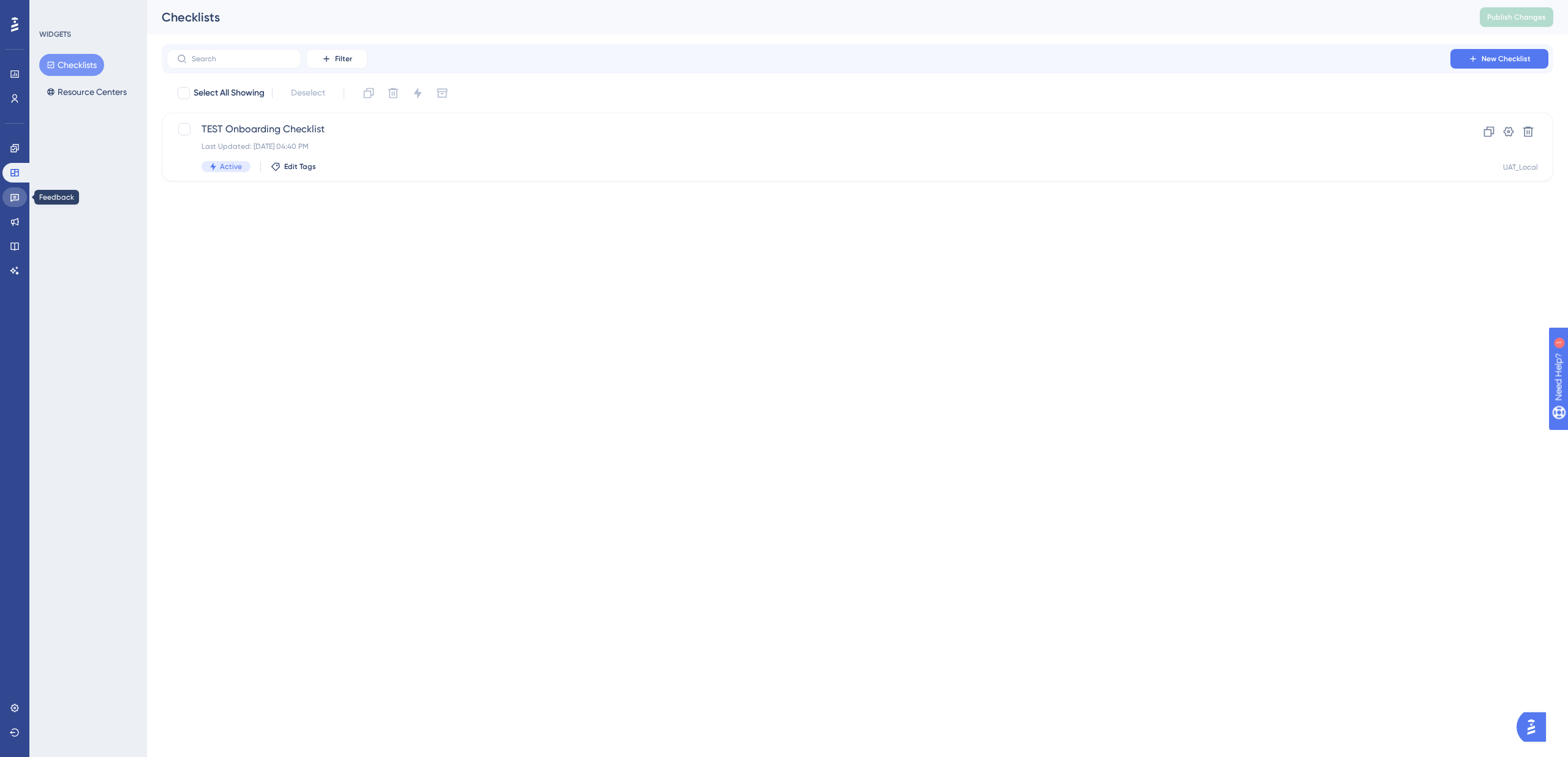
click at [15, 198] on icon at bounding box center [14, 198] width 9 height 8
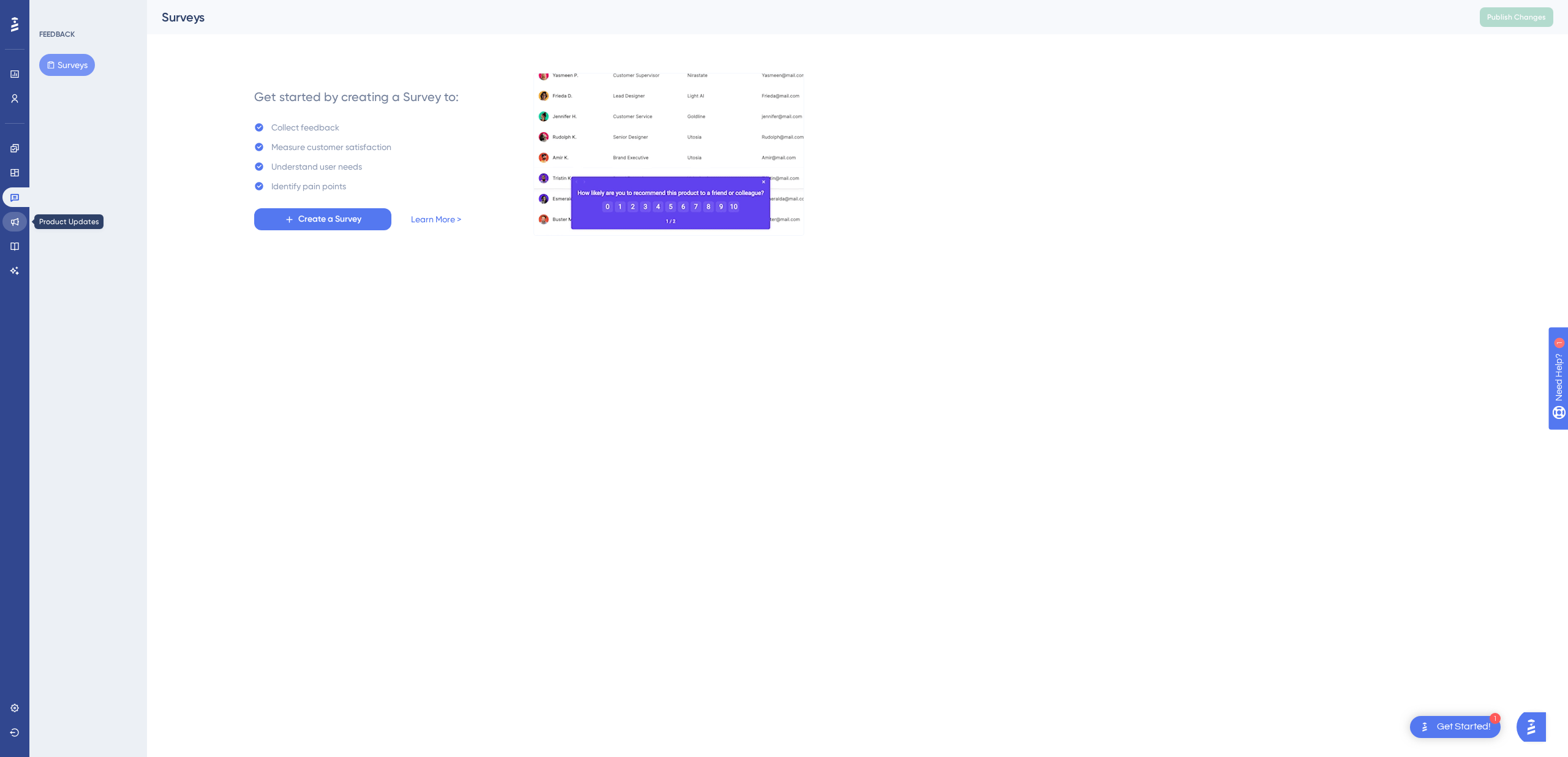
click at [17, 223] on icon at bounding box center [14, 222] width 9 height 9
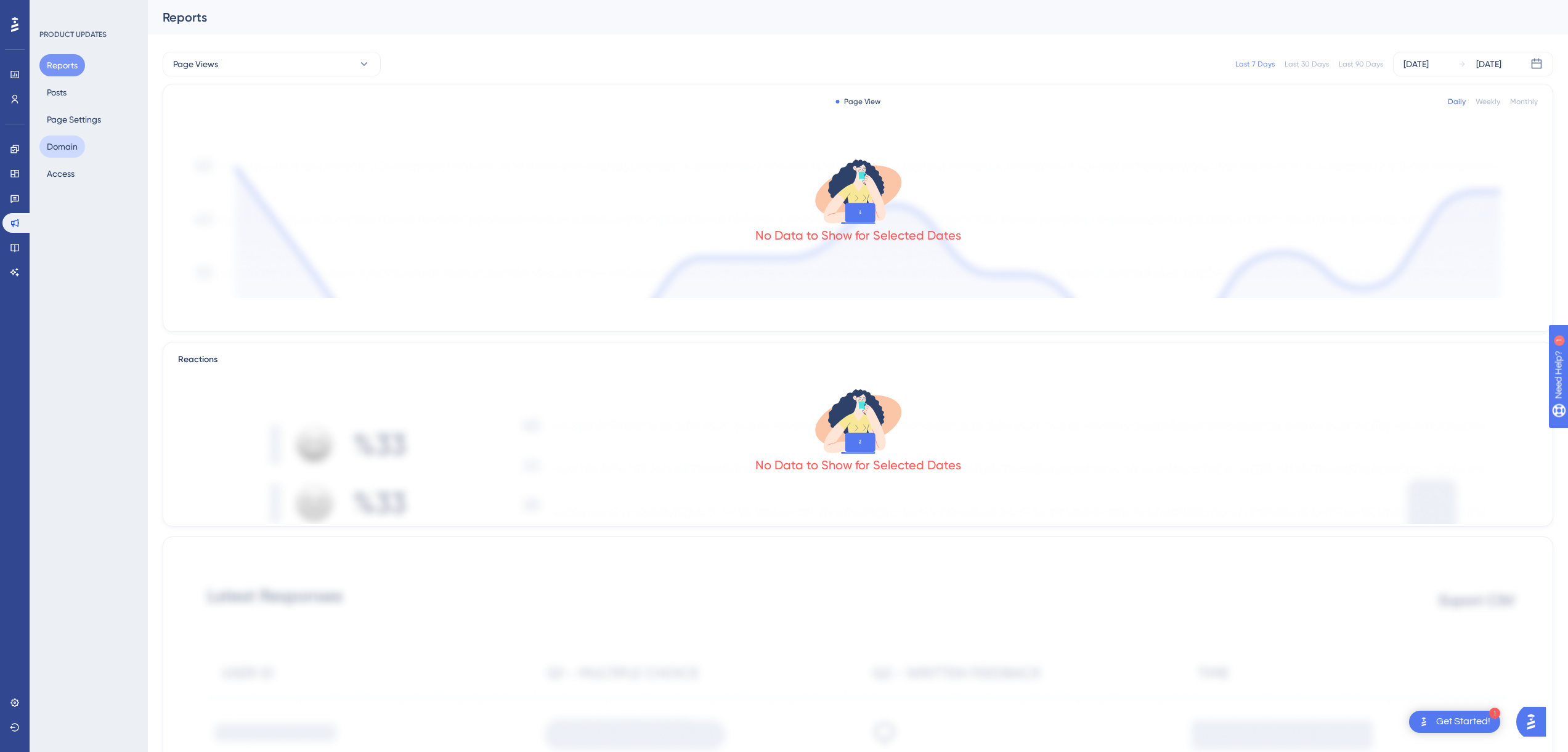
click at [78, 148] on button "Domain" at bounding box center [62, 147] width 45 height 22
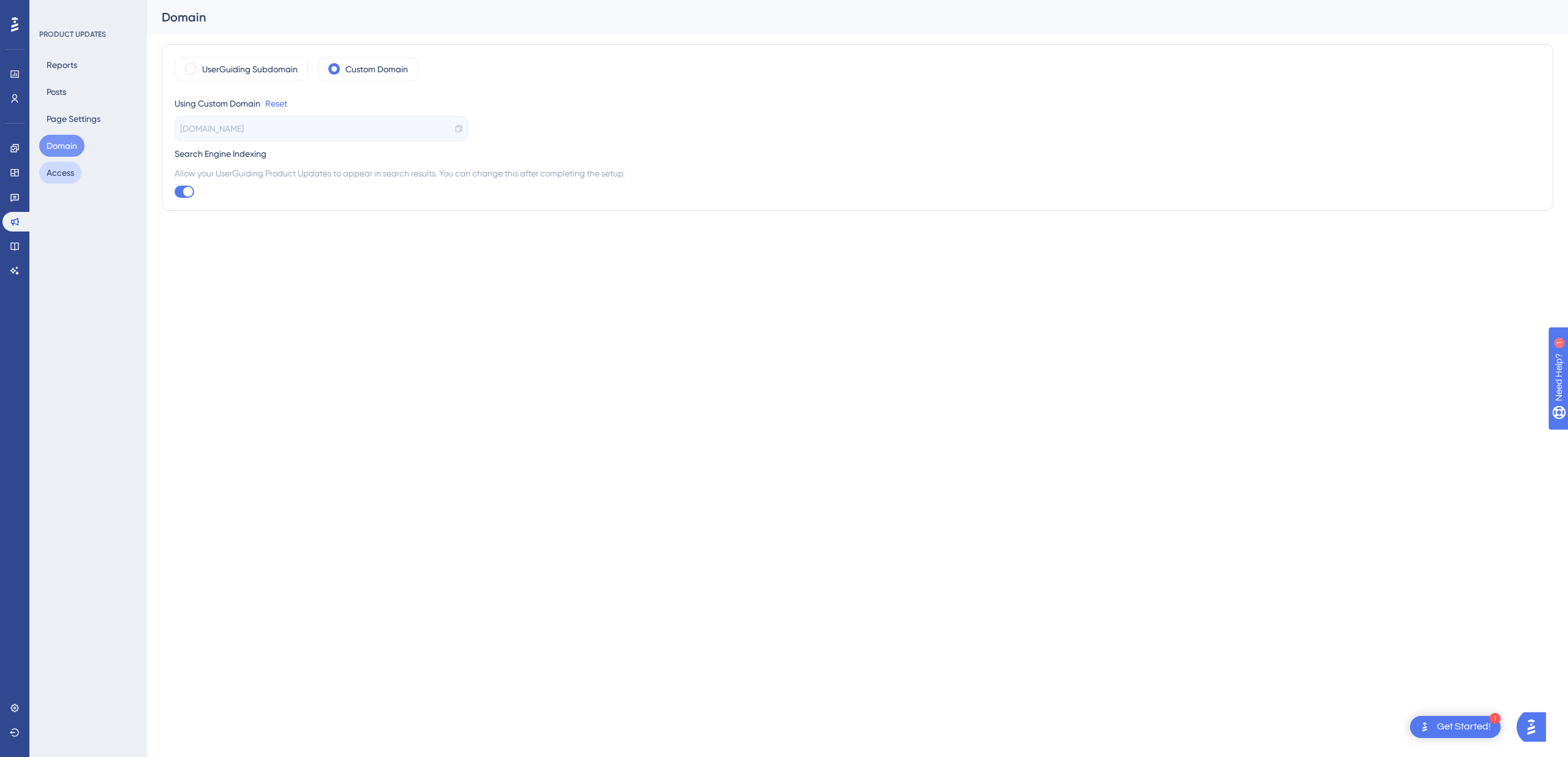
click at [78, 176] on button "Access" at bounding box center [61, 173] width 43 height 22
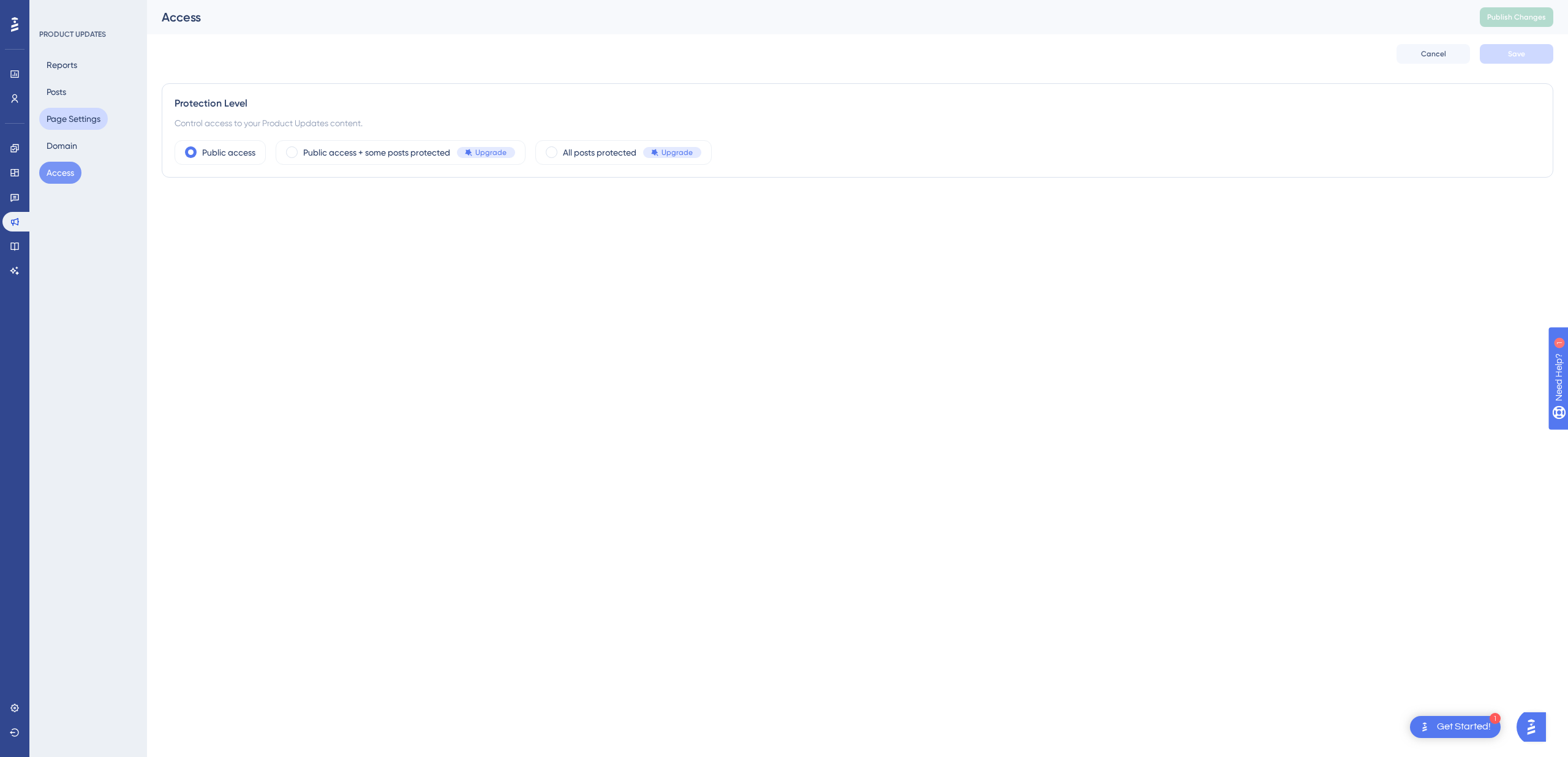
click at [96, 122] on button "Page Settings" at bounding box center [73, 119] width 69 height 22
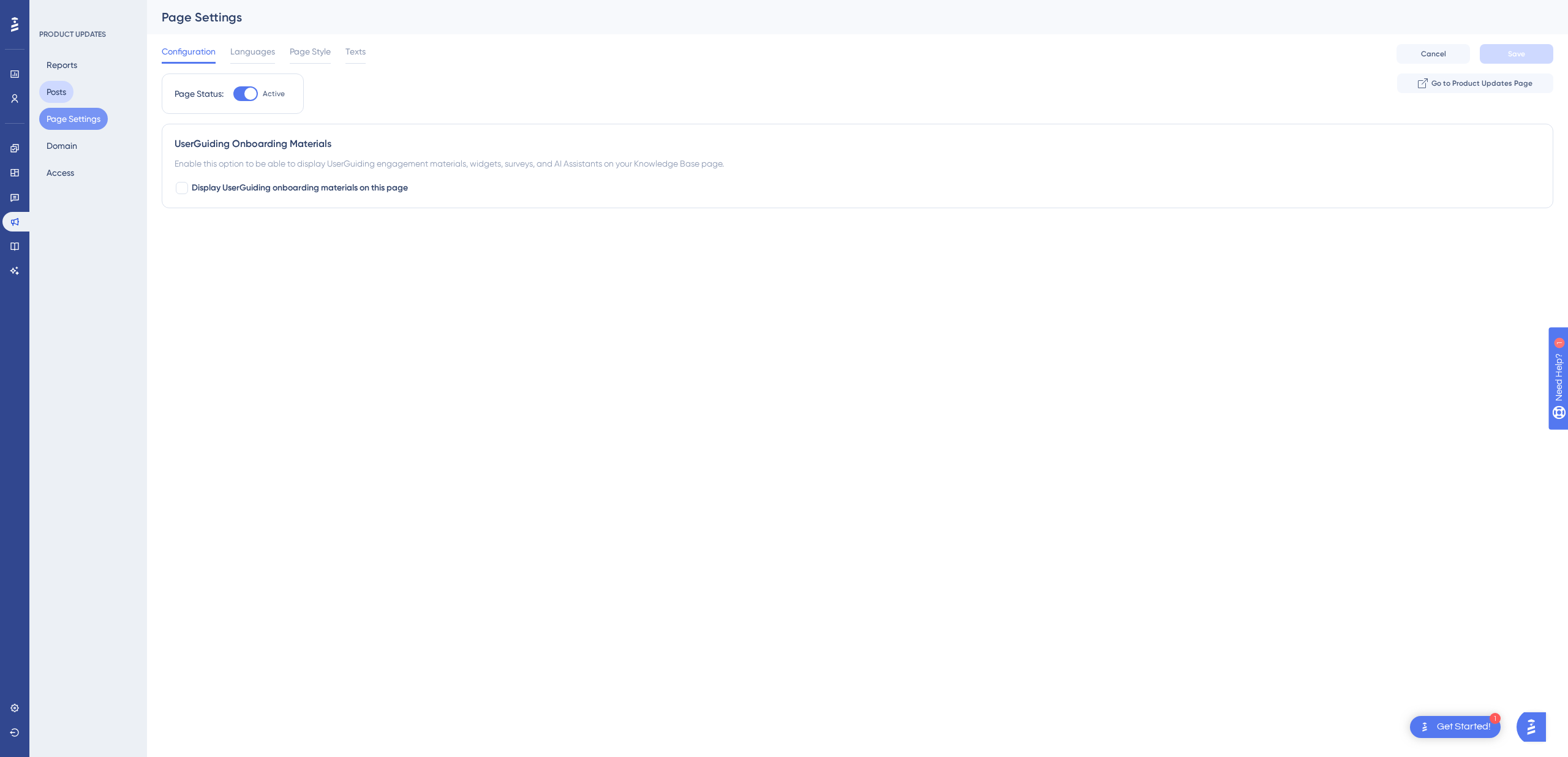
click at [71, 86] on button "Posts" at bounding box center [56, 92] width 34 height 22
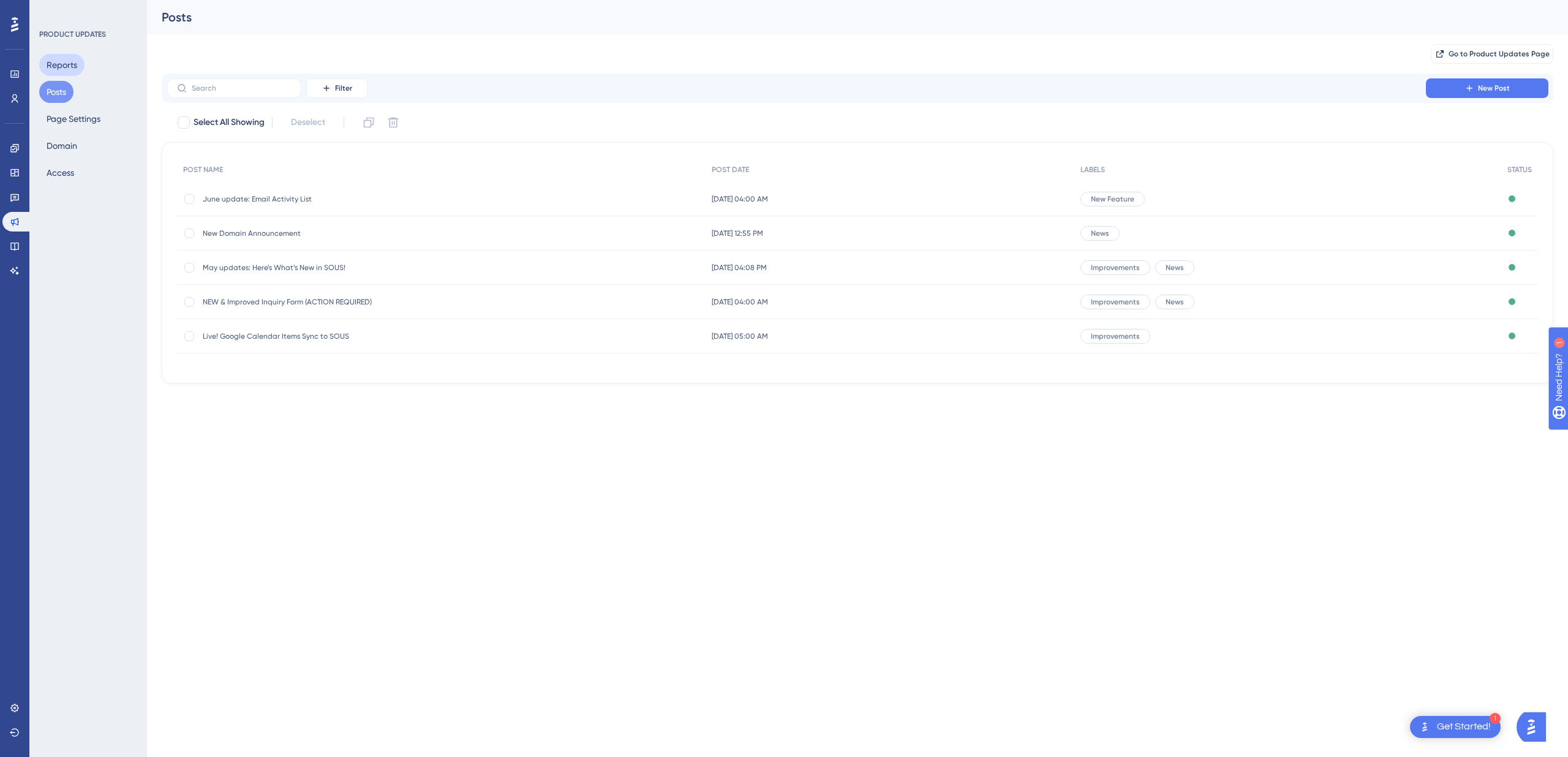
click at [78, 63] on button "Reports" at bounding box center [62, 65] width 45 height 22
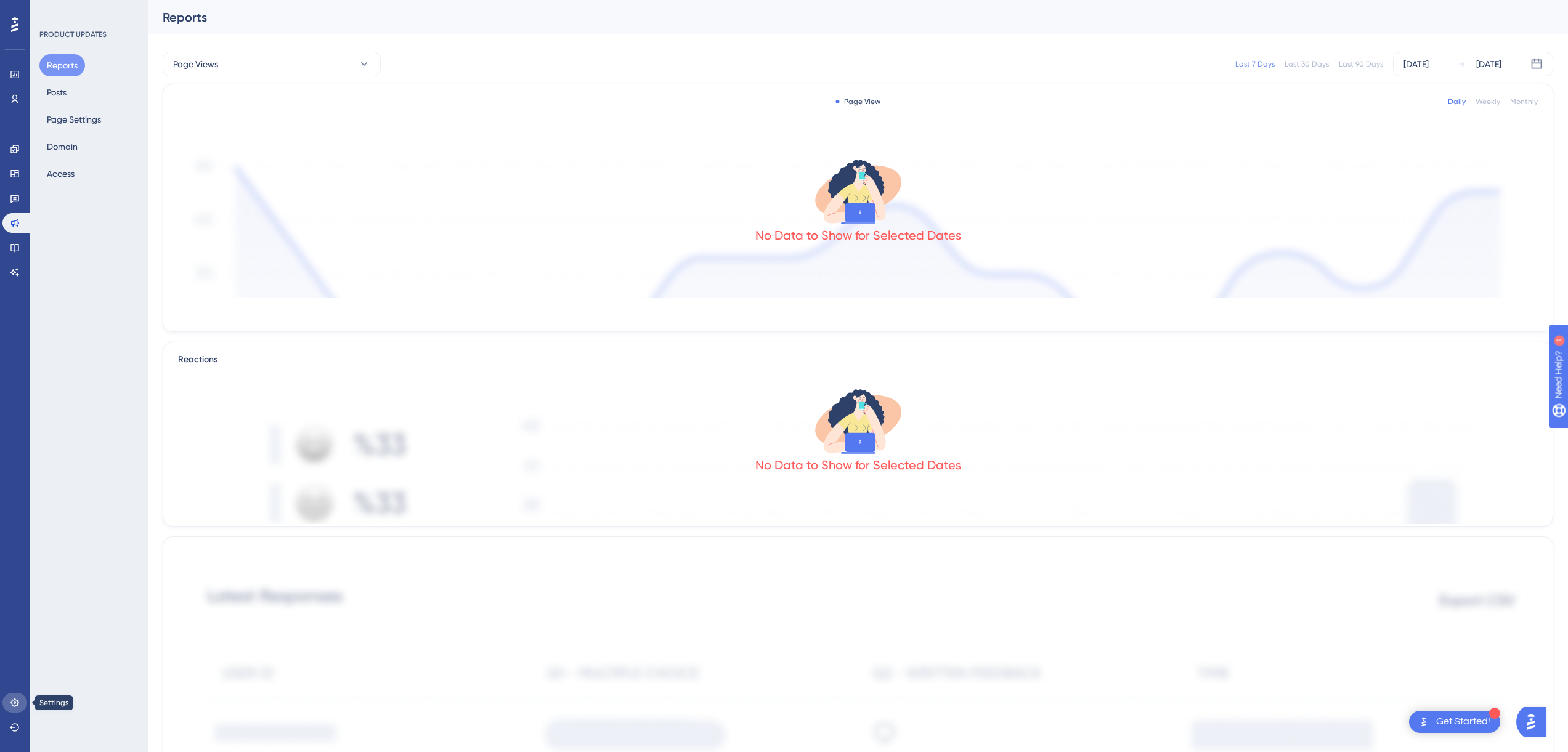
click at [16, 700] on icon at bounding box center [14, 703] width 10 height 10
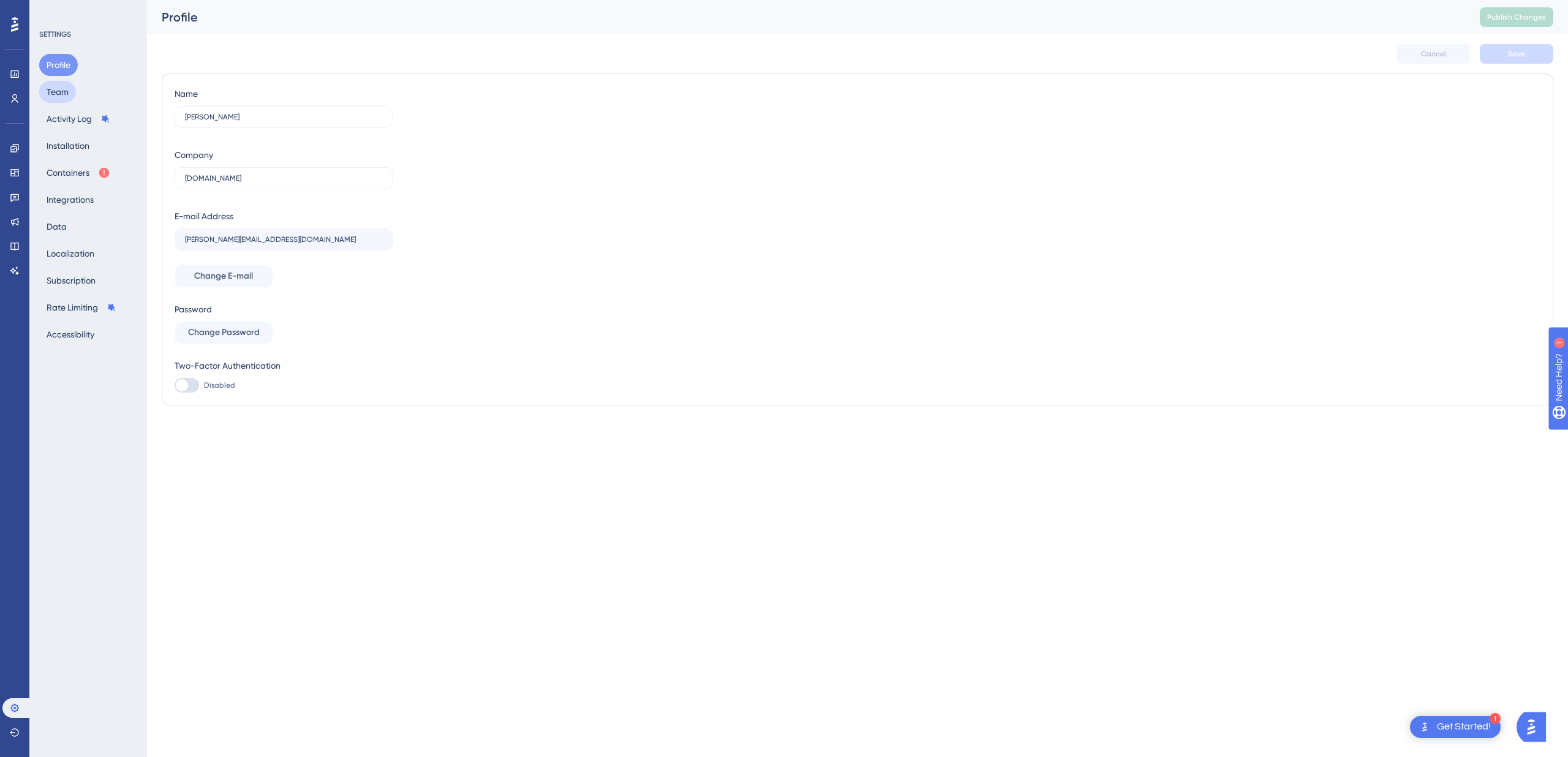
click at [62, 93] on button "Team" at bounding box center [58, 92] width 37 height 22
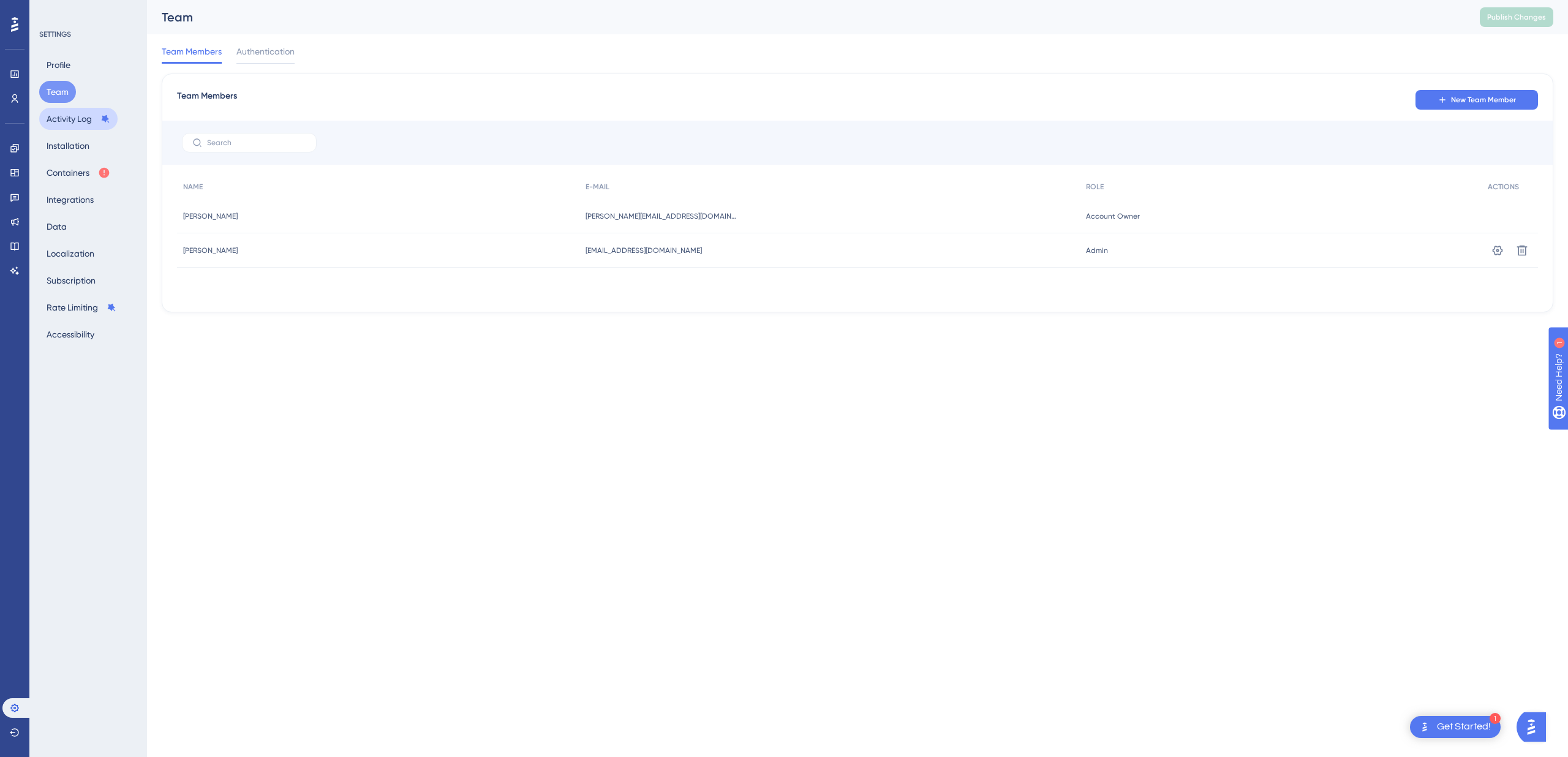
click at [65, 116] on button "Activity Log" at bounding box center [78, 119] width 78 height 22
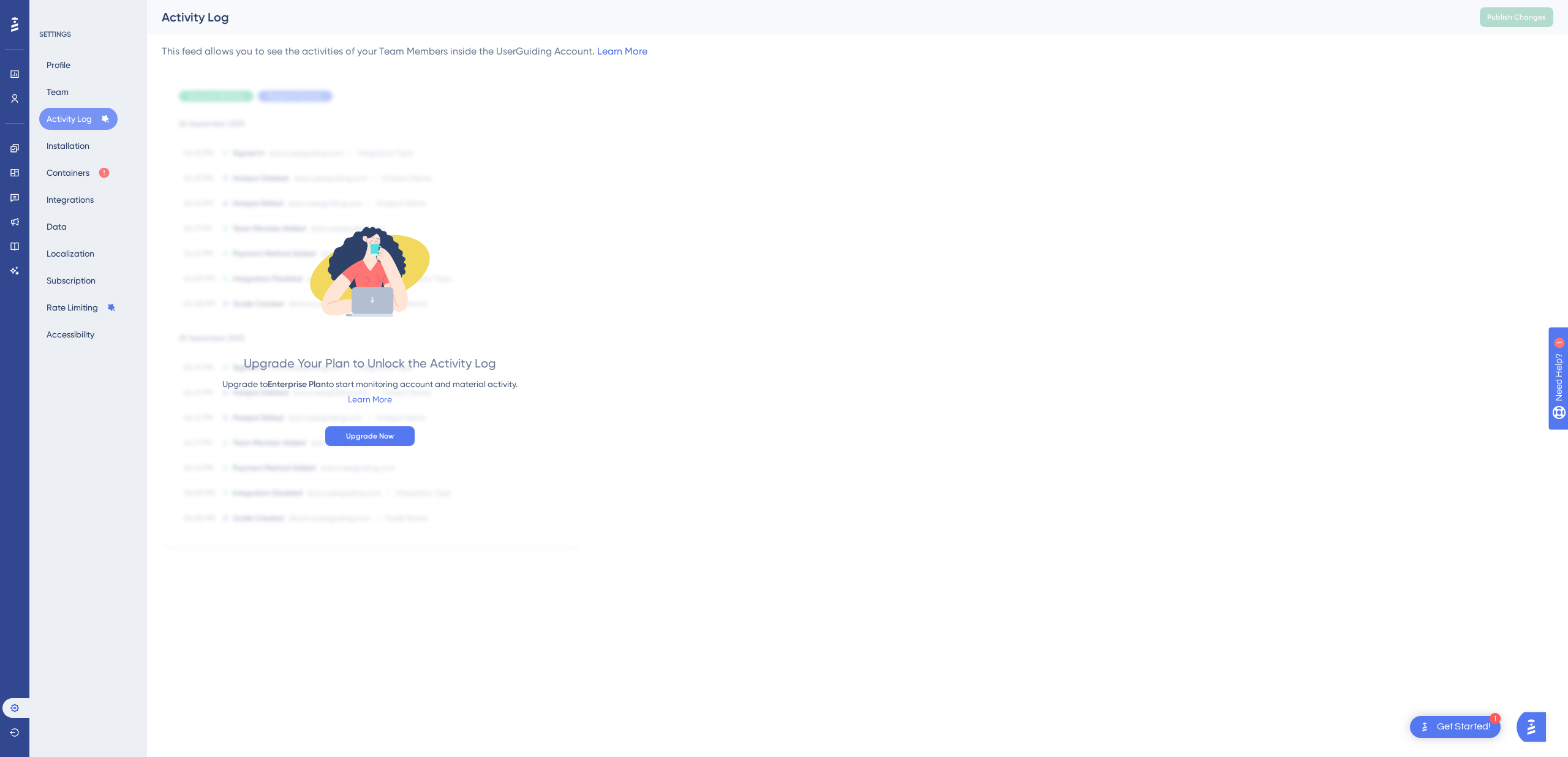
click at [77, 79] on div "Profile Team Activity Log Installation Containers Integrations Data Localizatio…" at bounding box center [89, 199] width 99 height 291
click at [67, 83] on button "Team" at bounding box center [58, 92] width 37 height 22
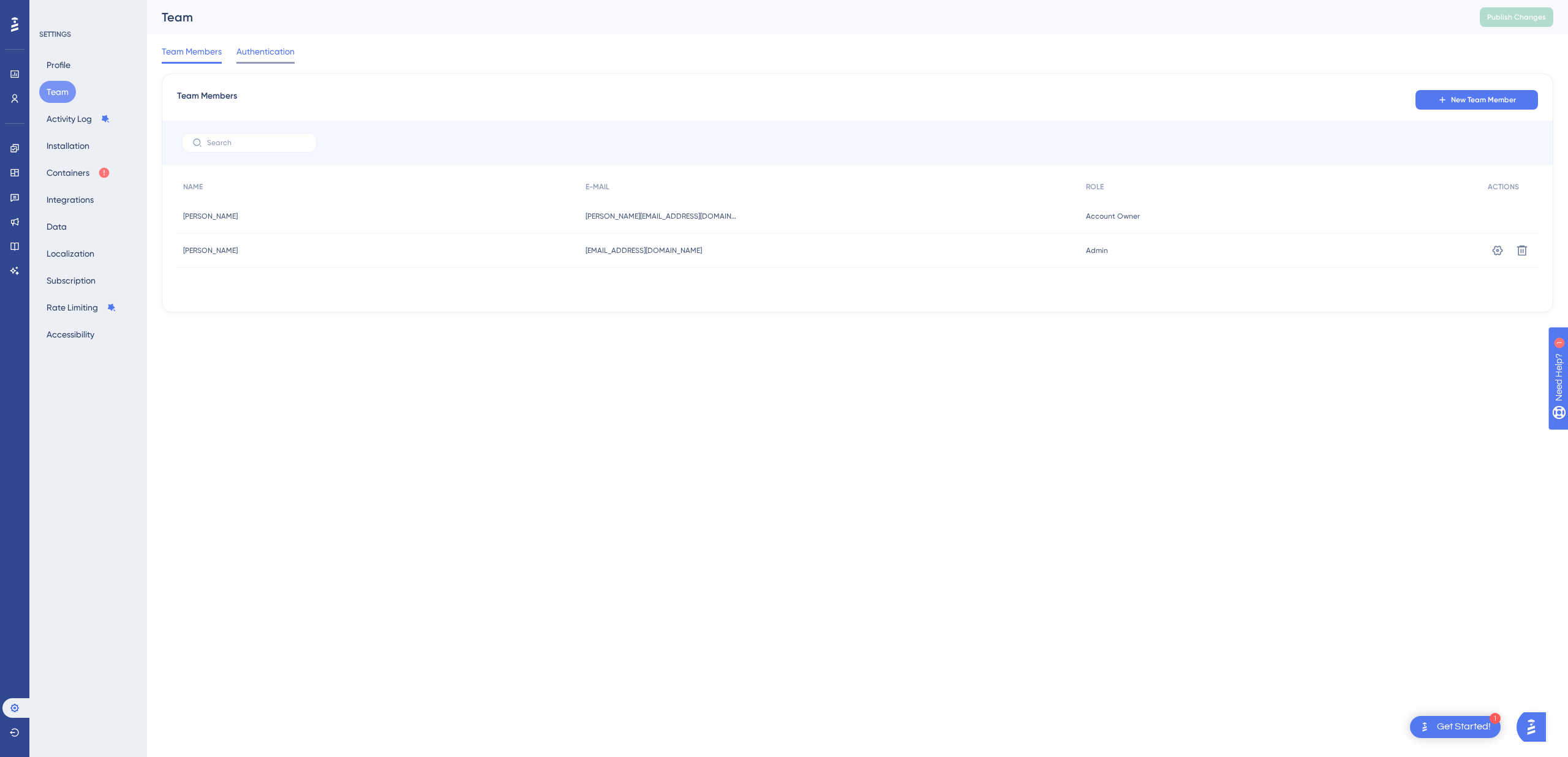
click at [290, 53] on span "Authentication" at bounding box center [265, 51] width 58 height 15
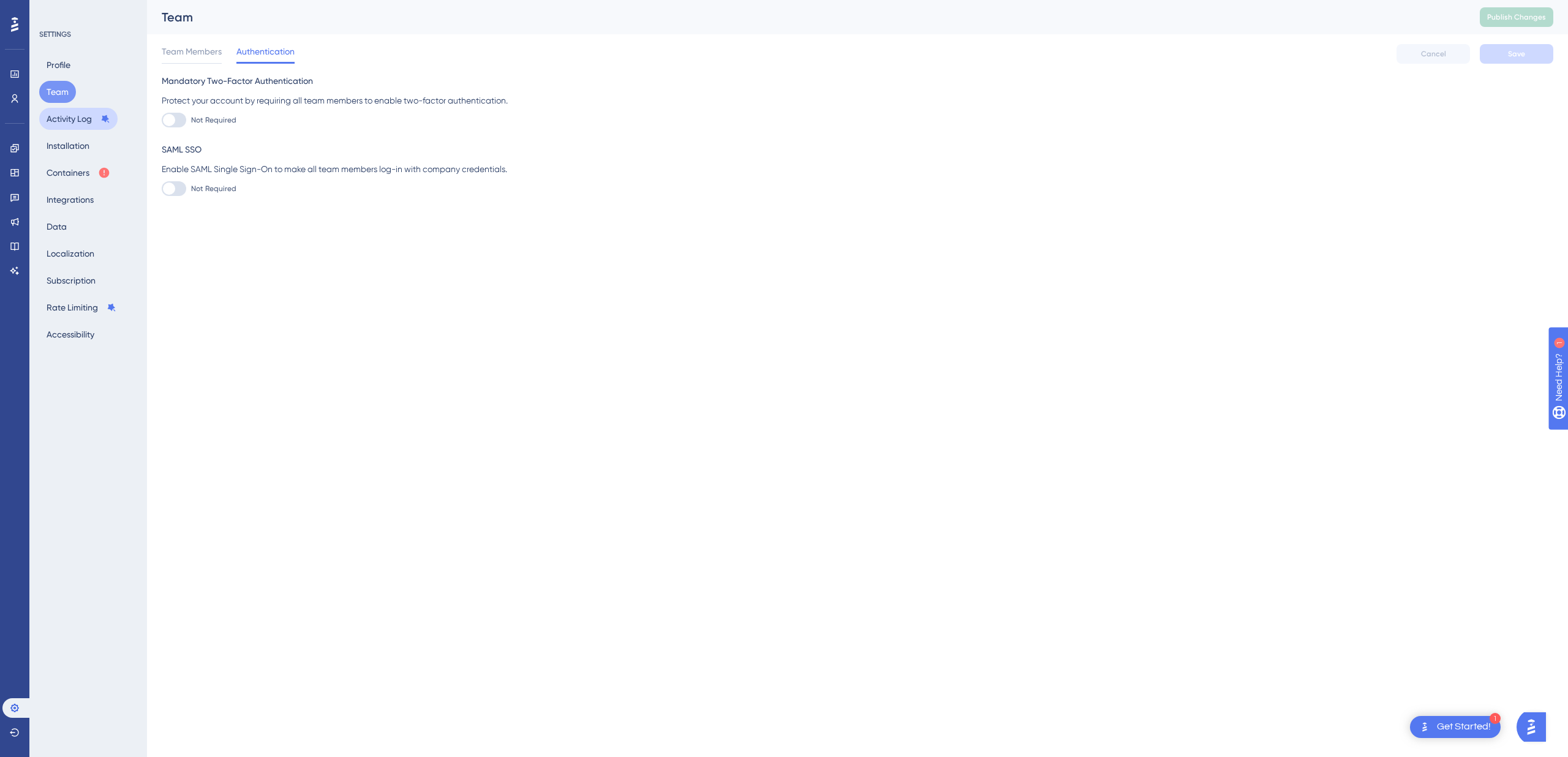
click at [51, 122] on button "Activity Log" at bounding box center [78, 119] width 78 height 22
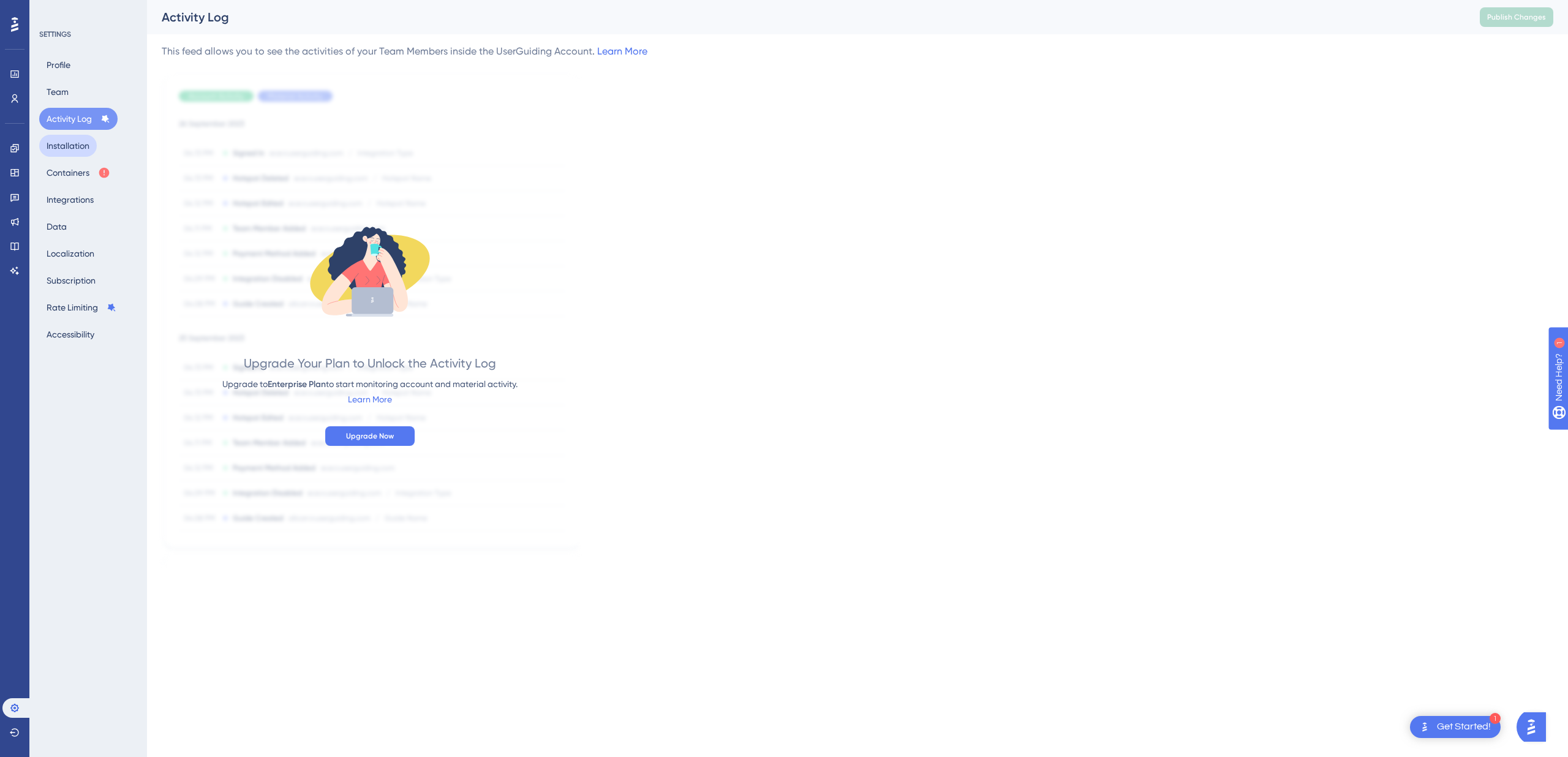
click at [62, 142] on button "Installation" at bounding box center [68, 146] width 58 height 22
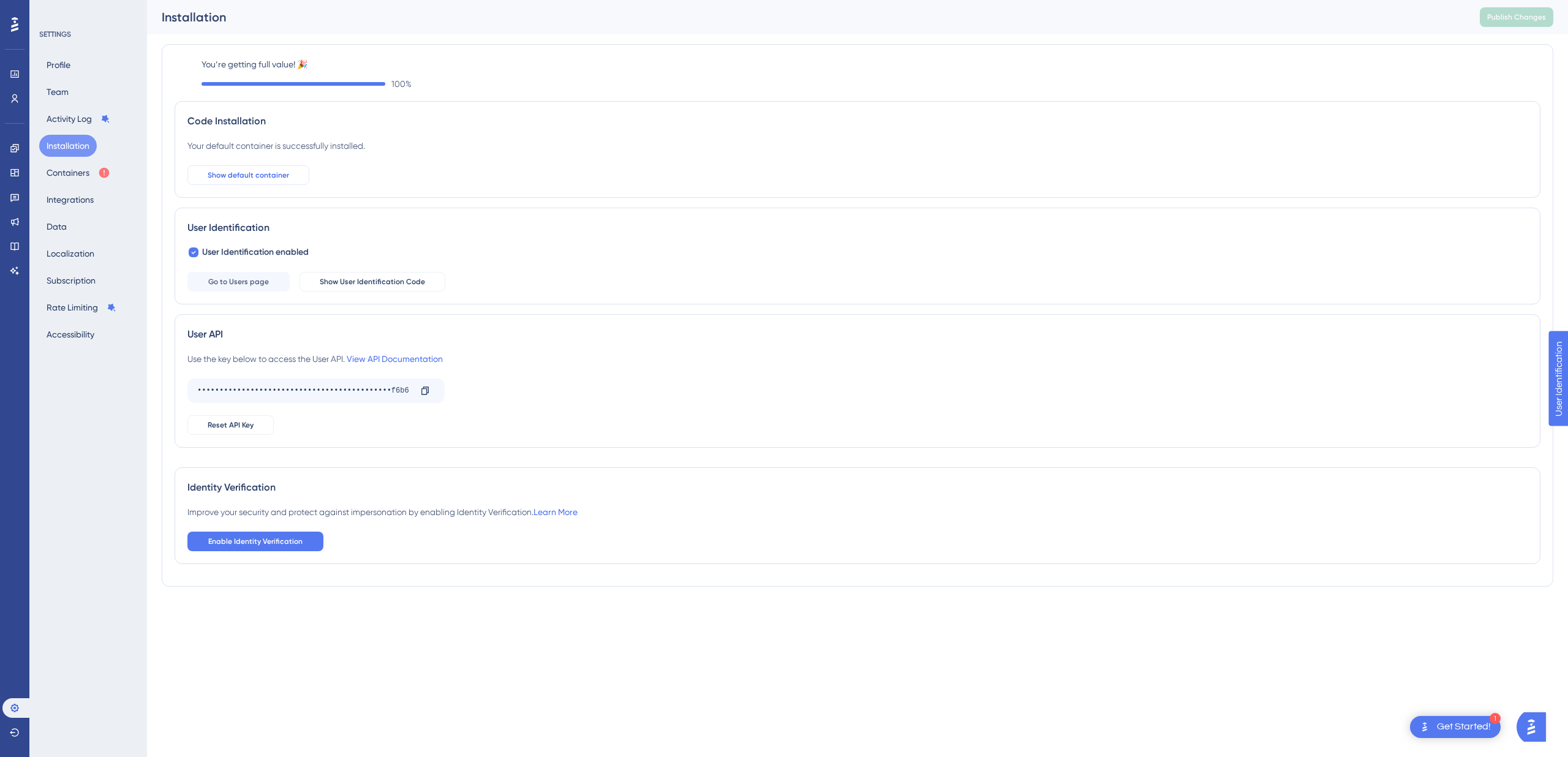
click at [244, 178] on span "Show default container" at bounding box center [248, 175] width 81 height 9
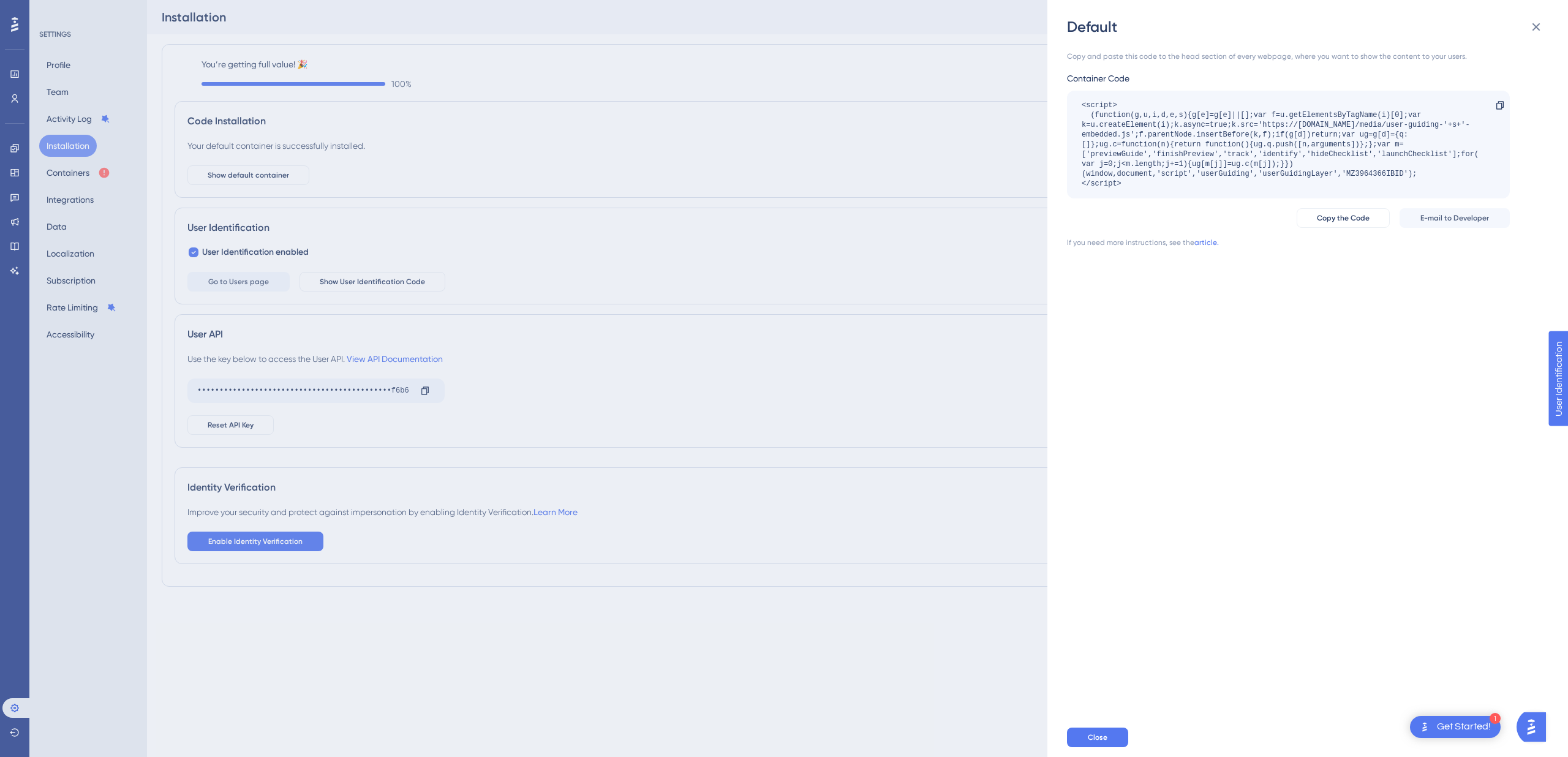
click at [886, 157] on div "Default Copy and paste this code to the head section of every webpage, where yo…" at bounding box center [784, 378] width 1568 height 757
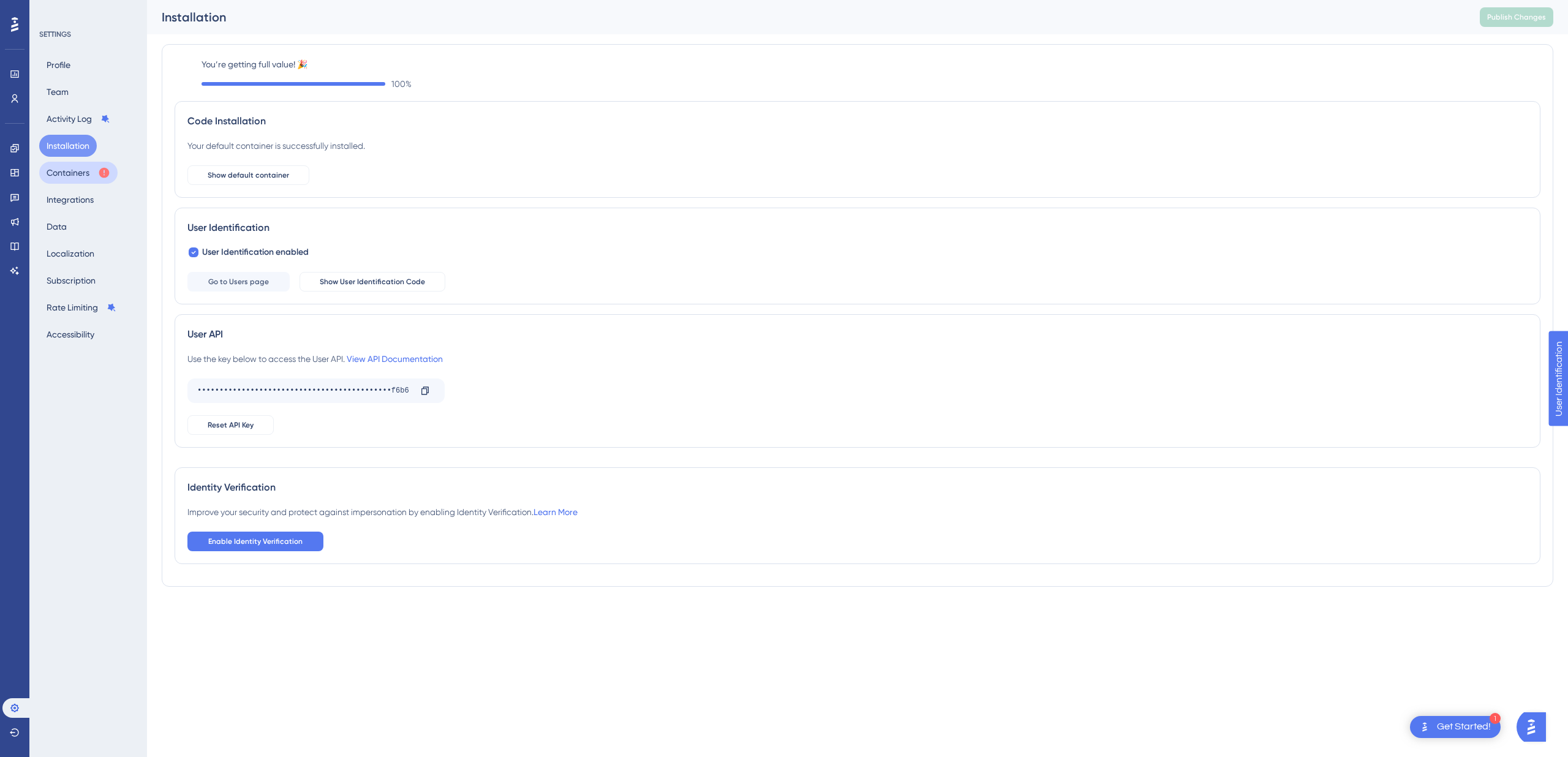
click at [86, 181] on button "Containers" at bounding box center [78, 173] width 78 height 22
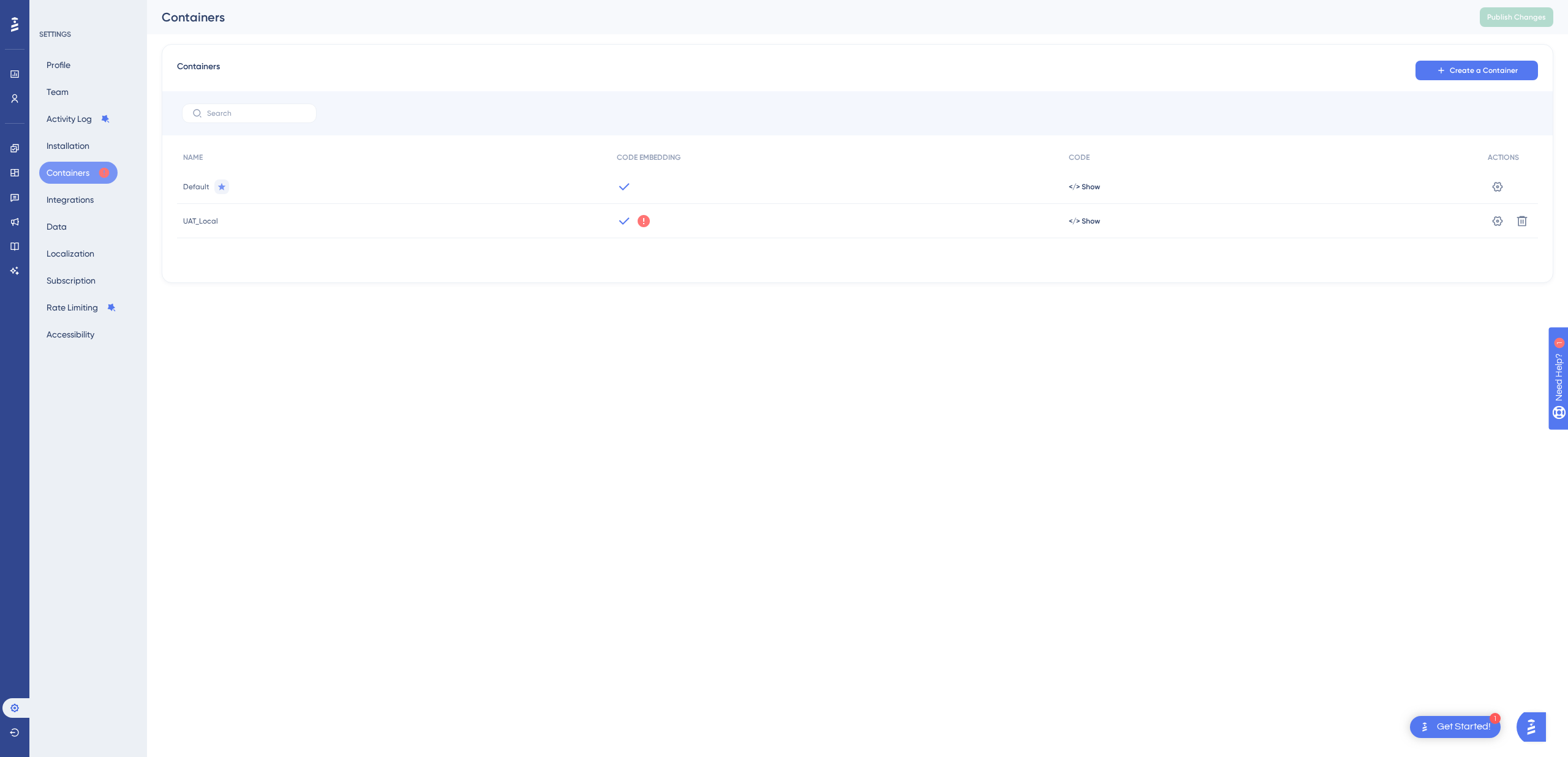
click at [642, 223] on icon at bounding box center [643, 221] width 13 height 13
click at [710, 269] on button "Got It" at bounding box center [724, 270] width 58 height 20
click at [515, 294] on div "Performance Users Engagement Widgets Feedback Product Updates Knowledge Base AI…" at bounding box center [857, 151] width 1420 height 302
click at [1502, 185] on icon at bounding box center [1498, 187] width 13 height 13
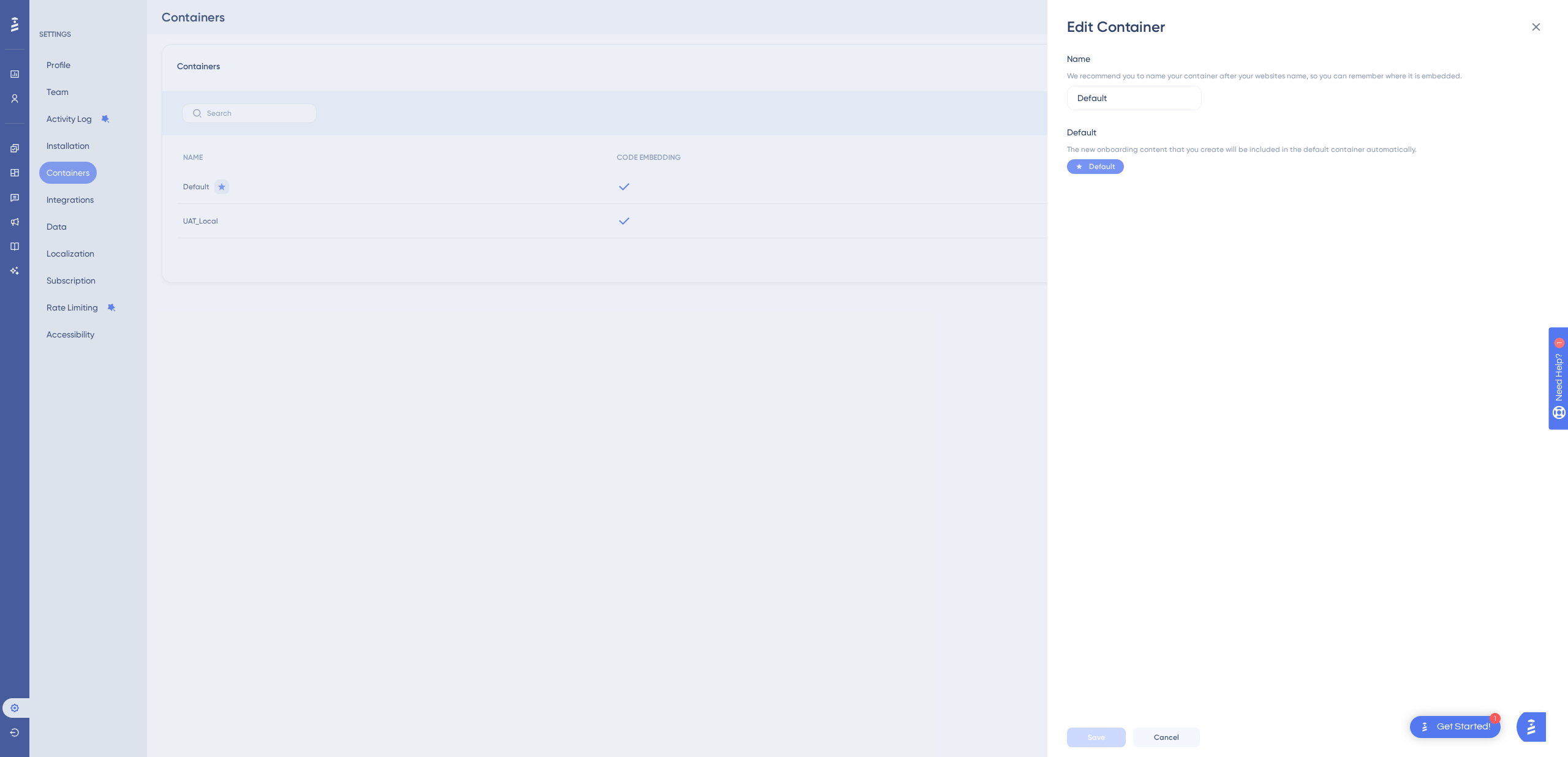
click at [862, 399] on div "Edit Container Name We recommend you to name your container after your websites…" at bounding box center [784, 378] width 1568 height 757
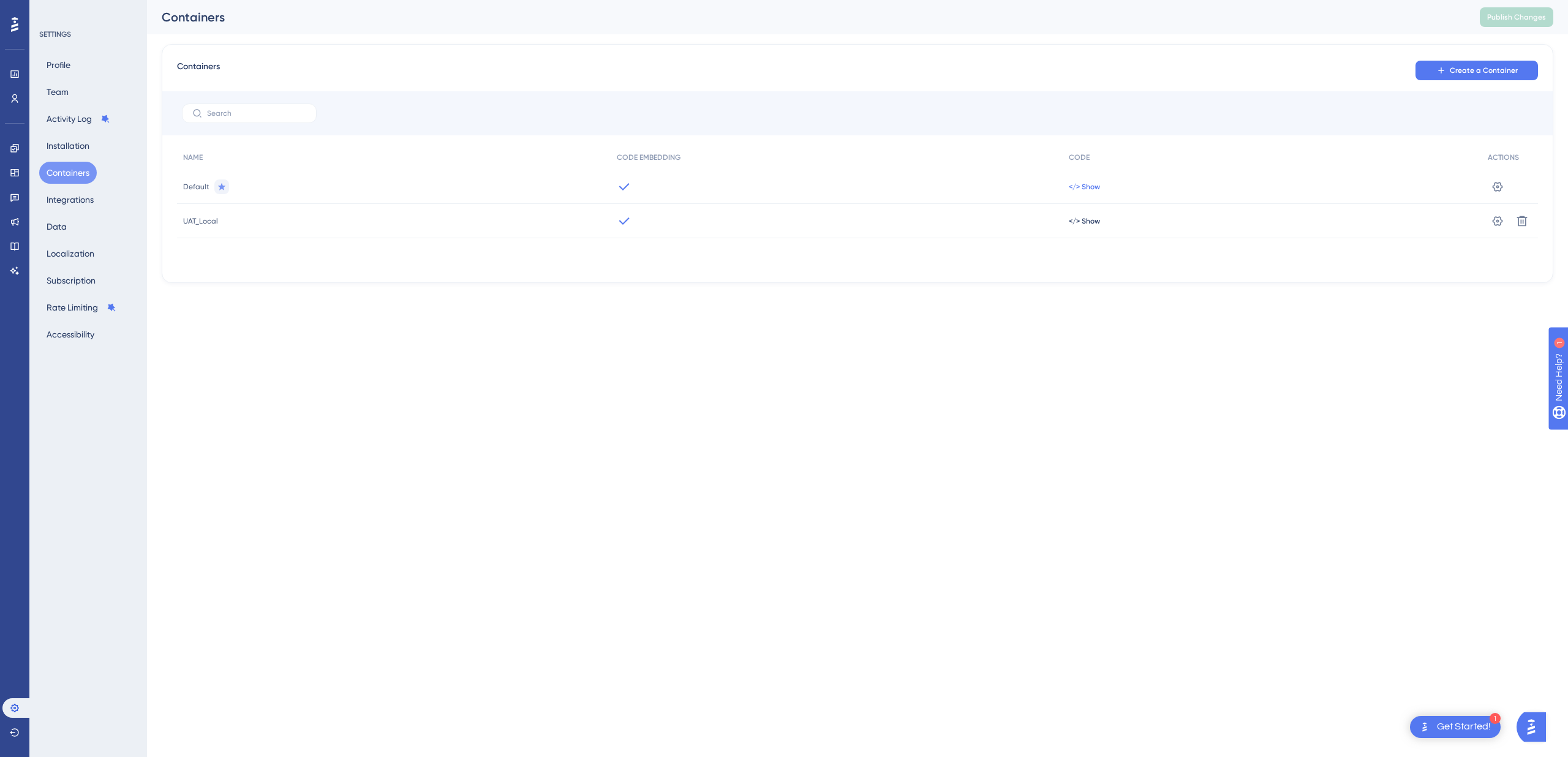
click at [1089, 188] on span "</> Show" at bounding box center [1084, 186] width 32 height 9
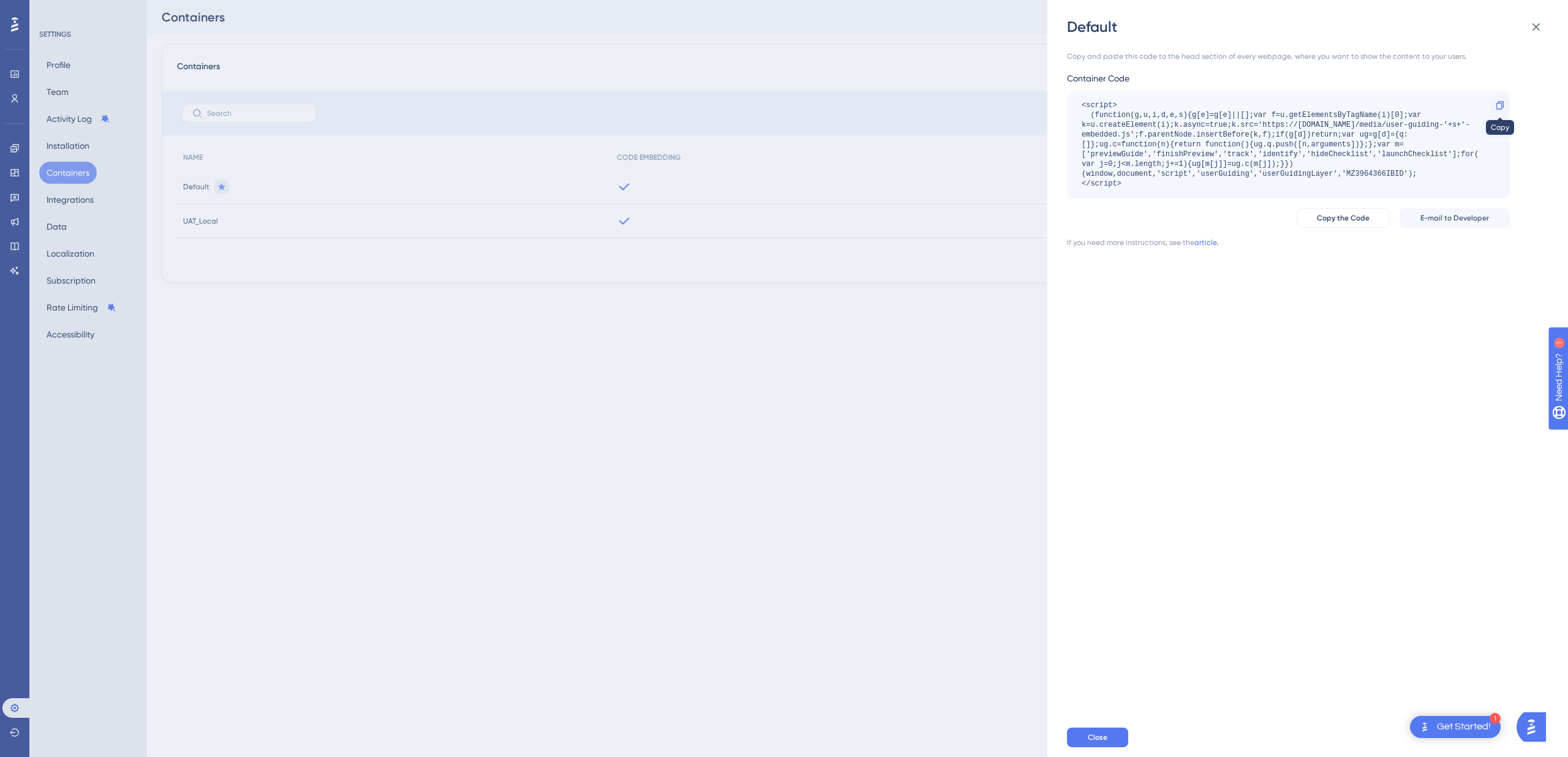
click at [1497, 106] on icon at bounding box center [1499, 105] width 9 height 9
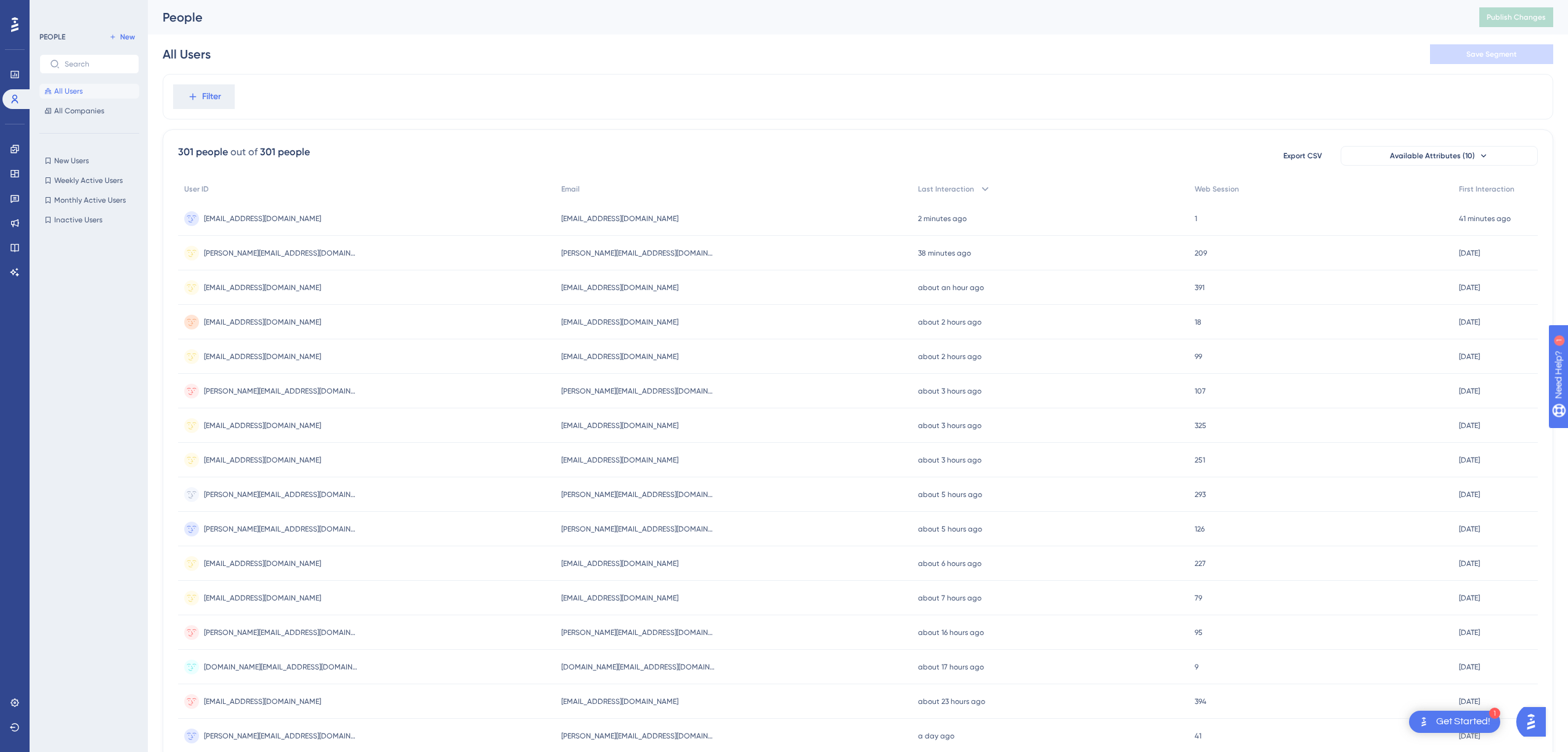
click at [210, 94] on span "Filter" at bounding box center [211, 96] width 19 height 15
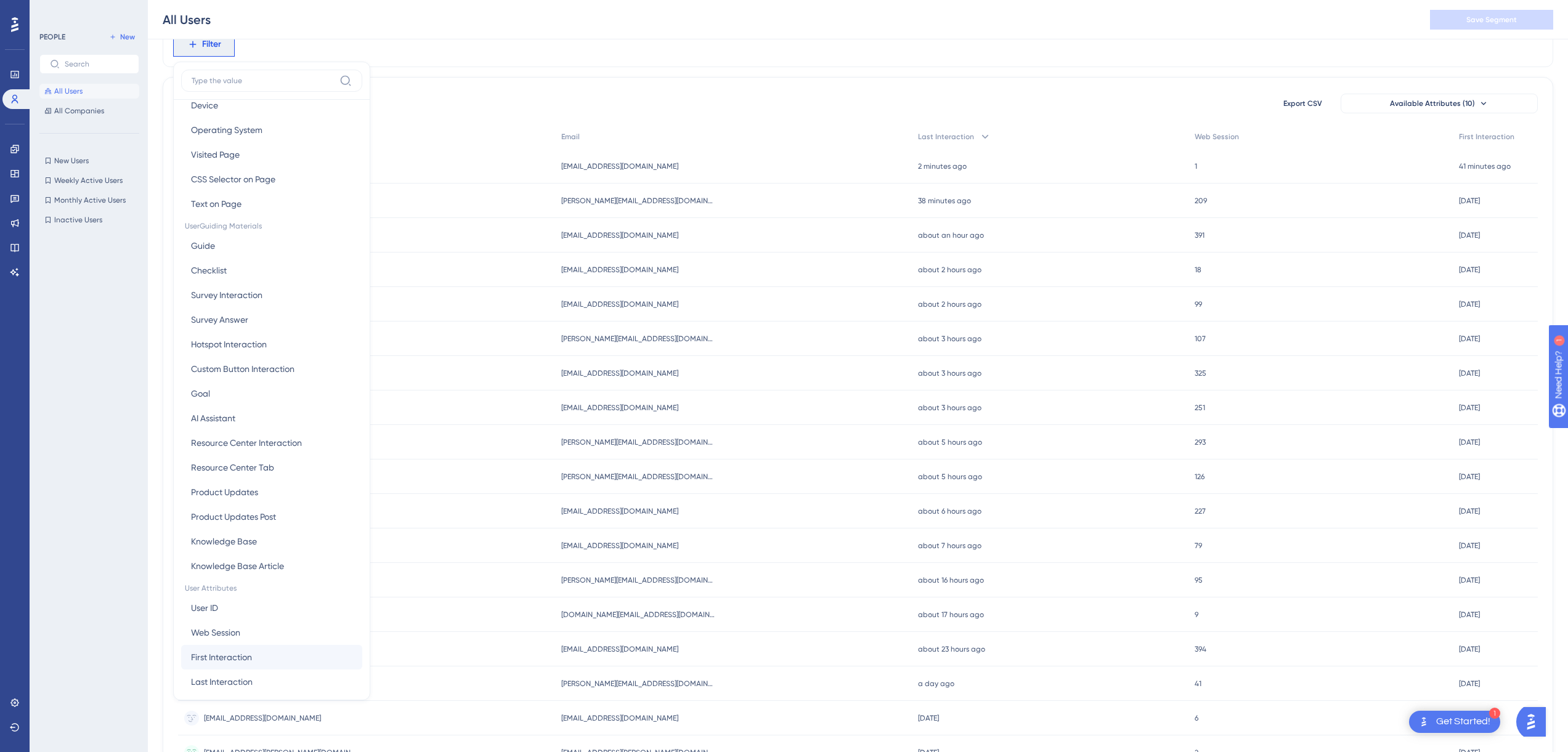
scroll to position [116, 0]
click at [214, 662] on button "Email Email" at bounding box center [272, 671] width 181 height 25
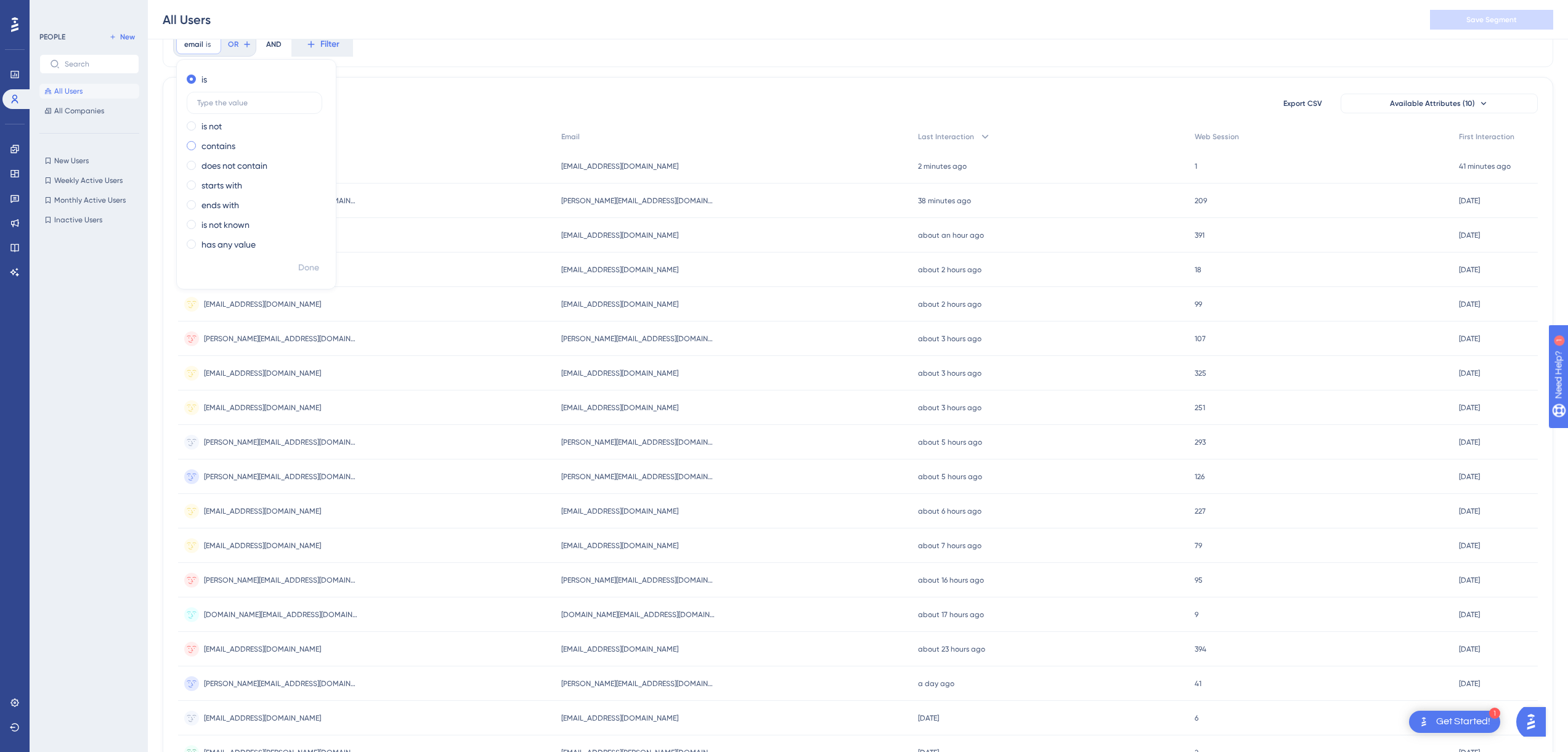
click at [226, 149] on label "contains" at bounding box center [218, 146] width 34 height 15
type input "a"
type input "j"
type input "haarme"
click at [309, 262] on span "Done" at bounding box center [308, 268] width 21 height 15
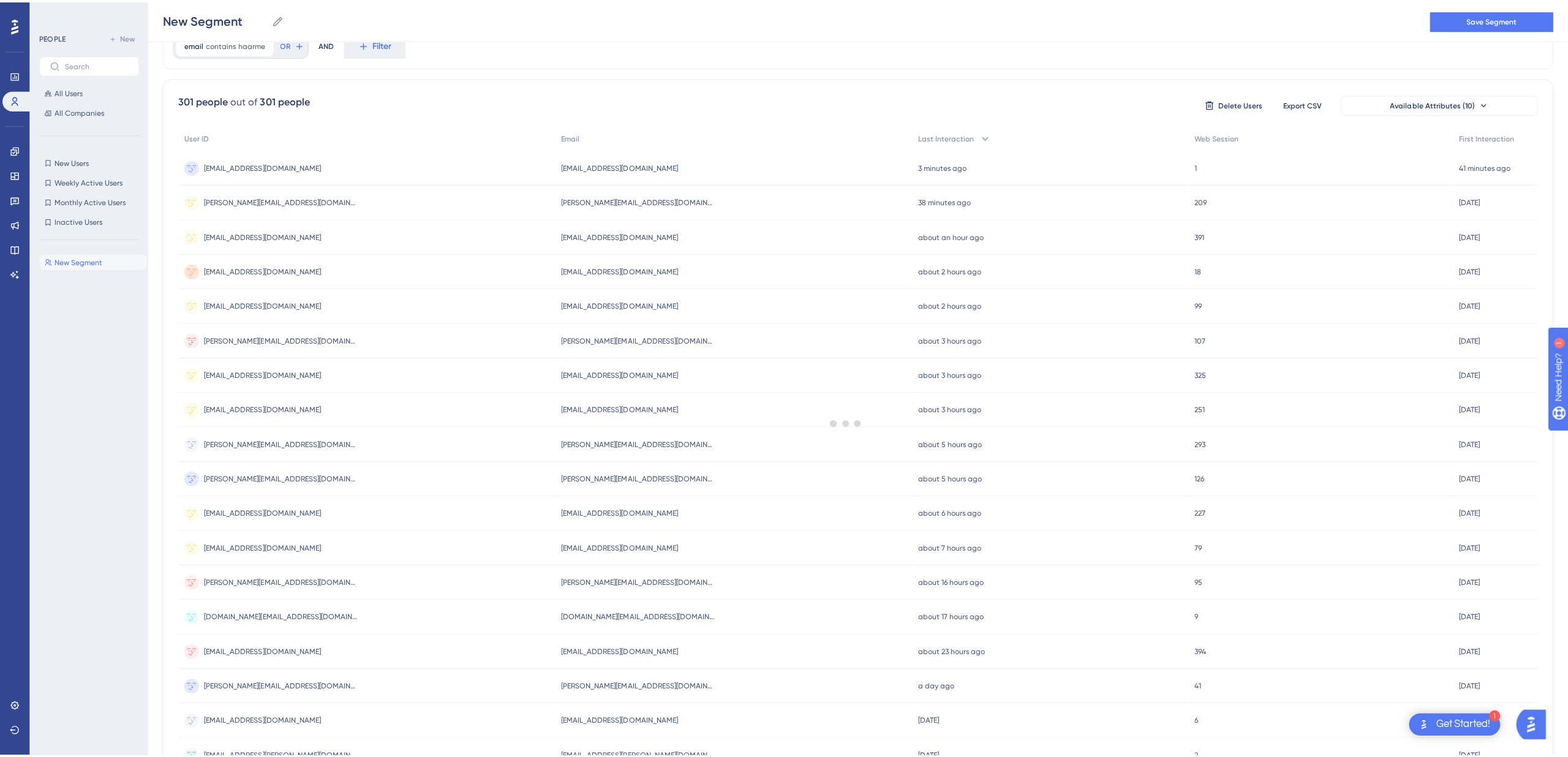
scroll to position [0, 0]
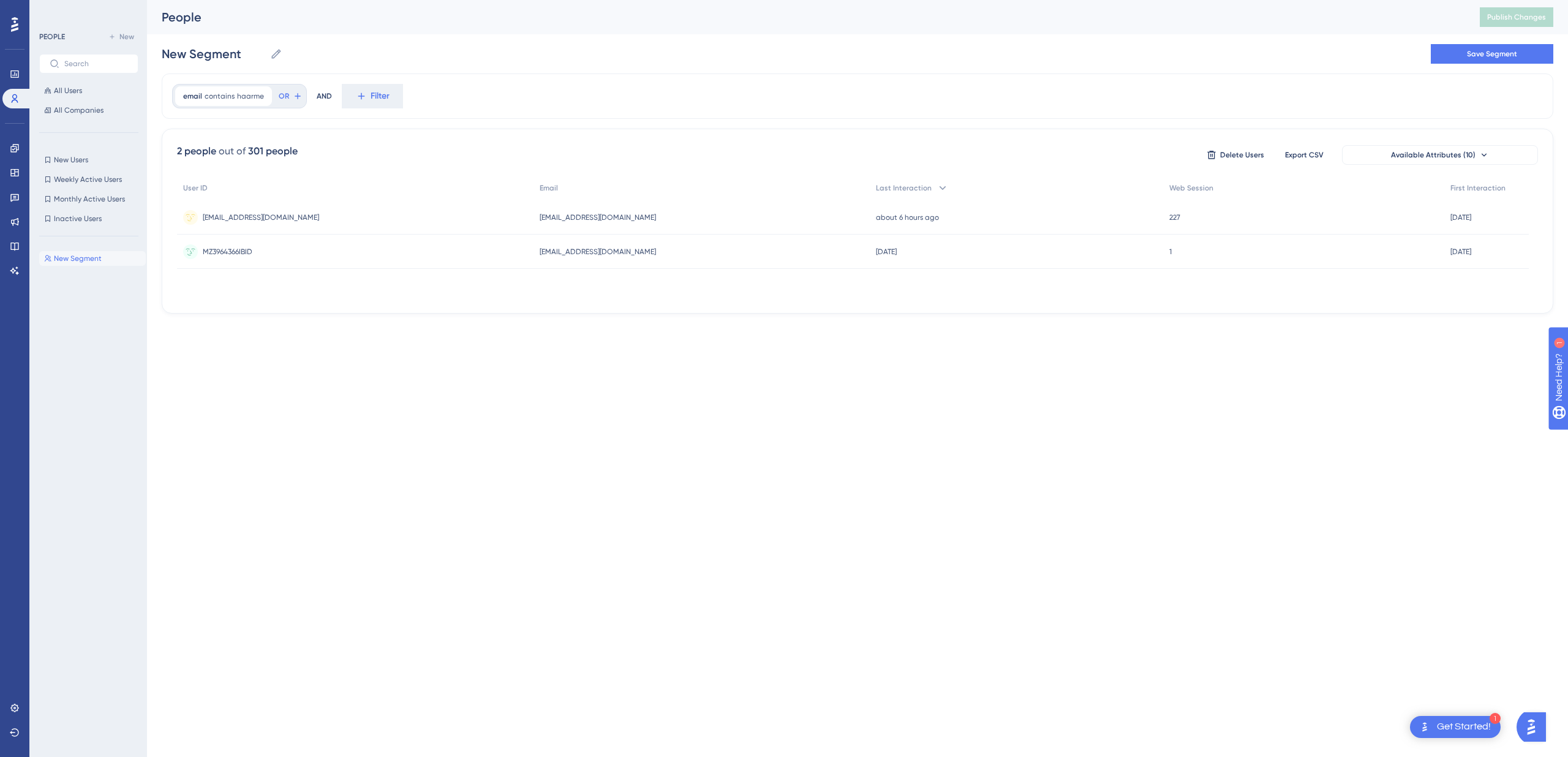
click at [697, 0] on html "1 Get Started! Performance Users Engagement Widgets Feedback Product Updates Kn…" at bounding box center [784, 0] width 1568 height 0
click at [538, 0] on html "1 Get Started! Performance Users Engagement Widgets Feedback Product Updates Kn…" at bounding box center [784, 0] width 1568 height 0
click at [17, 708] on icon at bounding box center [14, 707] width 8 height 8
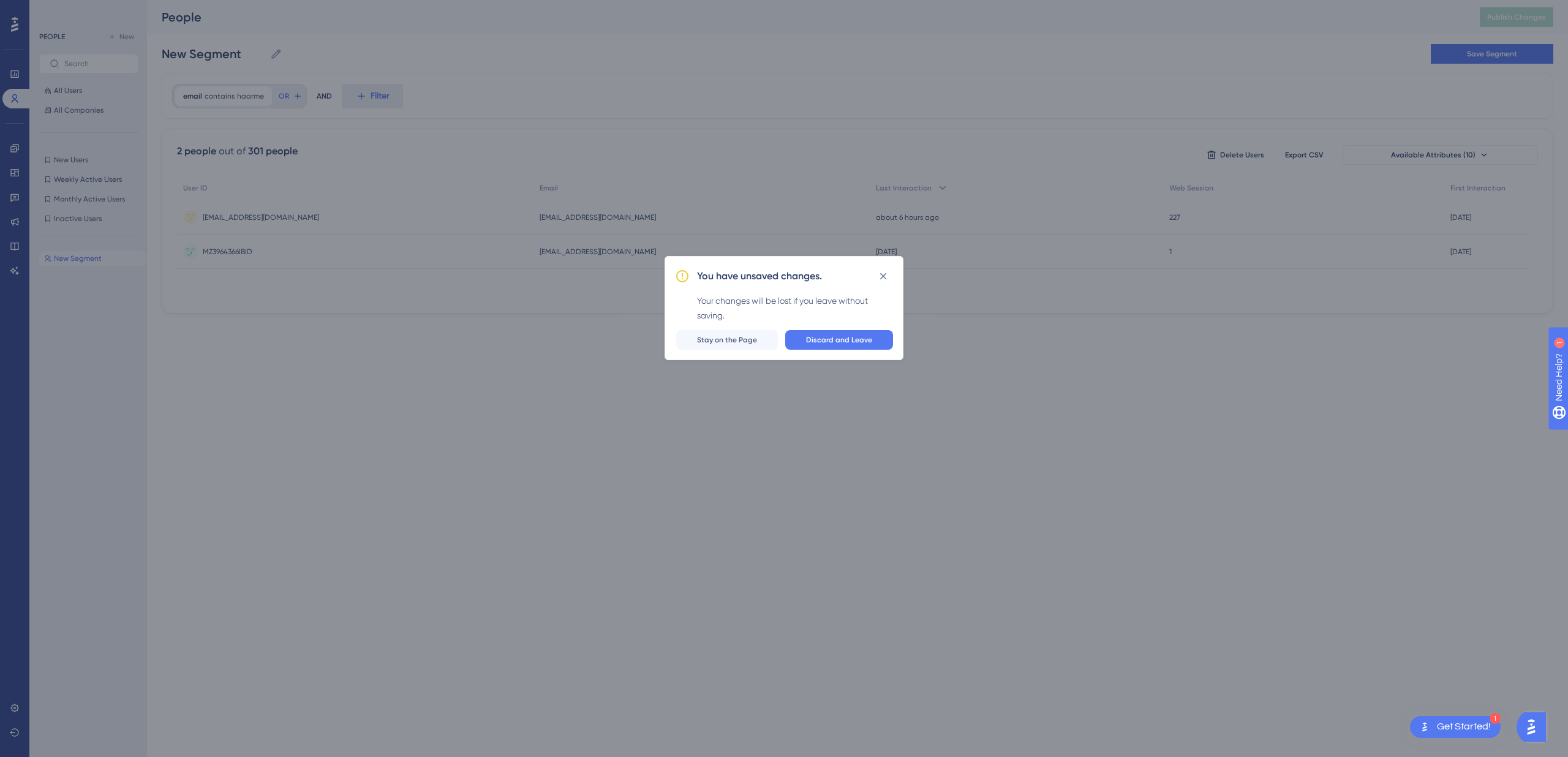
click at [719, 73] on div "You have unsaved changes. Your changes will be lost if you leave without saving…" at bounding box center [784, 378] width 1568 height 757
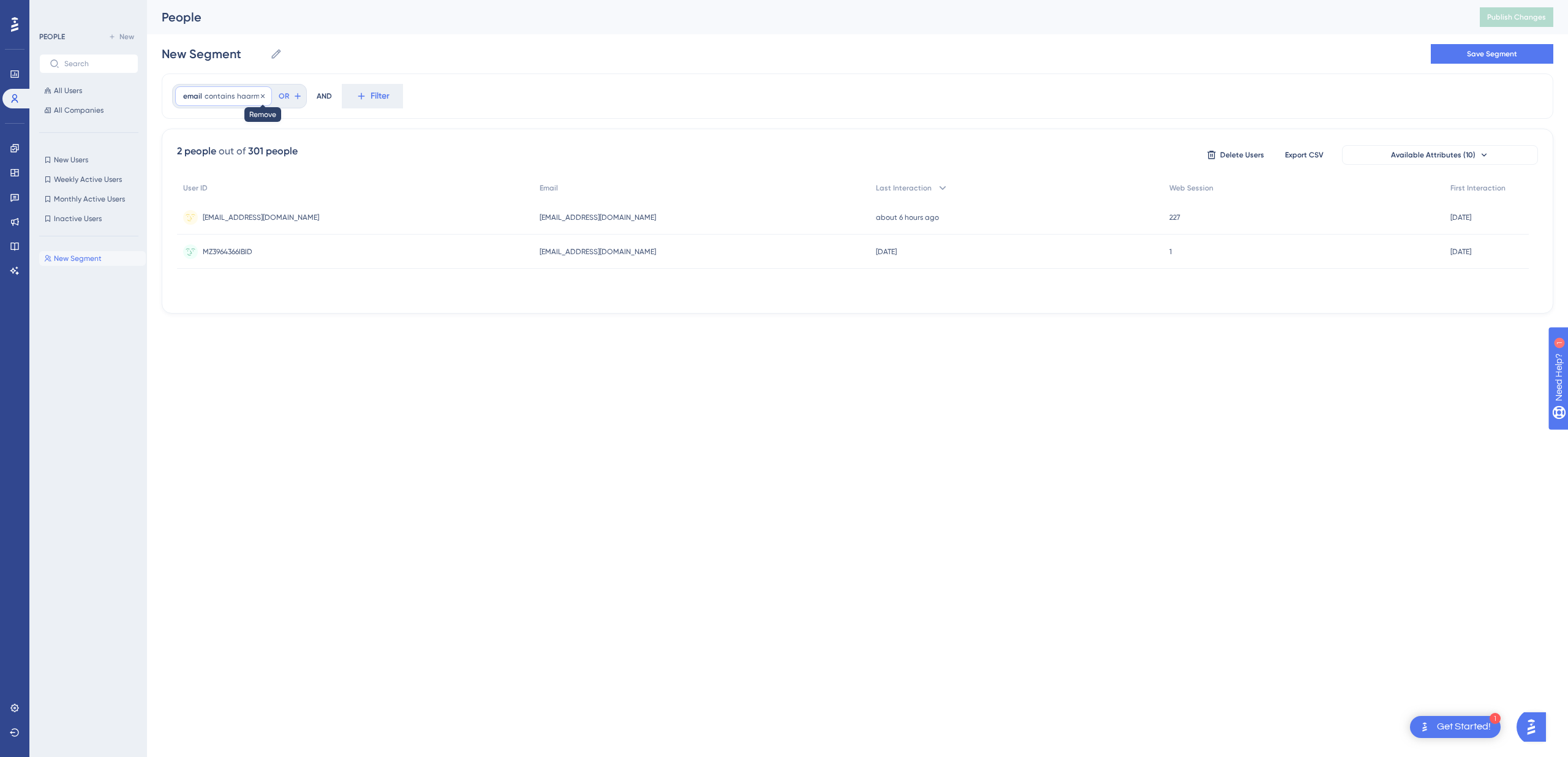
click at [225, 95] on span "contains" at bounding box center [219, 96] width 30 height 9
click at [304, 320] on span "Done" at bounding box center [306, 318] width 21 height 15
click at [226, 93] on span "contains" at bounding box center [219, 96] width 30 height 9
click at [310, 316] on span "Done" at bounding box center [306, 318] width 21 height 15
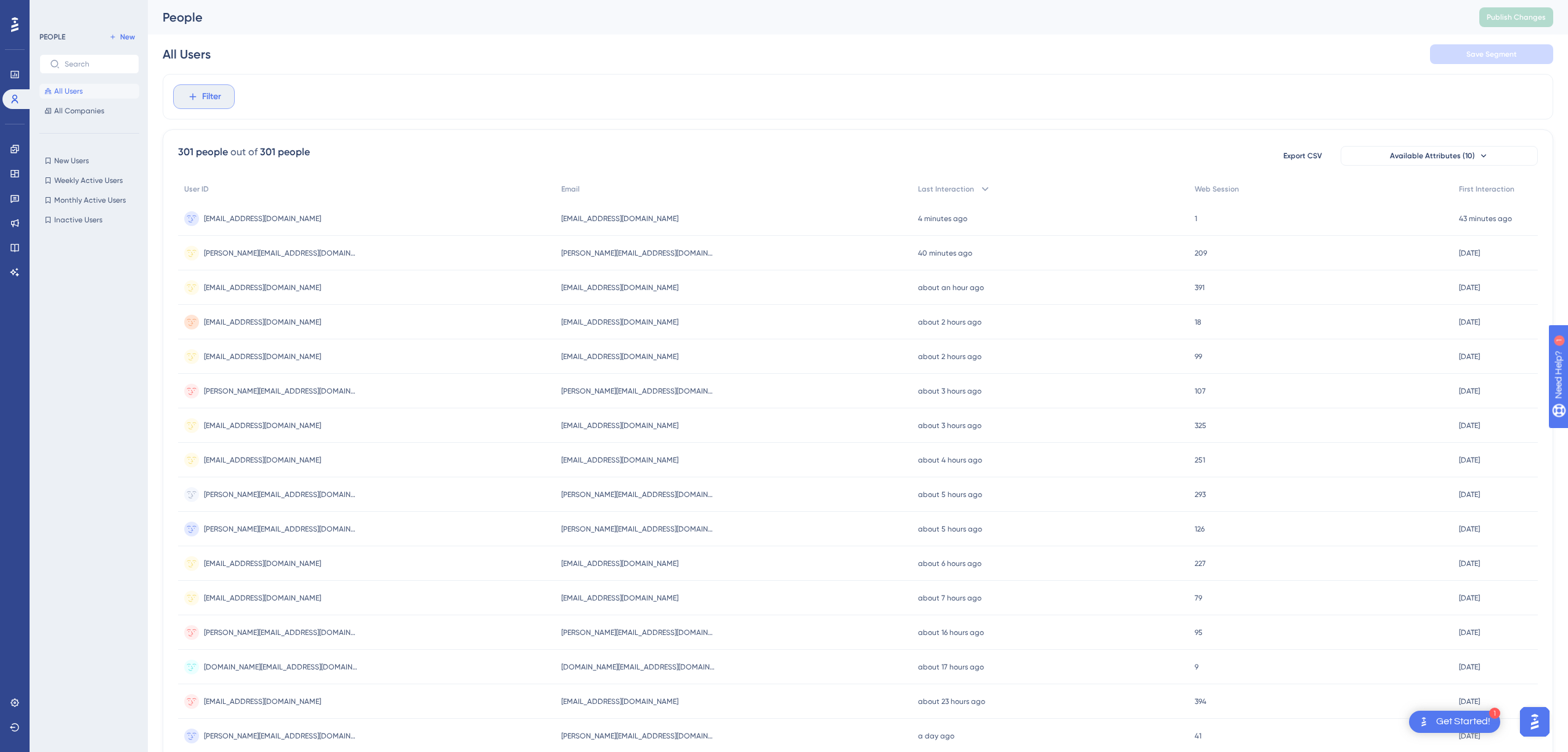
click at [207, 98] on span "Filter" at bounding box center [211, 96] width 19 height 15
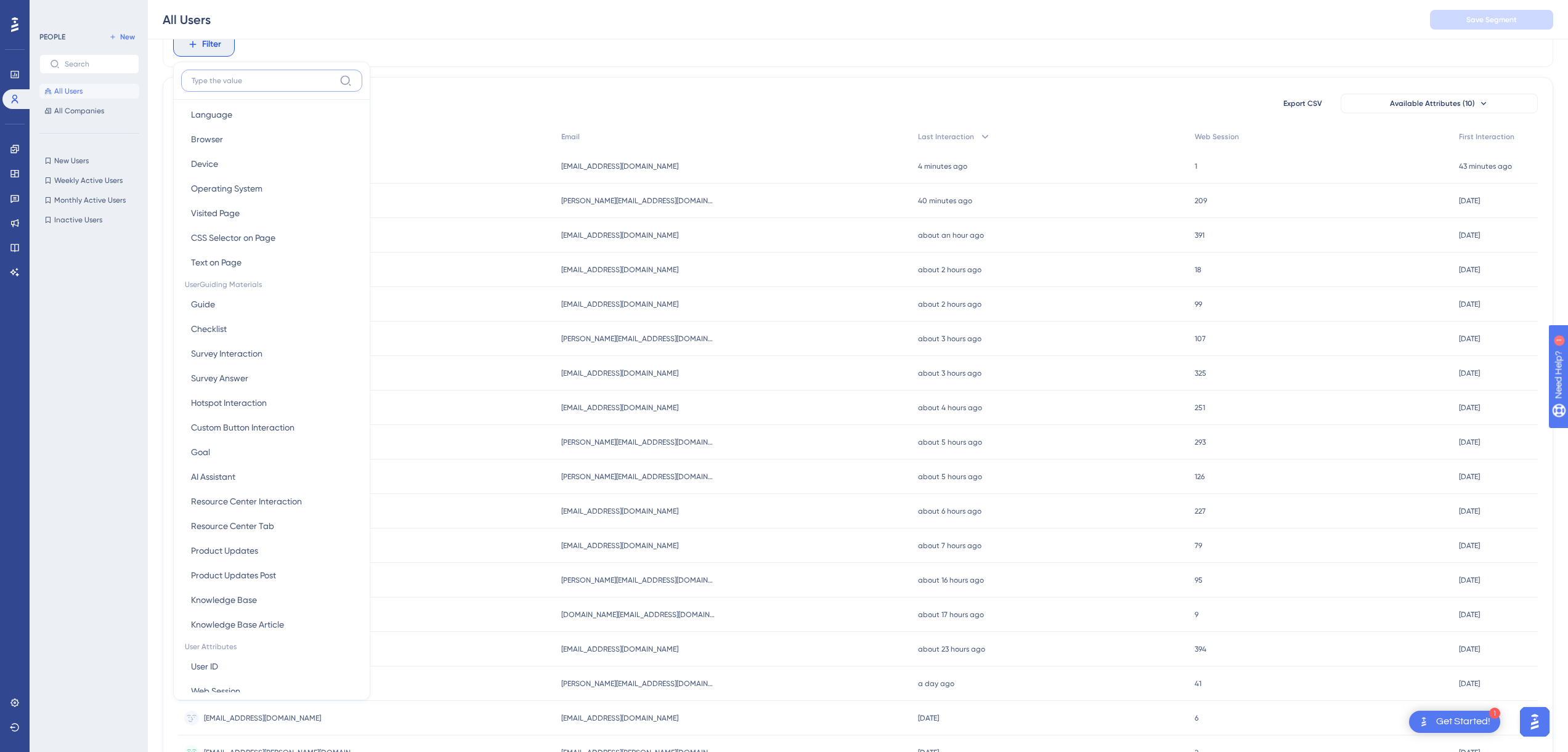
scroll to position [130, 0]
click at [221, 650] on button "Email Email" at bounding box center [272, 656] width 181 height 25
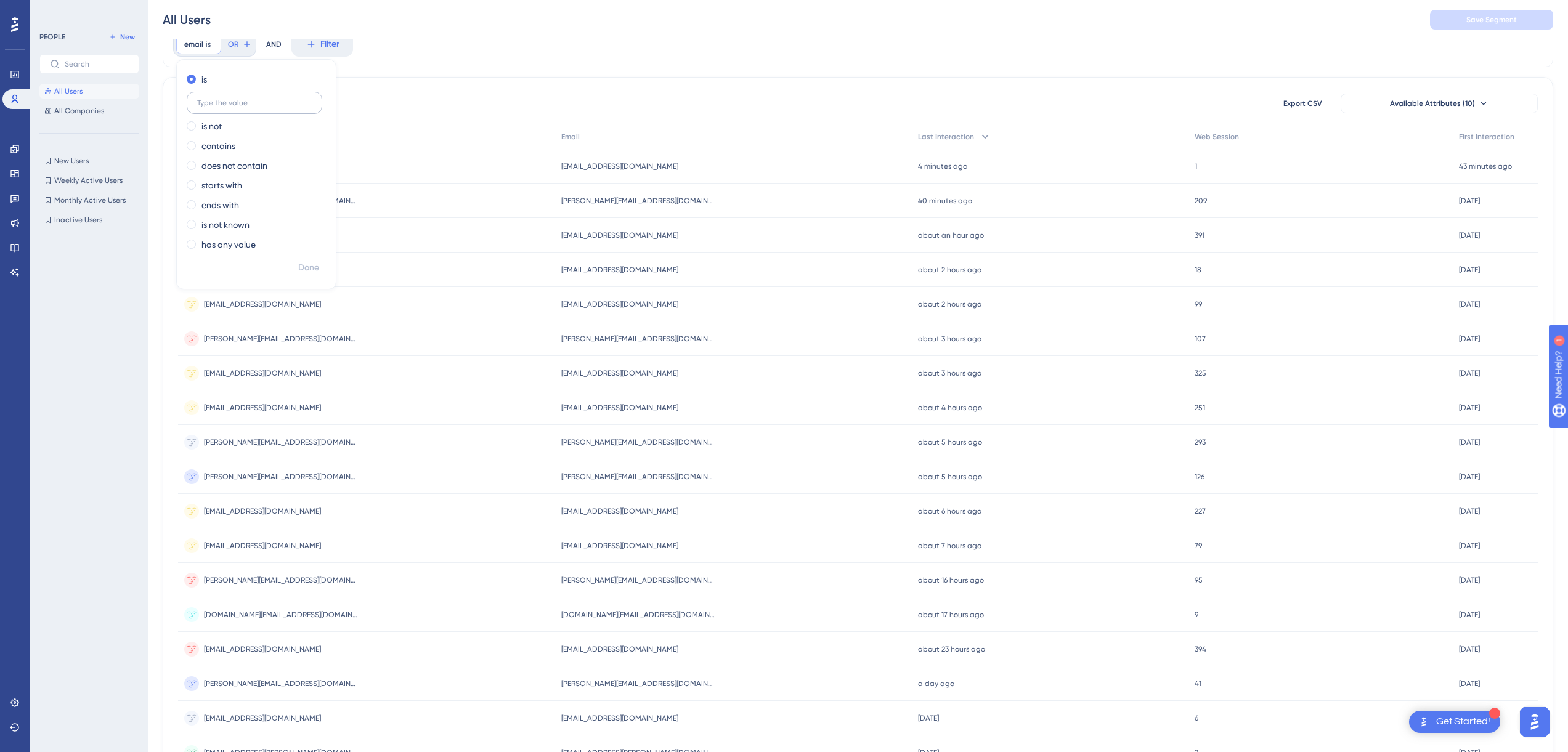
click at [271, 100] on input "text" at bounding box center [254, 102] width 114 height 9
type input "haarme"
click at [230, 148] on label "contains" at bounding box center [218, 146] width 34 height 15
click at [303, 272] on span "Done" at bounding box center [308, 268] width 21 height 15
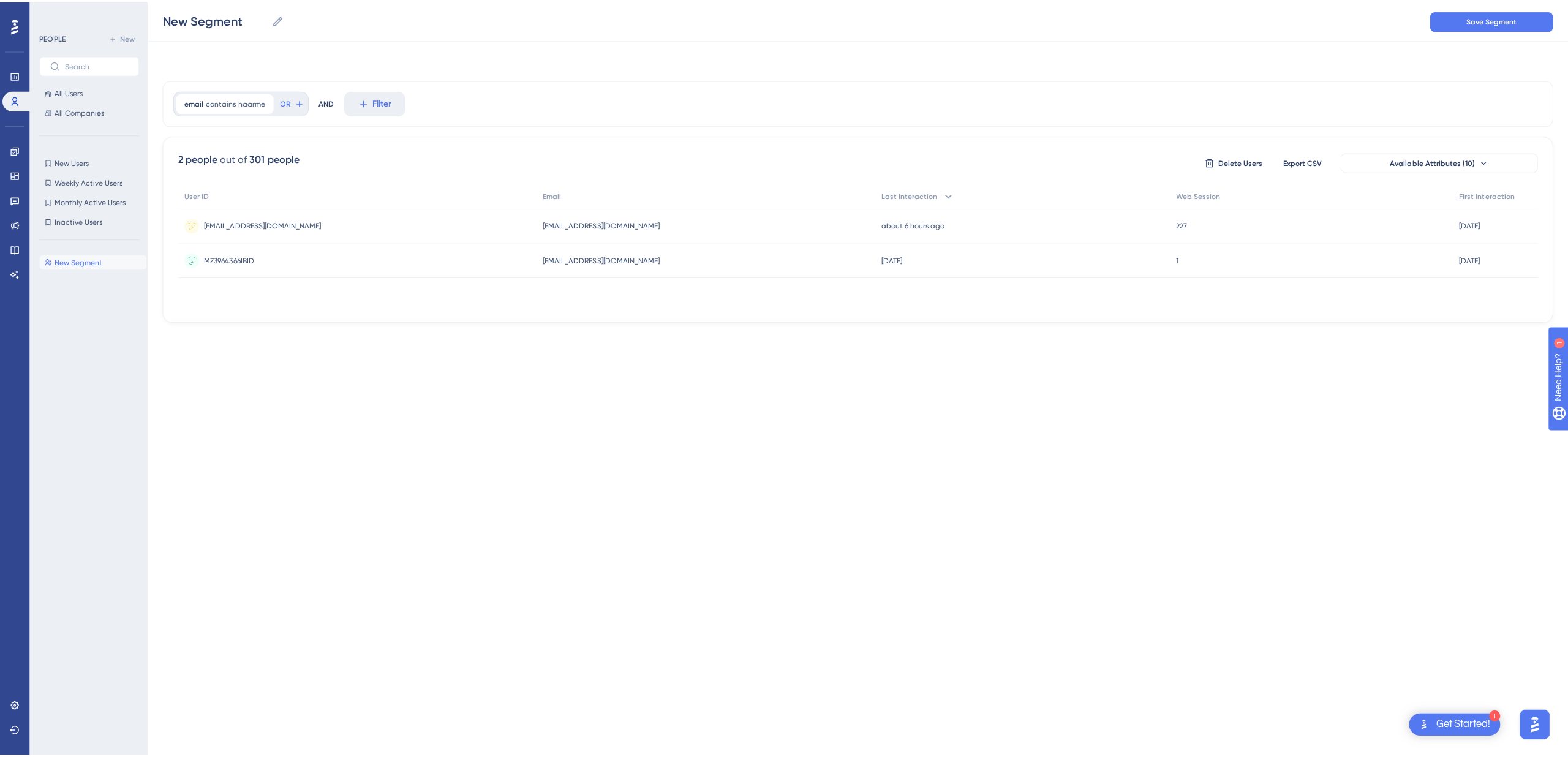
scroll to position [0, 0]
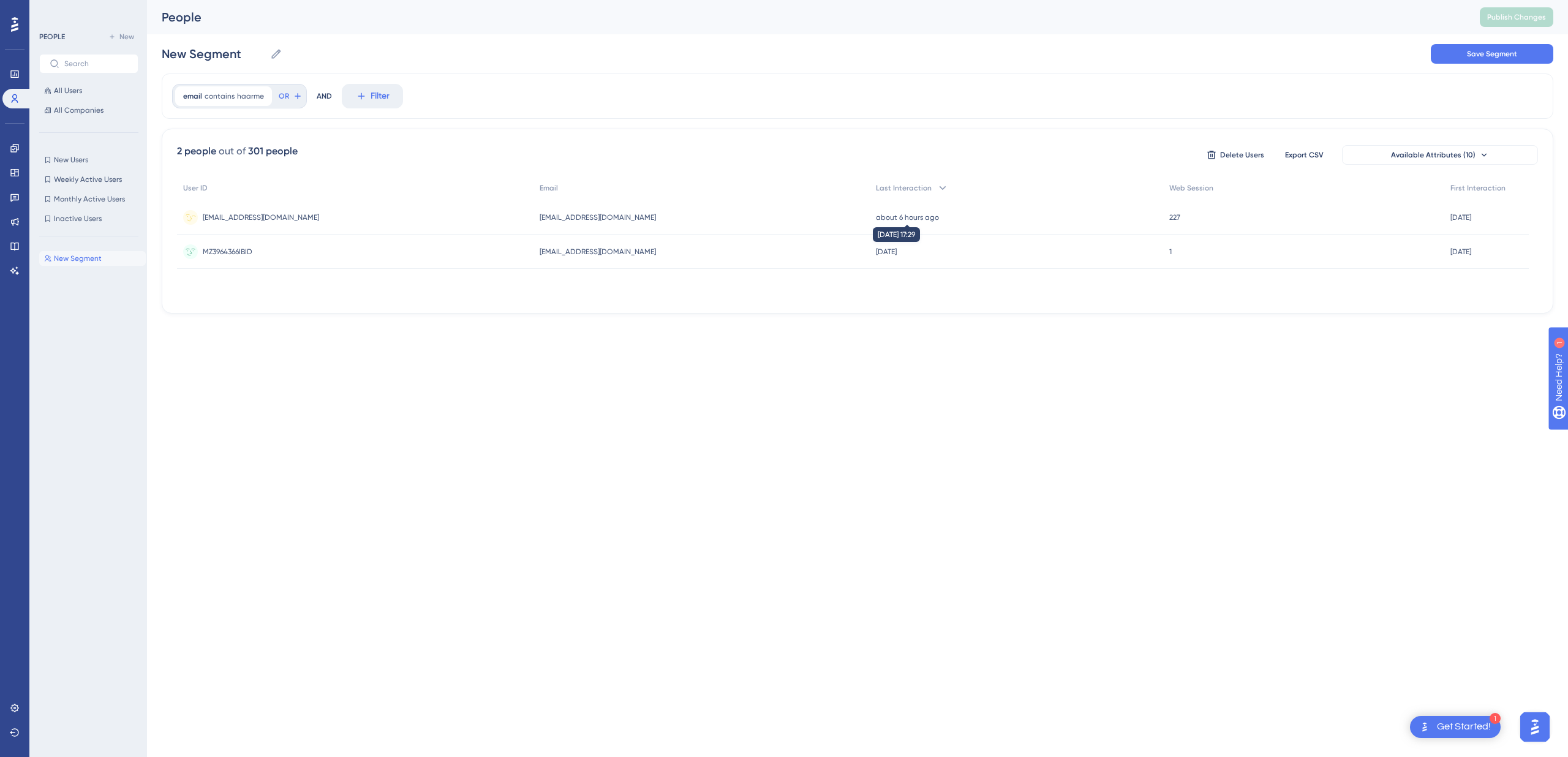
click at [876, 215] on time "about 6 hours ago" at bounding box center [907, 217] width 63 height 9
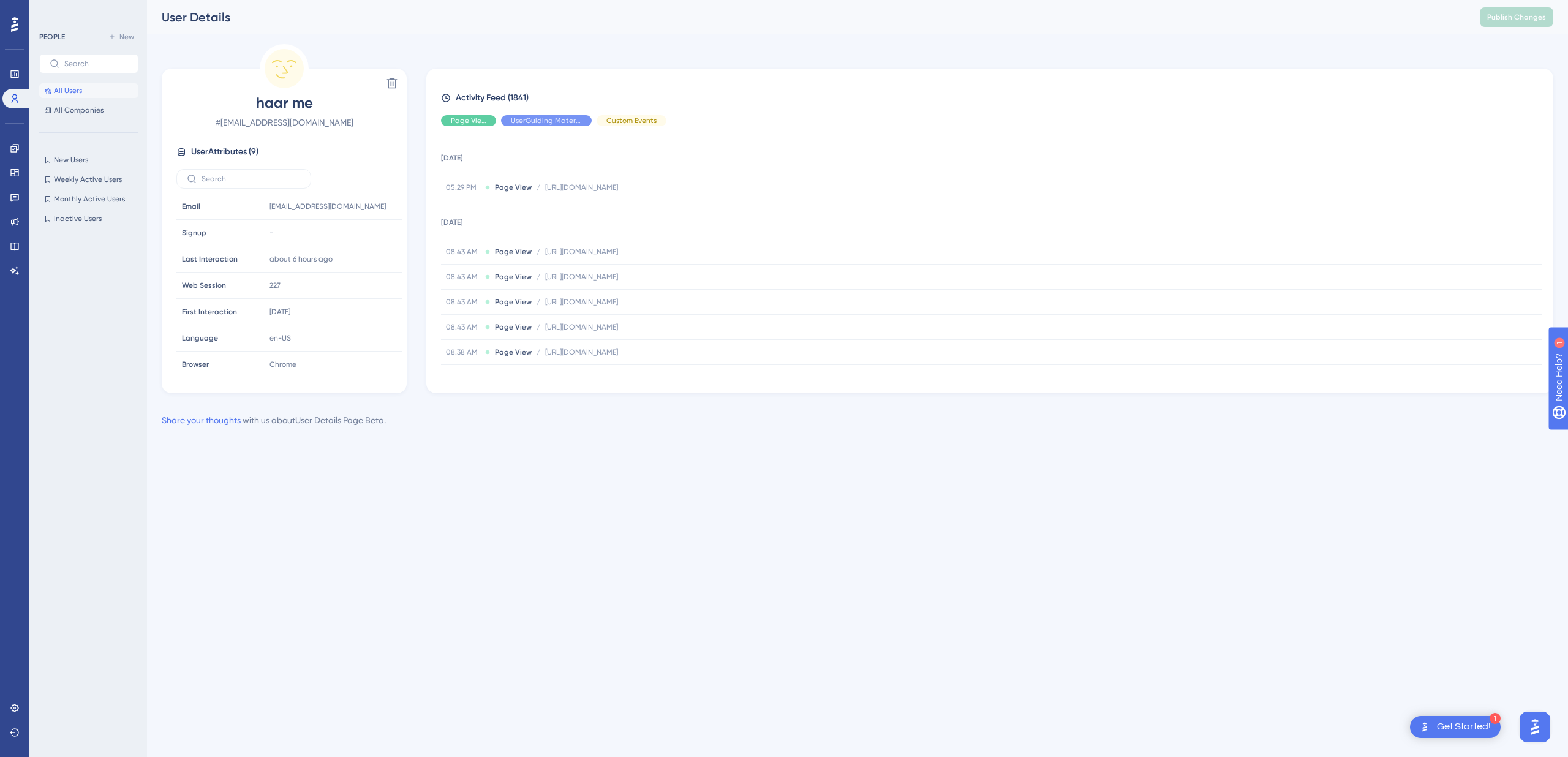
click at [715, 34] on div "Performance Users Engagement Widgets Feedback Product Updates Knowledge Base AI…" at bounding box center [857, 223] width 1420 height 447
click at [725, 62] on div "Delete haar me # [EMAIL_ADDRESS][DOMAIN_NAME] User Attributes ( 9 ) Email Email…" at bounding box center [857, 219] width 1391 height 349
click at [733, 446] on div "Performance Users Engagement Widgets Feedback Product Updates Knowledge Base AI…" at bounding box center [857, 223] width 1420 height 447
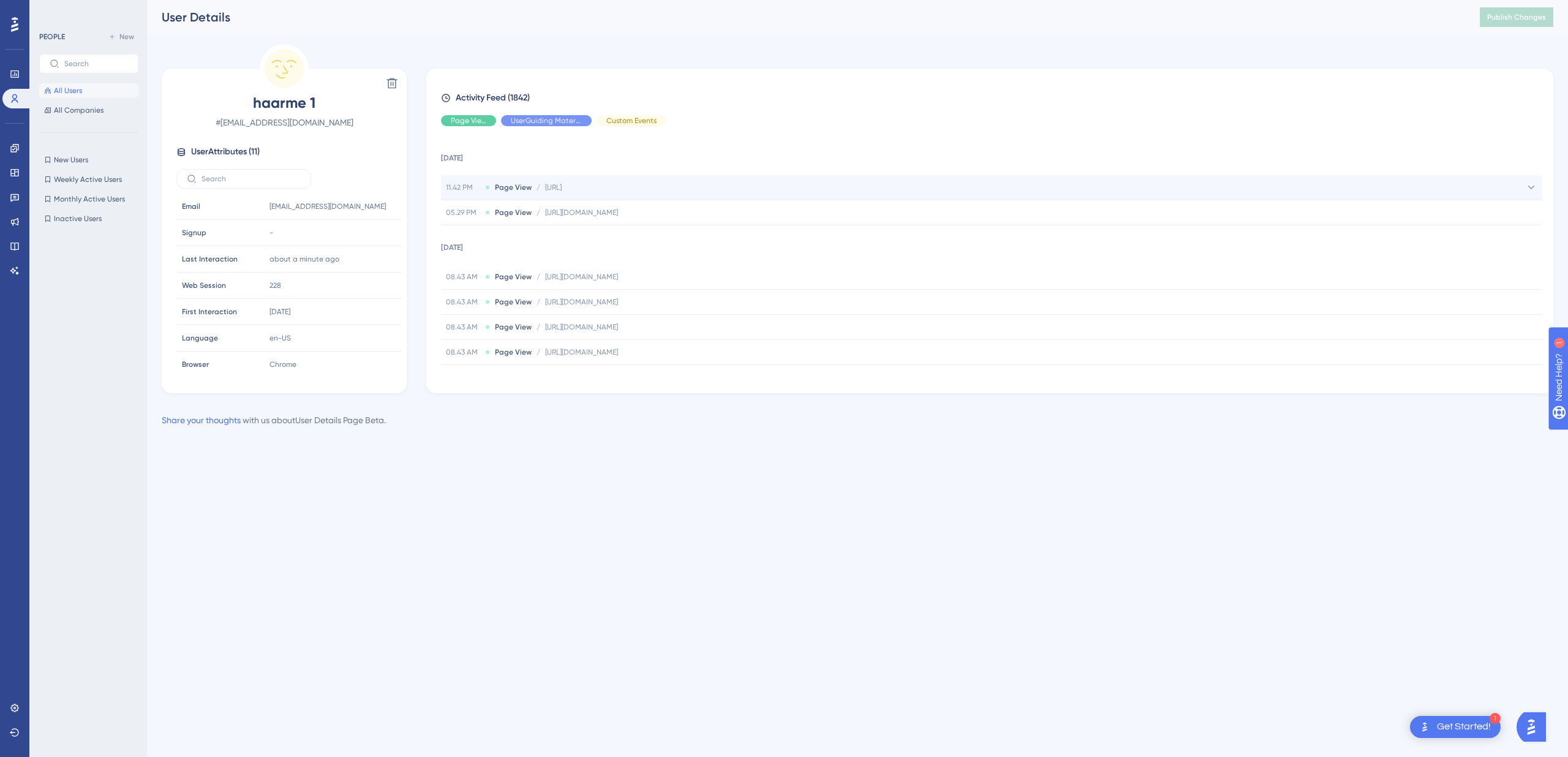
click at [561, 187] on span "[URL]" at bounding box center [553, 187] width 17 height 9
click at [561, 185] on span "[URL]" at bounding box center [553, 187] width 17 height 9
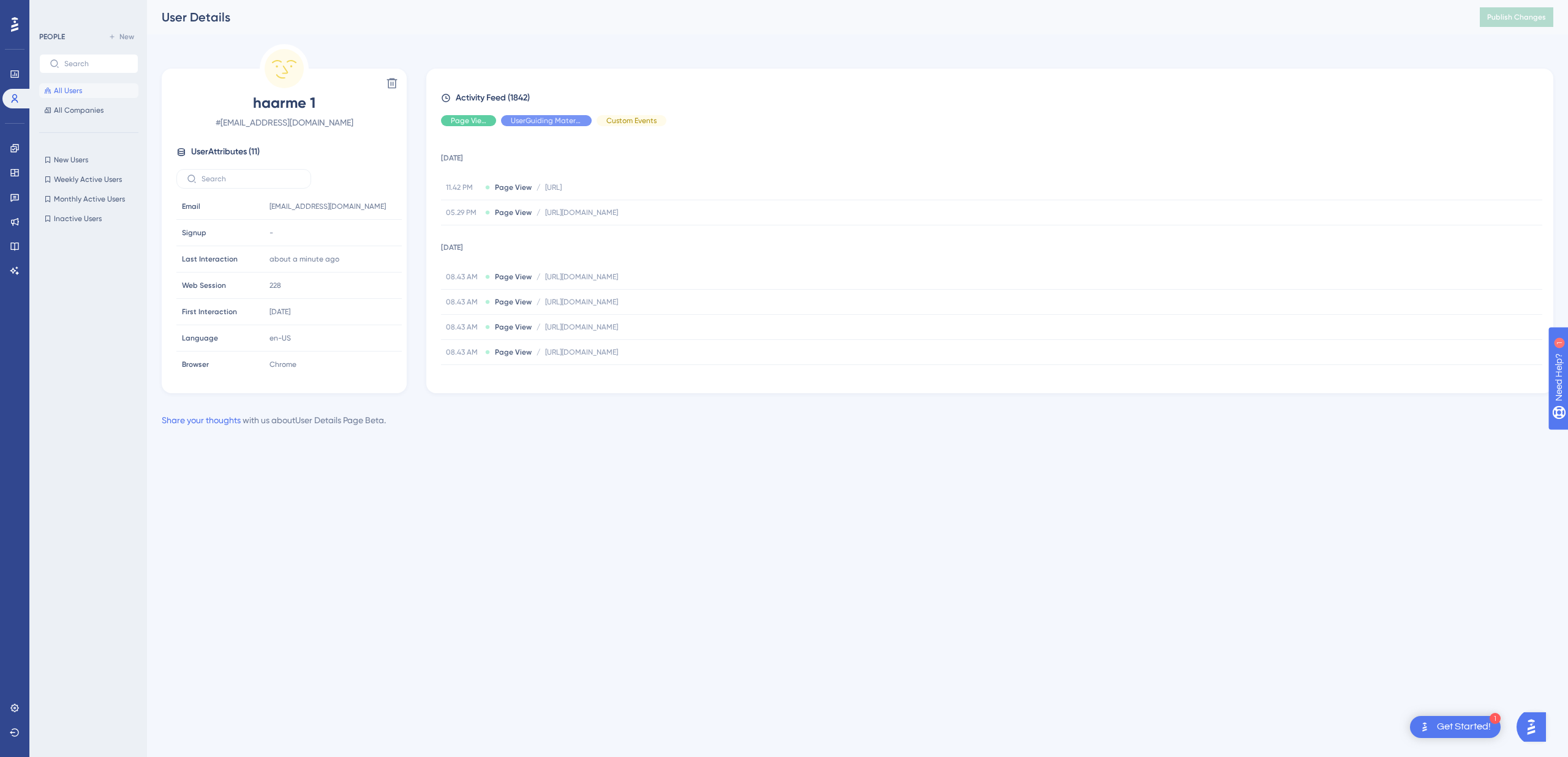
click at [613, 443] on div "Performance Users Engagement Widgets Feedback Product Updates Knowledge Base AI…" at bounding box center [857, 223] width 1420 height 447
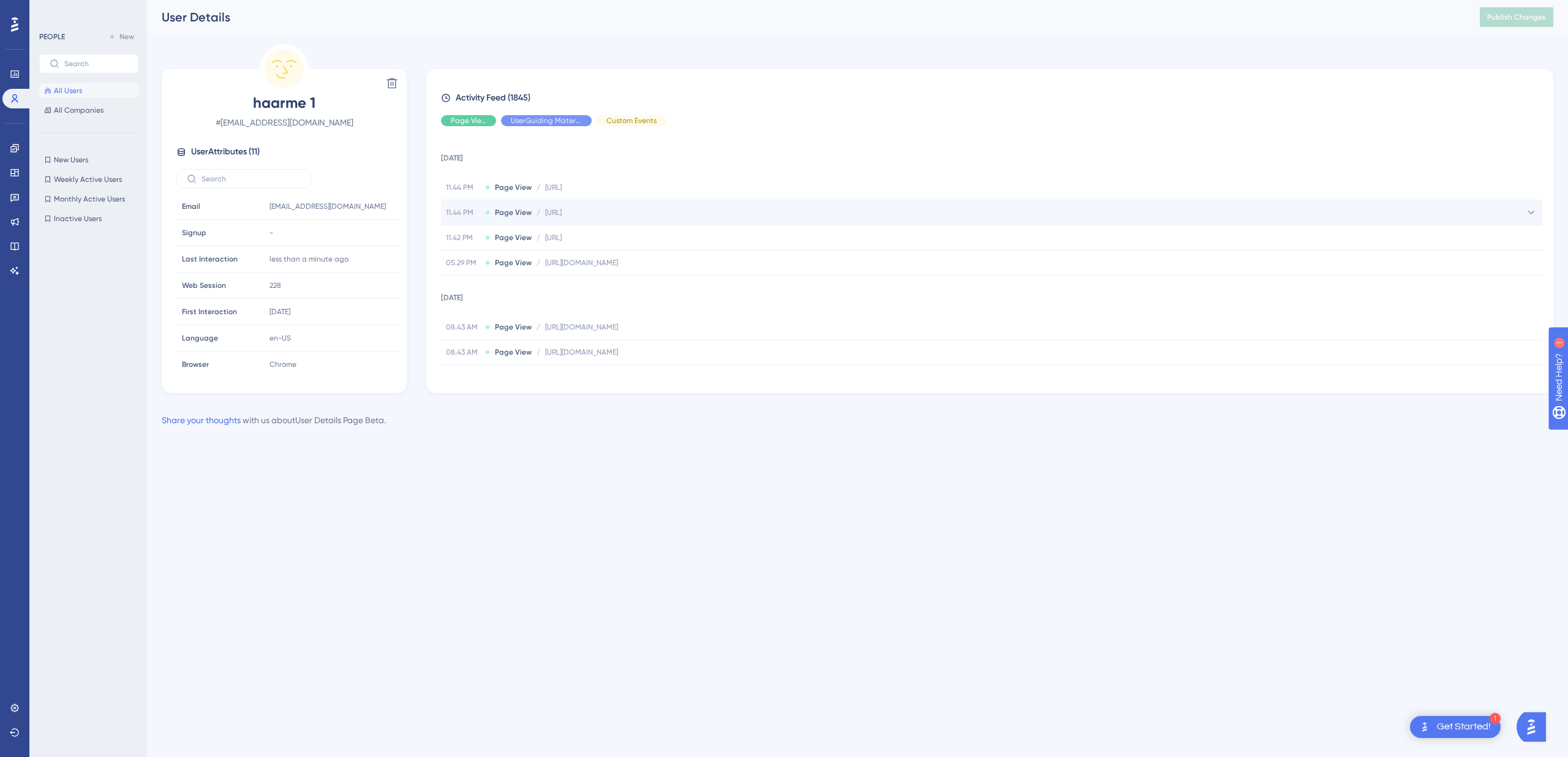
click at [561, 211] on span "[URL]" at bounding box center [553, 212] width 17 height 9
click at [503, 212] on span "Page View" at bounding box center [513, 212] width 37 height 9
click at [508, 213] on span "Page View" at bounding box center [513, 212] width 37 height 9
click at [509, 212] on span "Page View" at bounding box center [513, 212] width 37 height 9
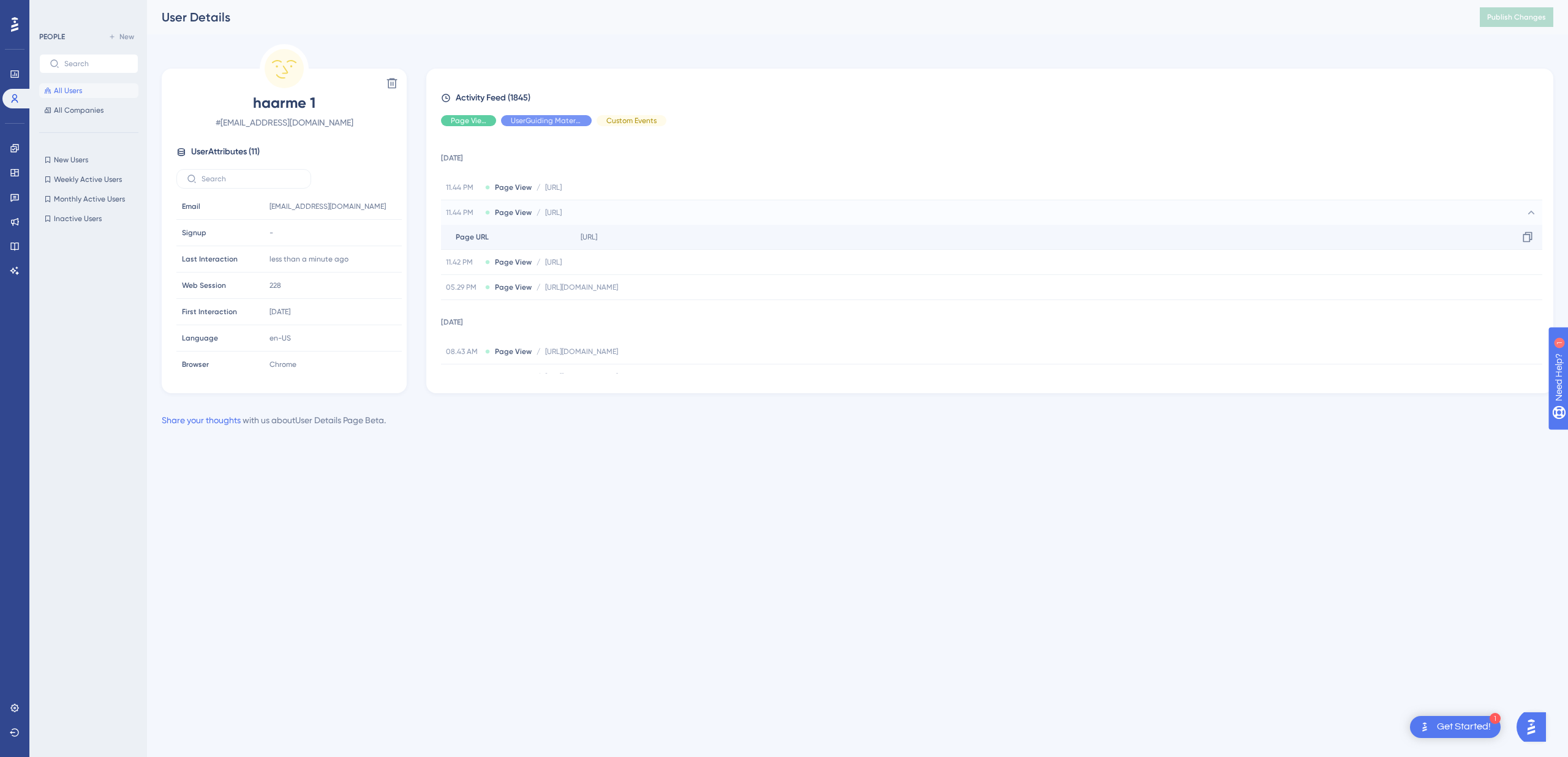
click at [478, 237] on span "Page URL" at bounding box center [472, 237] width 33 height 9
click at [512, 214] on span "Page View" at bounding box center [513, 212] width 37 height 9
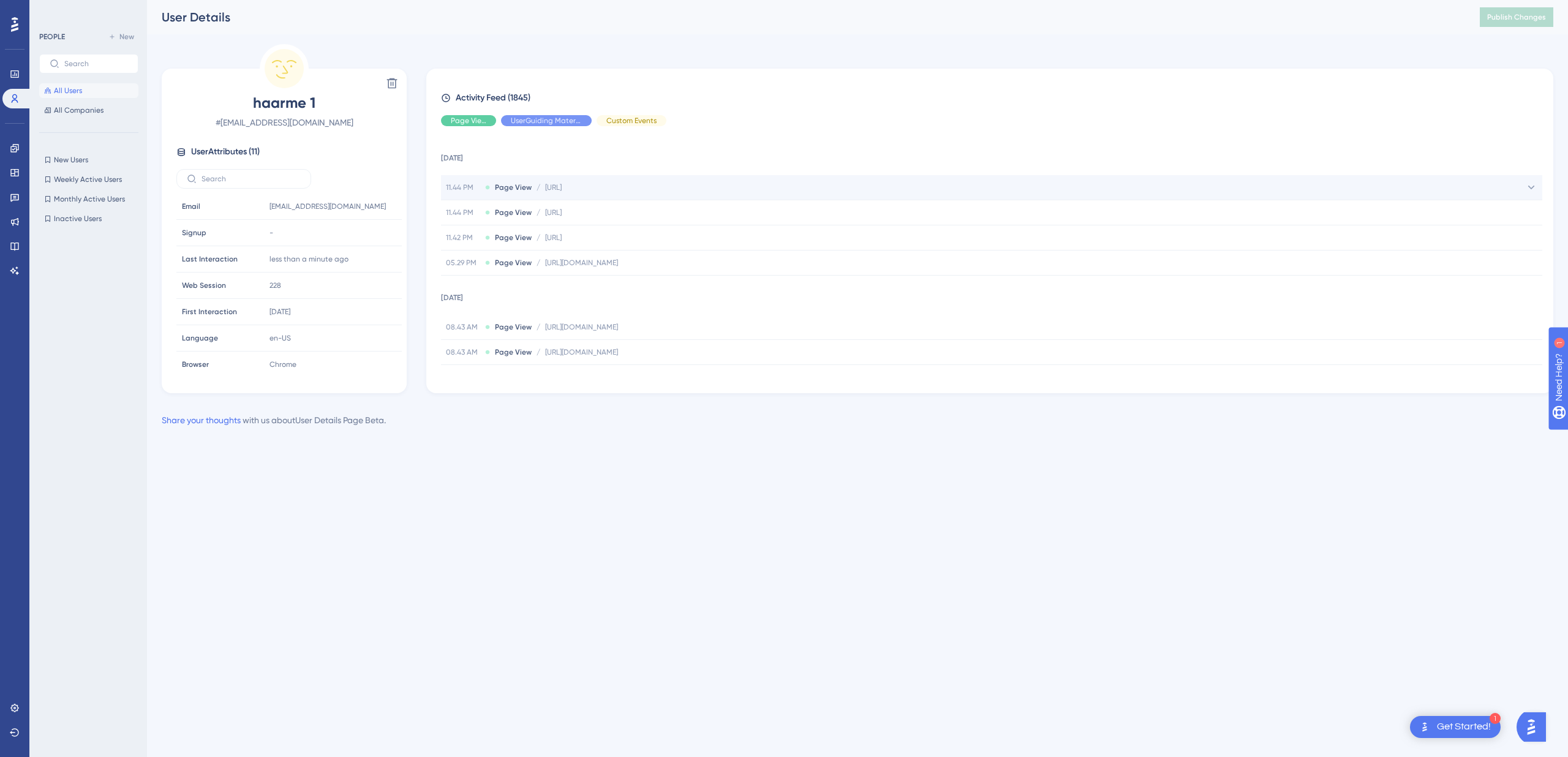
click at [515, 183] on span "Page View" at bounding box center [513, 187] width 37 height 9
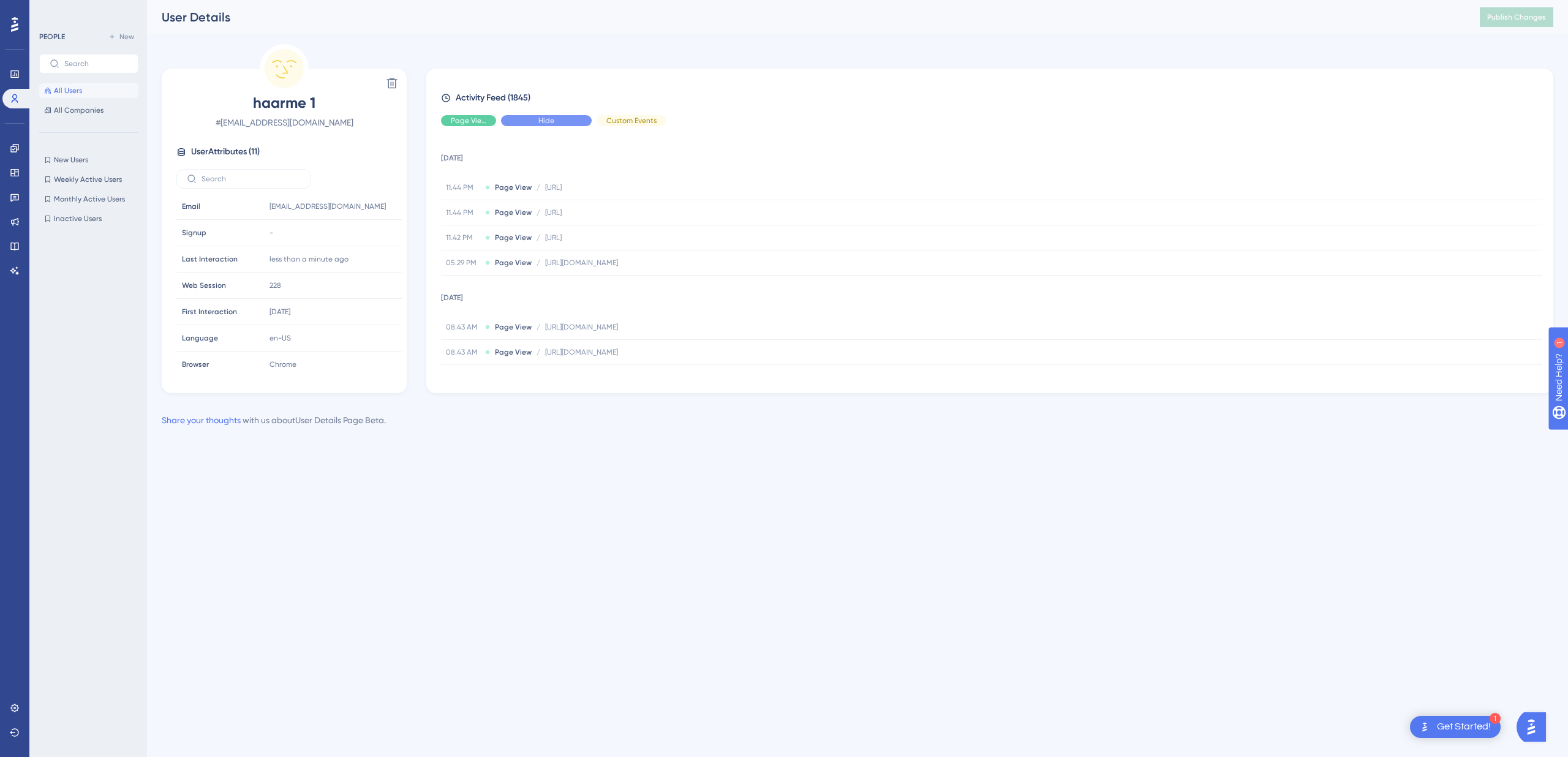
click at [555, 118] on div "Hide" at bounding box center [546, 121] width 91 height 11
click at [707, 44] on div "Delete haarme 1 # [EMAIL_ADDRESS][DOMAIN_NAME] User Attributes ( 11 ) Email Ema…" at bounding box center [857, 219] width 1391 height 349
click at [75, 94] on span "All Users" at bounding box center [68, 91] width 28 height 9
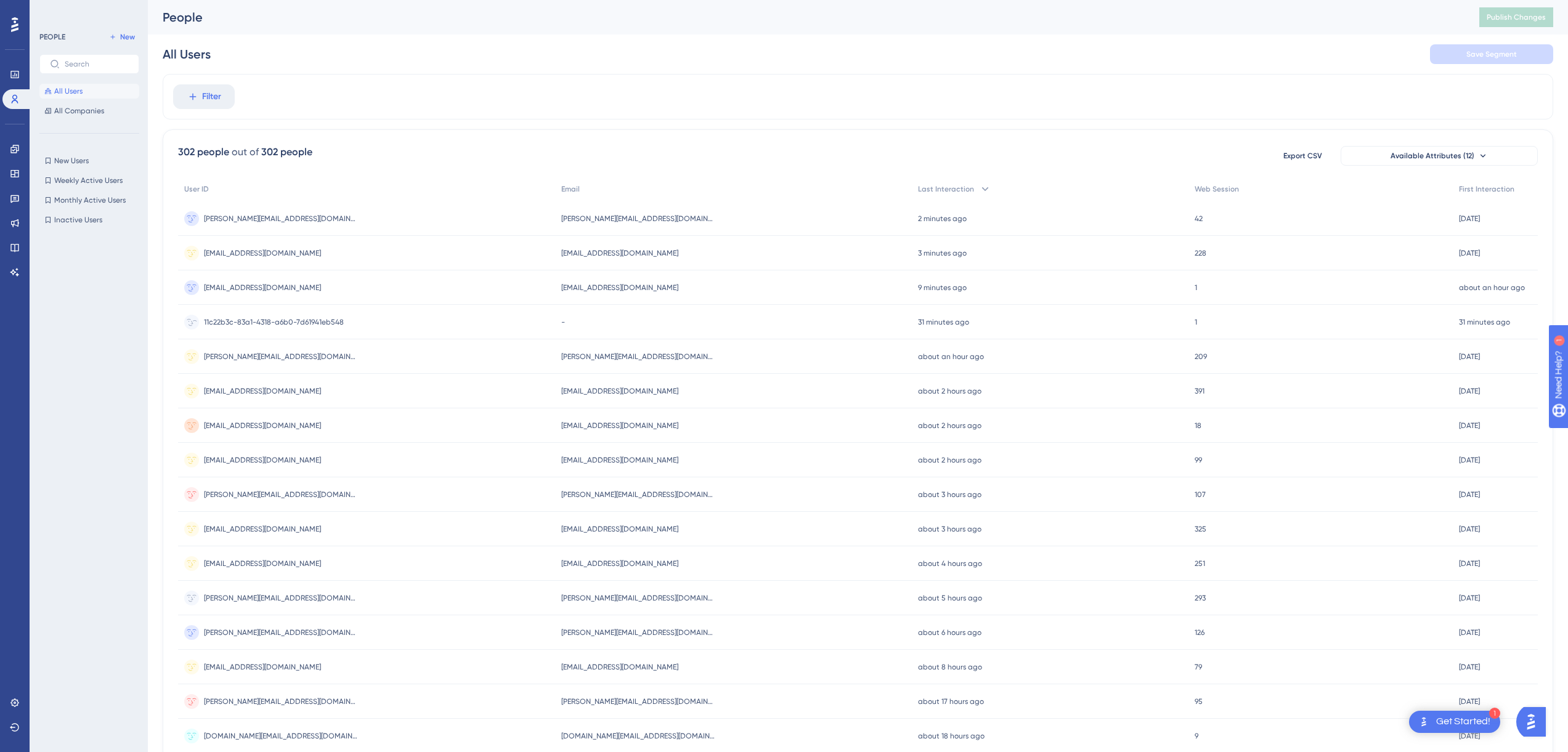
click at [257, 320] on span "11c22b3c-83a1-4318-a6b0-7d61941eb548" at bounding box center [274, 322] width 140 height 10
click at [635, 322] on div "-" at bounding box center [734, 322] width 357 height 34
click at [292, 321] on span "11c22b3c-83a1-4318-a6b0-7d61941eb548" at bounding box center [274, 322] width 140 height 10
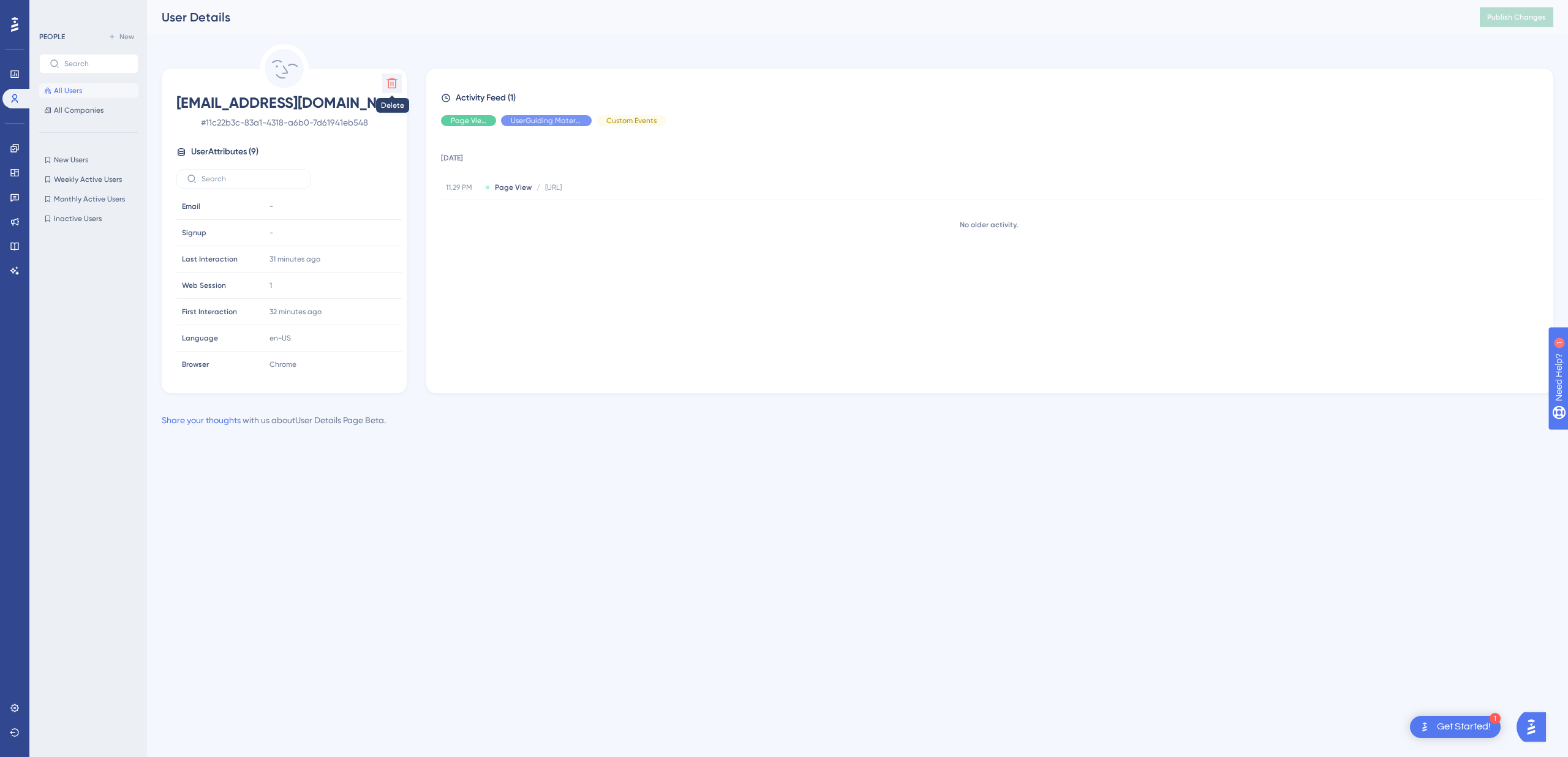
click at [397, 84] on icon at bounding box center [392, 84] width 13 height 13
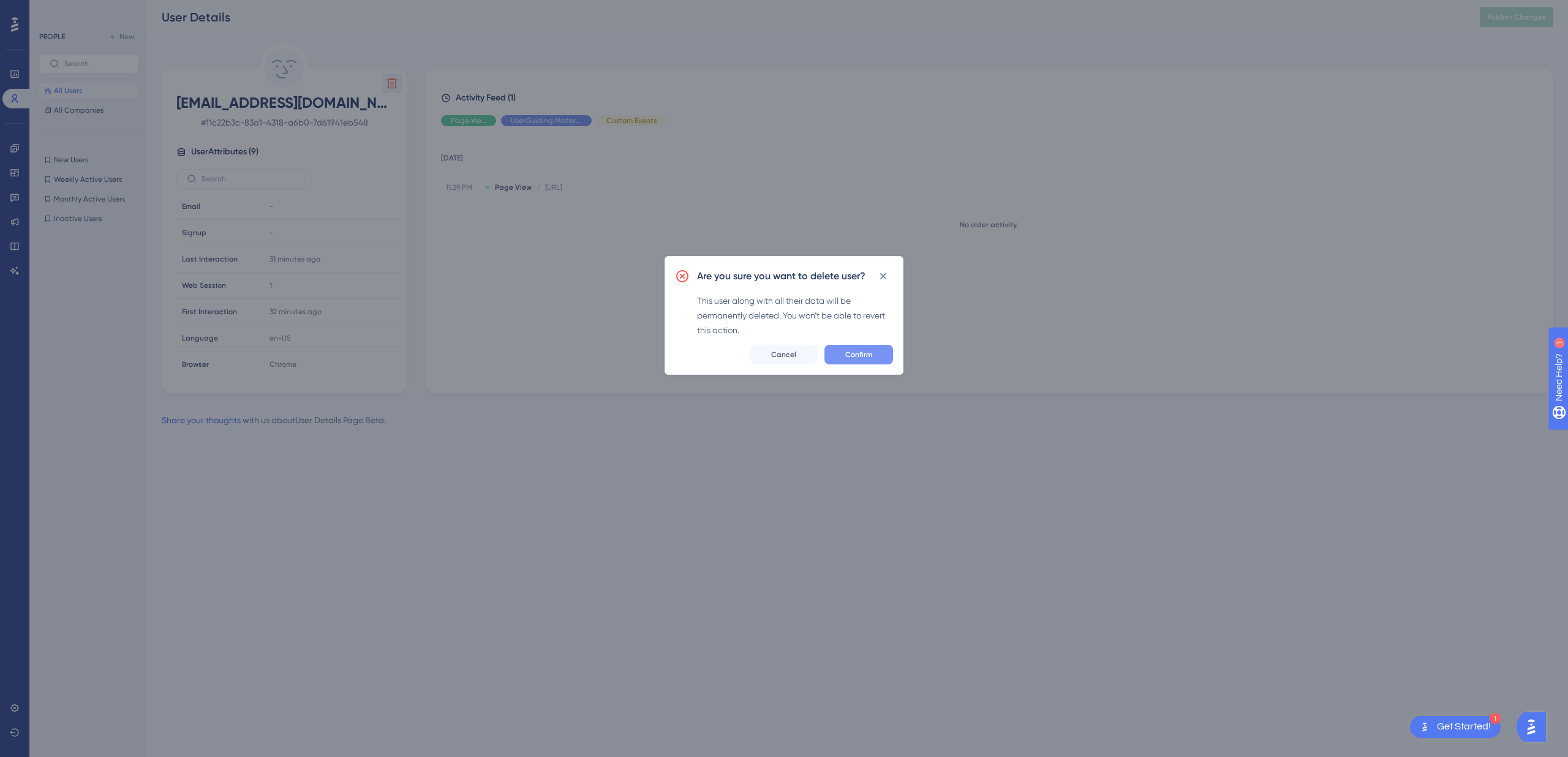
click at [867, 358] on span "Confirm" at bounding box center [858, 354] width 27 height 9
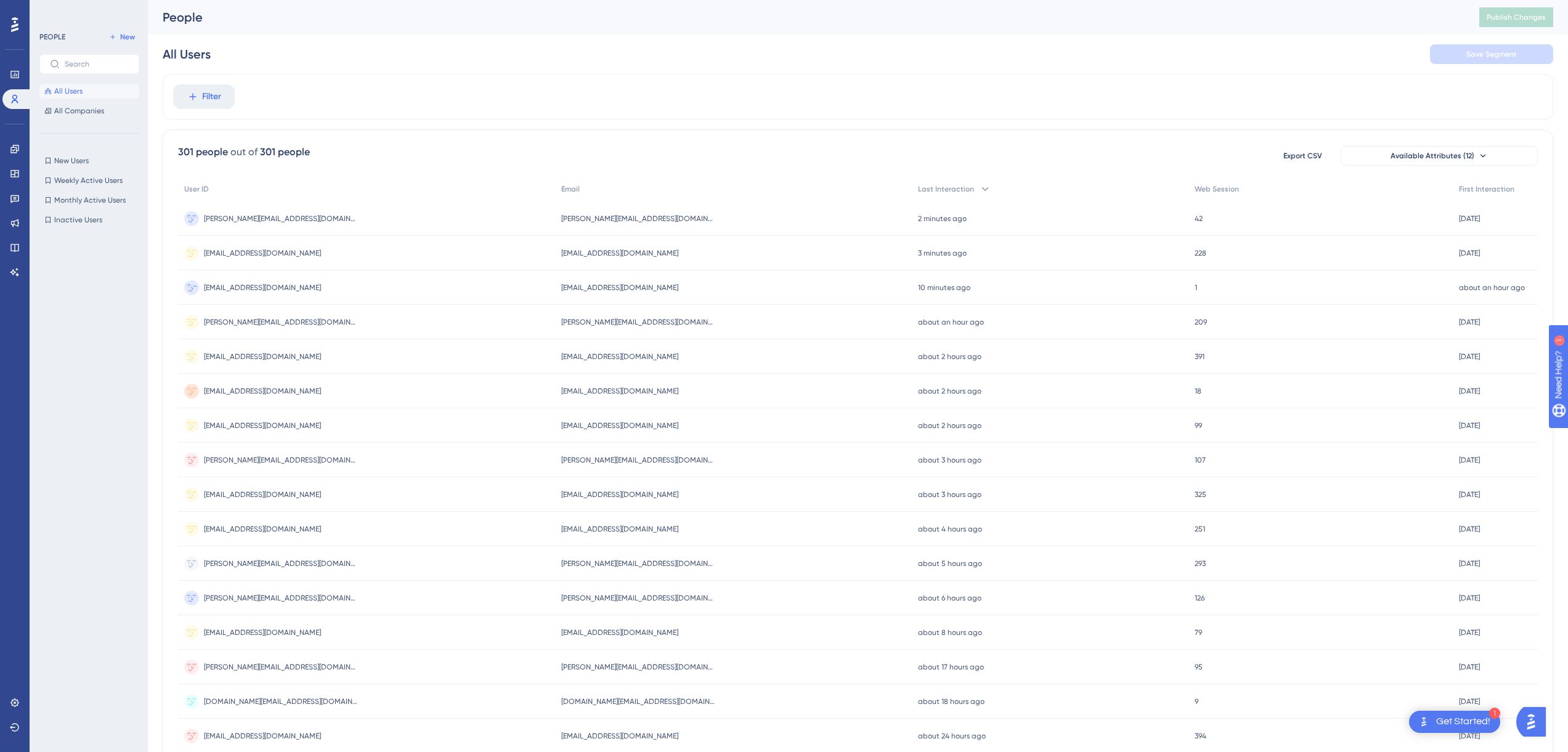
click at [660, 290] on div "chefdavid@cindersandsalt.com chefdavid@cindersandsalt.com" at bounding box center [734, 287] width 357 height 34
click at [628, 358] on span "chefaaron@inspiredcuisinechefs.com" at bounding box center [620, 357] width 117 height 10
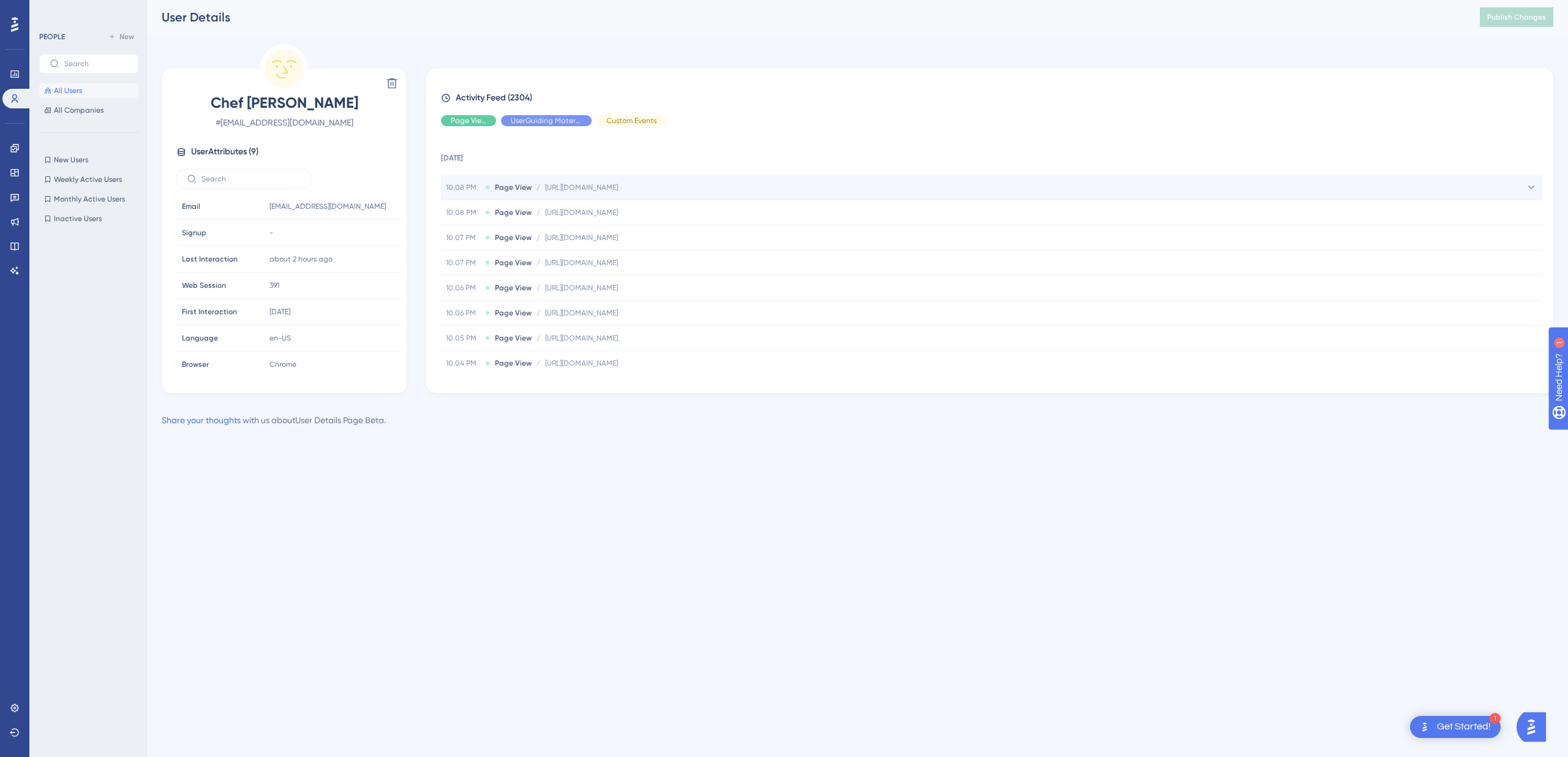
click at [618, 191] on span "[URL][DOMAIN_NAME]" at bounding box center [581, 187] width 73 height 9
click at [654, 207] on span "[URL][DOMAIN_NAME]" at bounding box center [617, 212] width 73 height 9
drag, startPoint x: 895, startPoint y: 190, endPoint x: 543, endPoint y: 188, distance: 352.0
click at [543, 188] on div "10.08 PM Page View / https://app.getsous.com/apps/invoice/invoice-details?id=64…" at bounding box center [991, 187] width 1101 height 24
copy span "[URL][DOMAIN_NAME]"
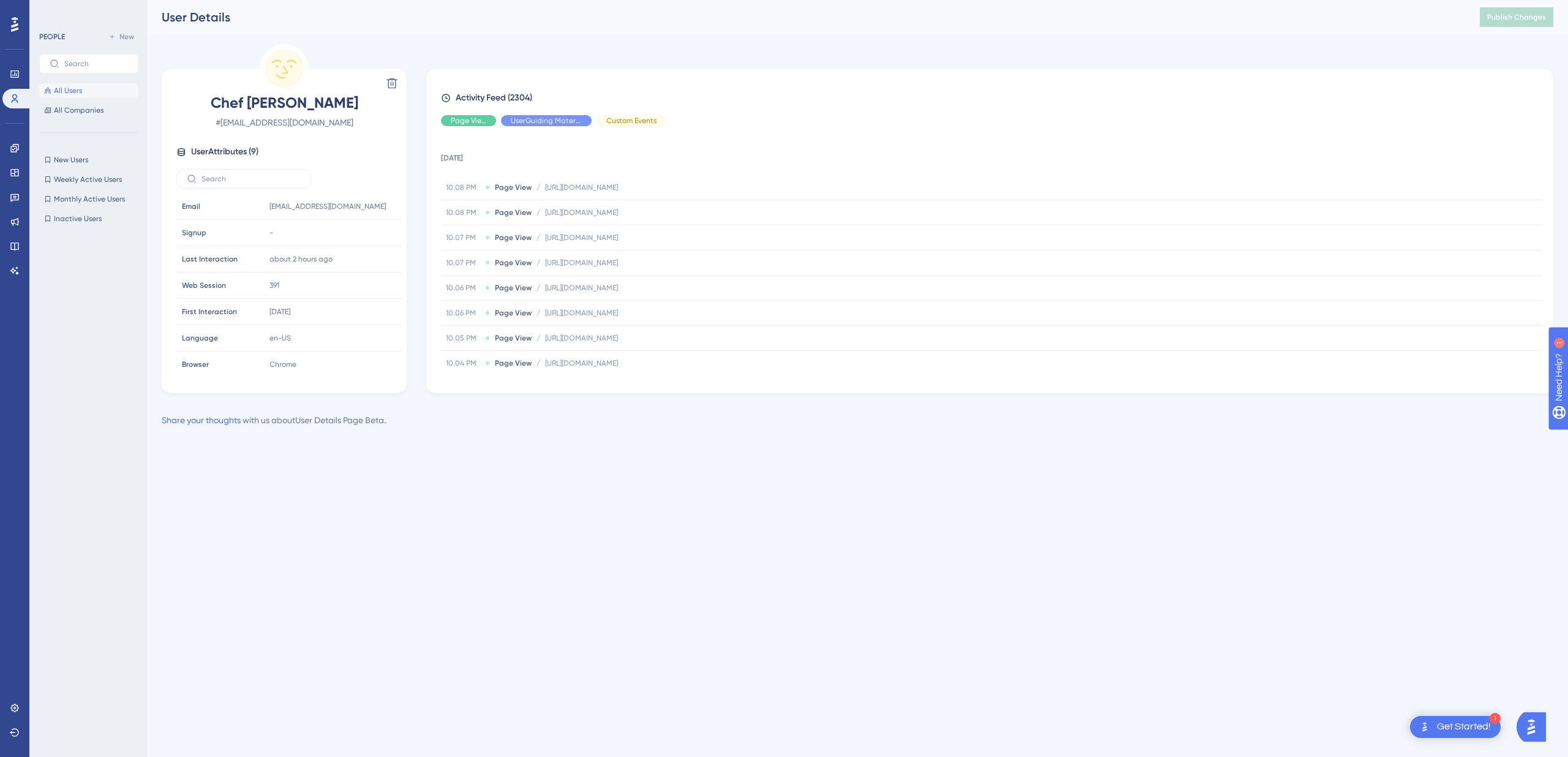
click at [760, 47] on div "Delete Chef Aaron # chefaaron@inspiredcuisinechefs.com User Attributes ( 9 ) Em…" at bounding box center [857, 219] width 1391 height 349
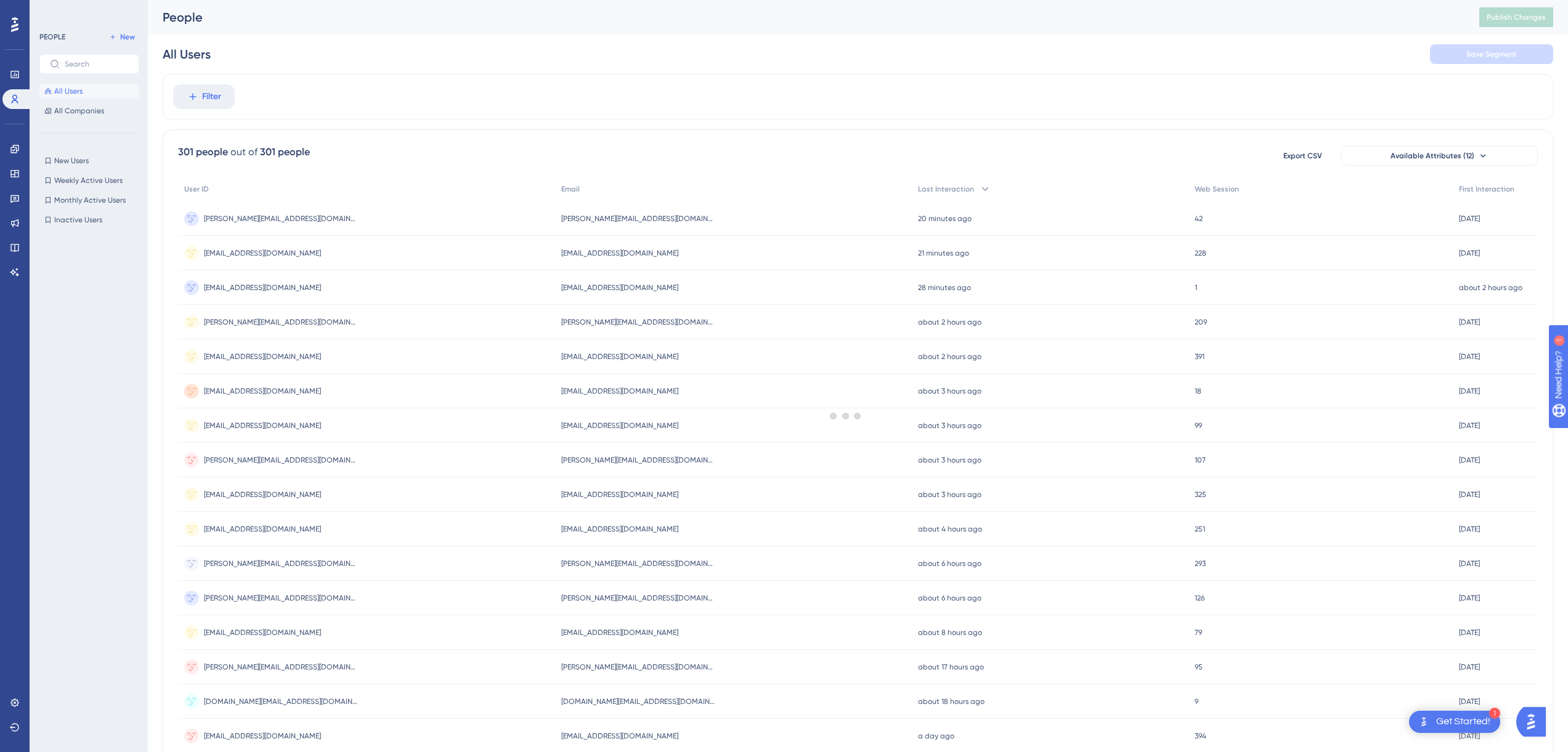
click at [173, 89] on div at bounding box center [845, 415] width 1445 height 663
click at [197, 97] on div at bounding box center [845, 415] width 1445 height 663
click at [361, 92] on div "Filter" at bounding box center [858, 96] width 1391 height 45
click at [594, 222] on span "haarme@gmail.com" at bounding box center [617, 218] width 117 height 10
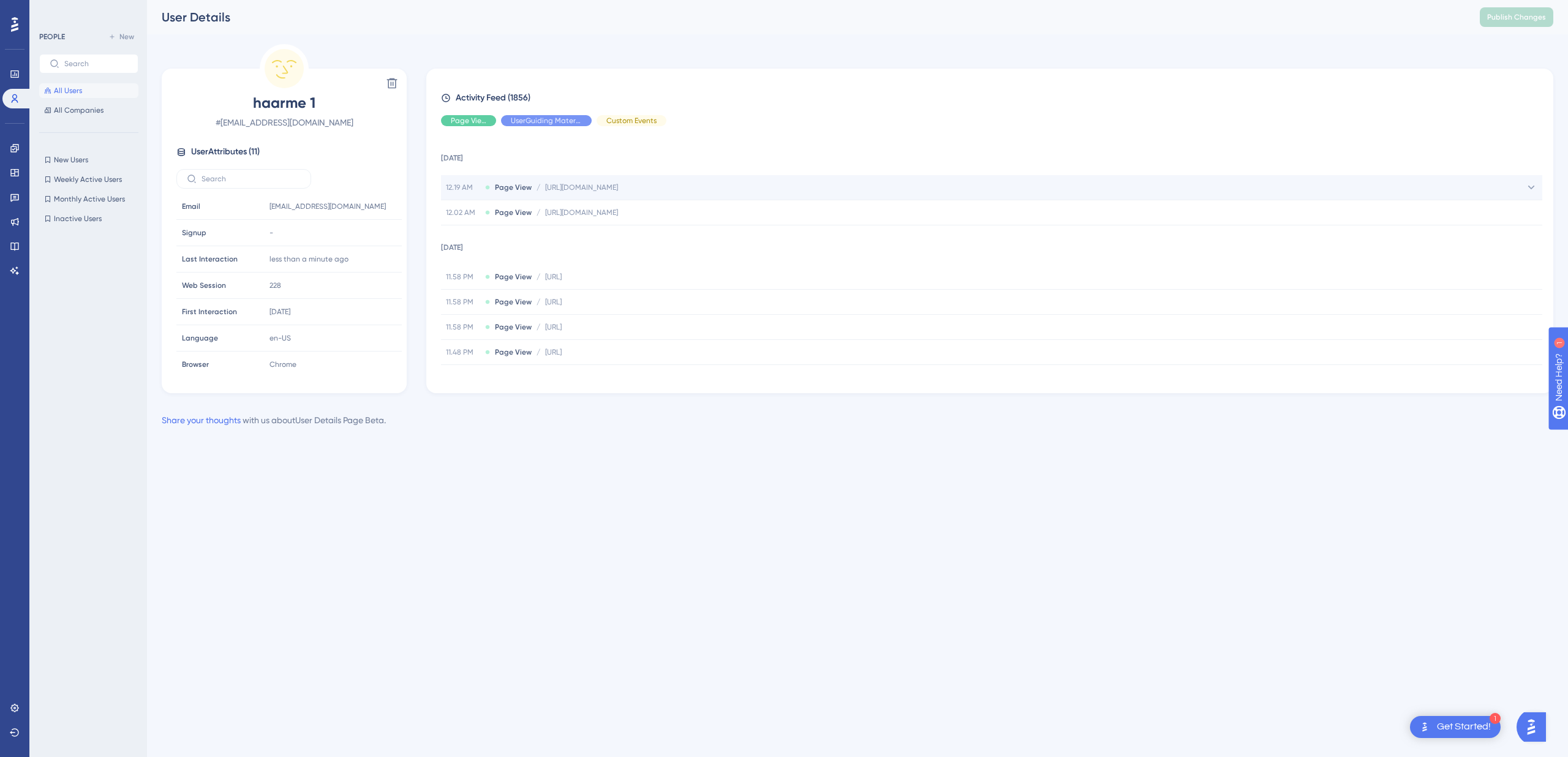
click at [618, 186] on span "[URL][DOMAIN_NAME]" at bounding box center [581, 187] width 73 height 9
click at [667, 182] on div "12.19 AM Page View / [URL][DOMAIN_NAME] [URL][DOMAIN_NAME]" at bounding box center [991, 187] width 1101 height 24
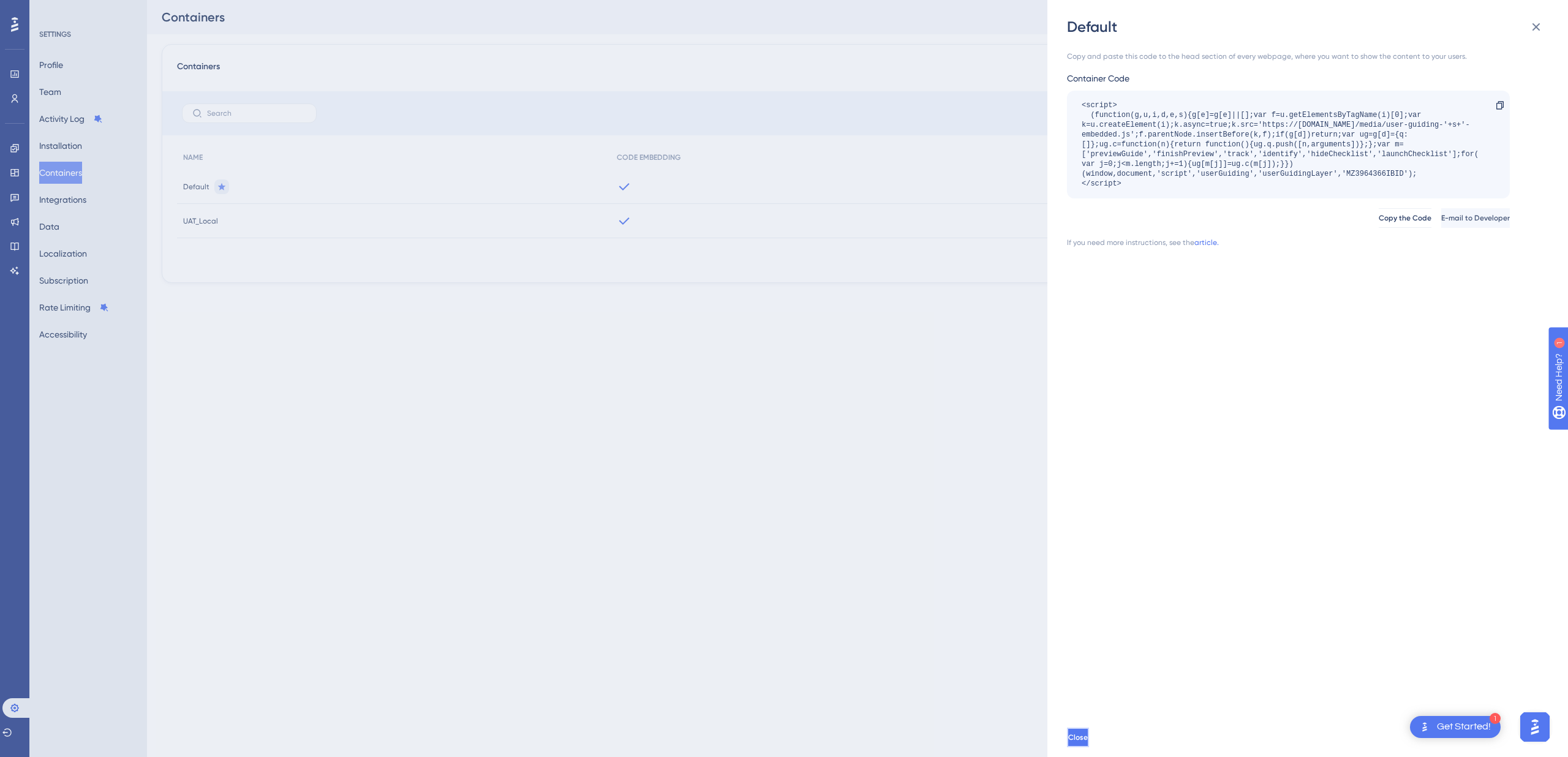
drag, startPoint x: 1104, startPoint y: 736, endPoint x: 806, endPoint y: 515, distance: 371.0
click at [1086, 736] on span "Close" at bounding box center [1076, 737] width 20 height 9
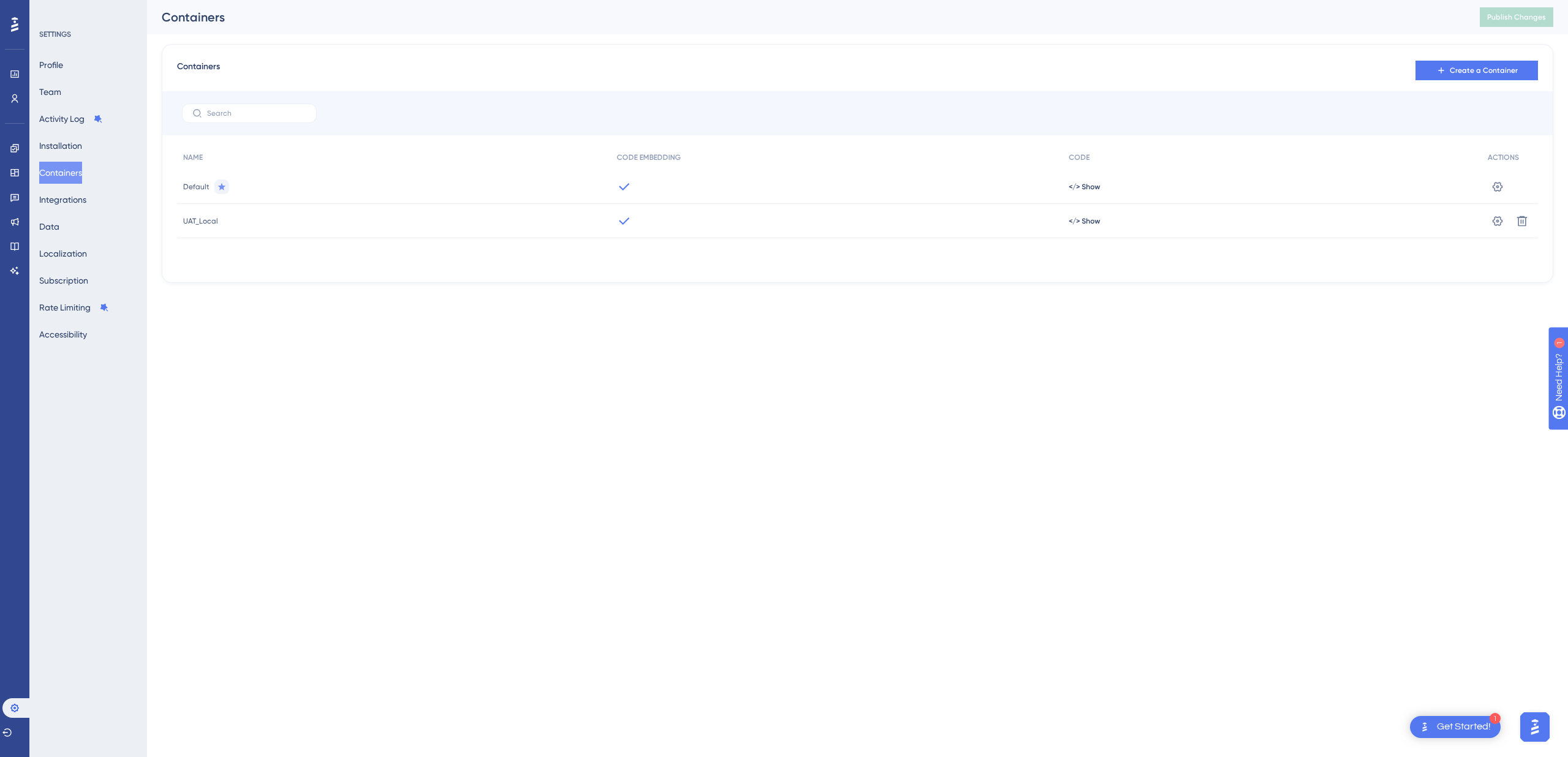
click at [758, 0] on html "1 Get Started! Performance Users Engagement Widgets Feedback Product Updates Kn…" at bounding box center [784, 0] width 1568 height 0
click at [63, 63] on button "Profile" at bounding box center [51, 65] width 24 height 22
